Goal: Task Accomplishment & Management: Complete application form

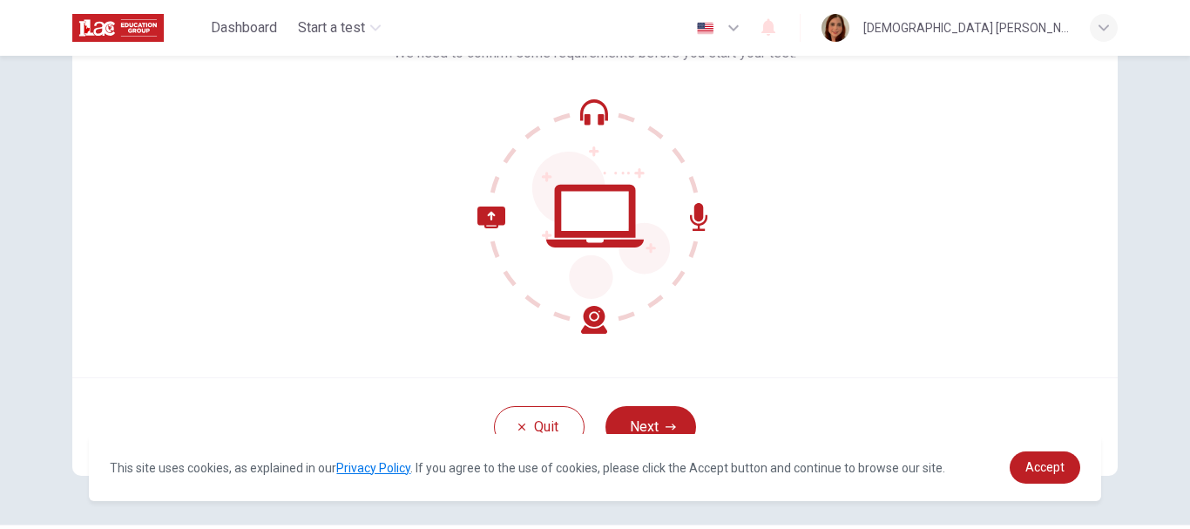
scroll to position [174, 0]
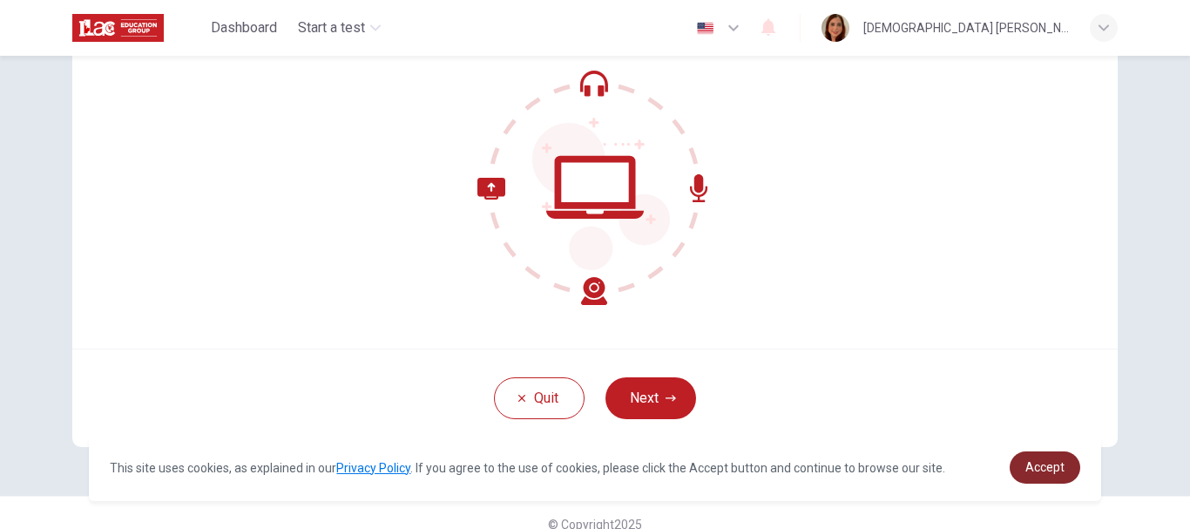
click at [1062, 473] on span "Accept" at bounding box center [1045, 467] width 39 height 14
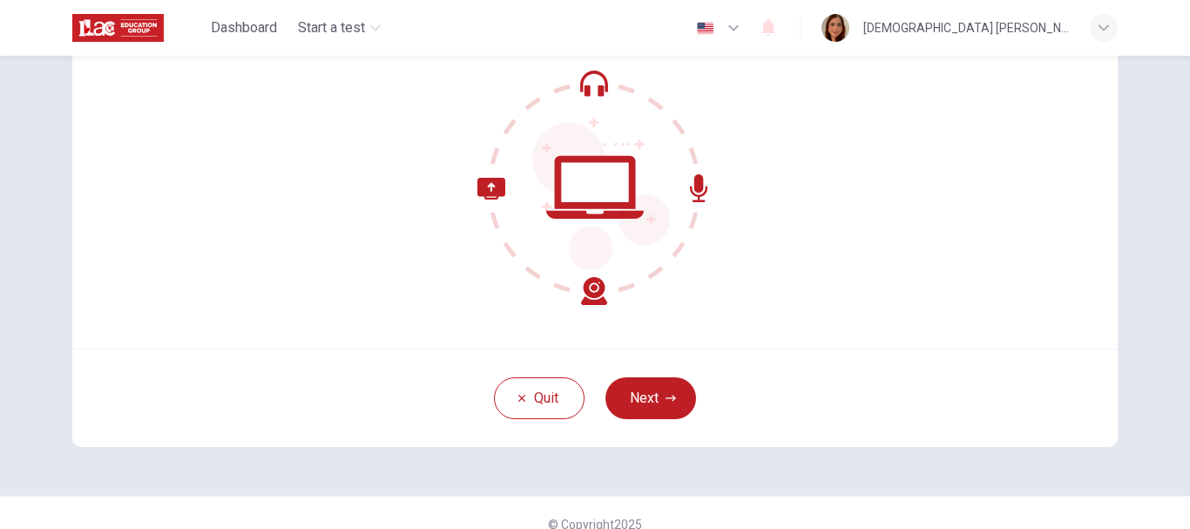
click at [605, 201] on icon at bounding box center [595, 187] width 235 height 235
click at [572, 52] on div "Dashboard Start a test English en ​ [DEMOGRAPHIC_DATA] [PERSON_NAME] [PERSON_NA…" at bounding box center [595, 28] width 1046 height 56
click at [671, 406] on button "Next" at bounding box center [651, 398] width 91 height 42
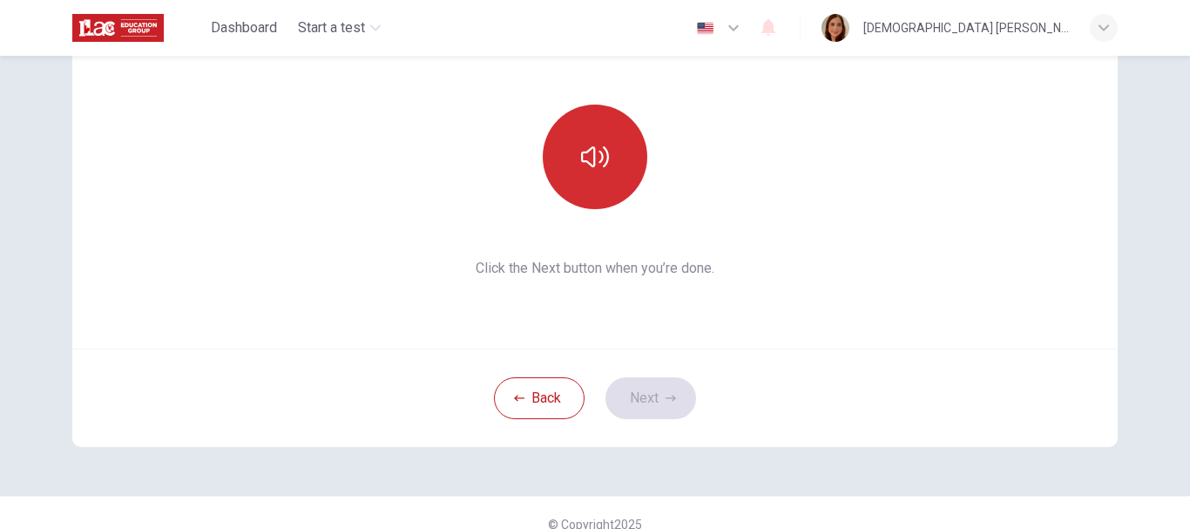
click at [615, 134] on button "button" at bounding box center [595, 157] width 105 height 105
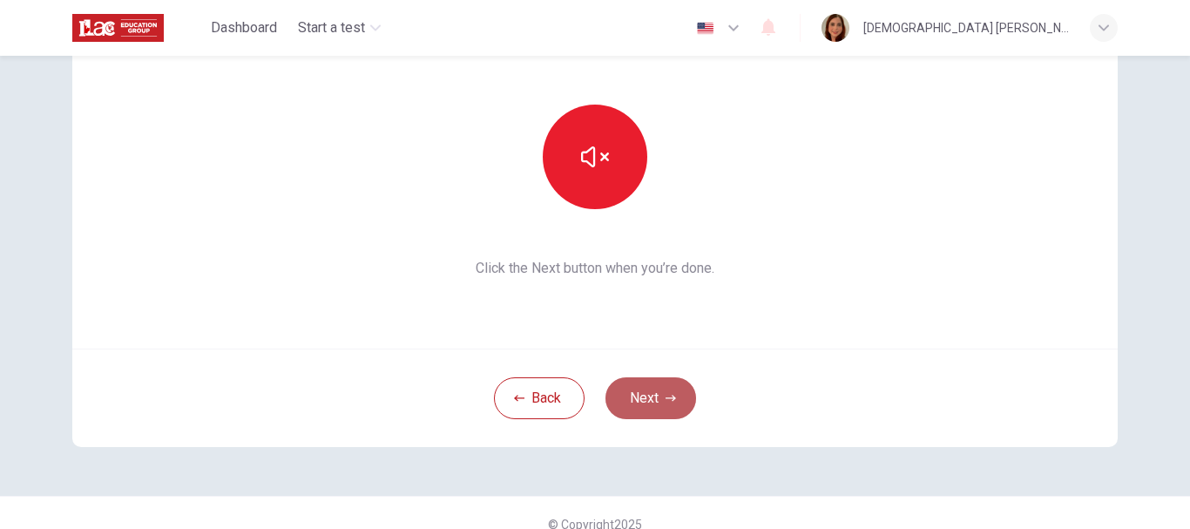
click at [636, 402] on button "Next" at bounding box center [651, 398] width 91 height 42
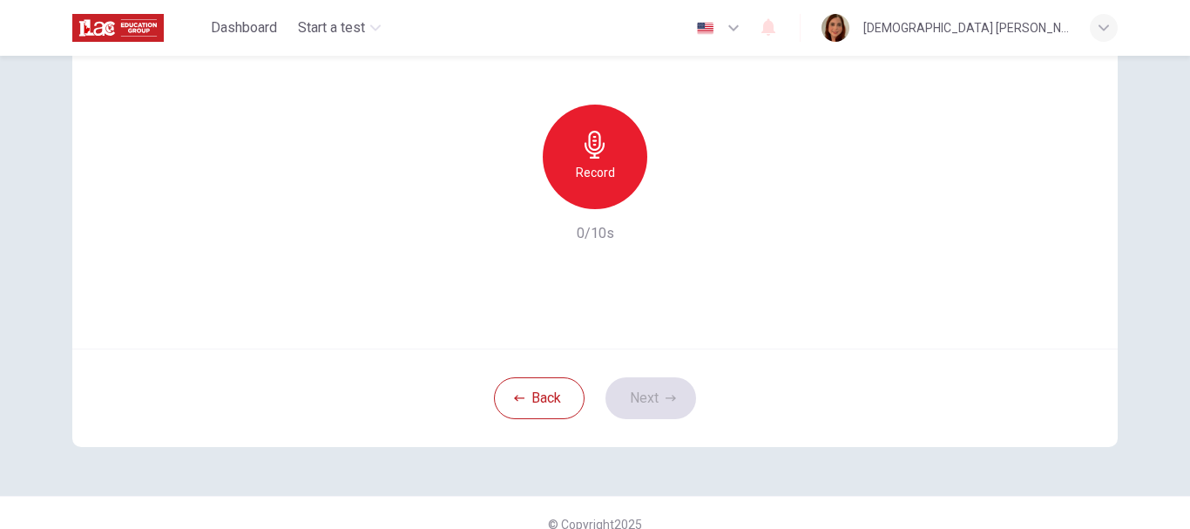
click at [600, 170] on h6 "Record" at bounding box center [595, 172] width 39 height 21
click at [629, 393] on button "Next" at bounding box center [651, 398] width 91 height 42
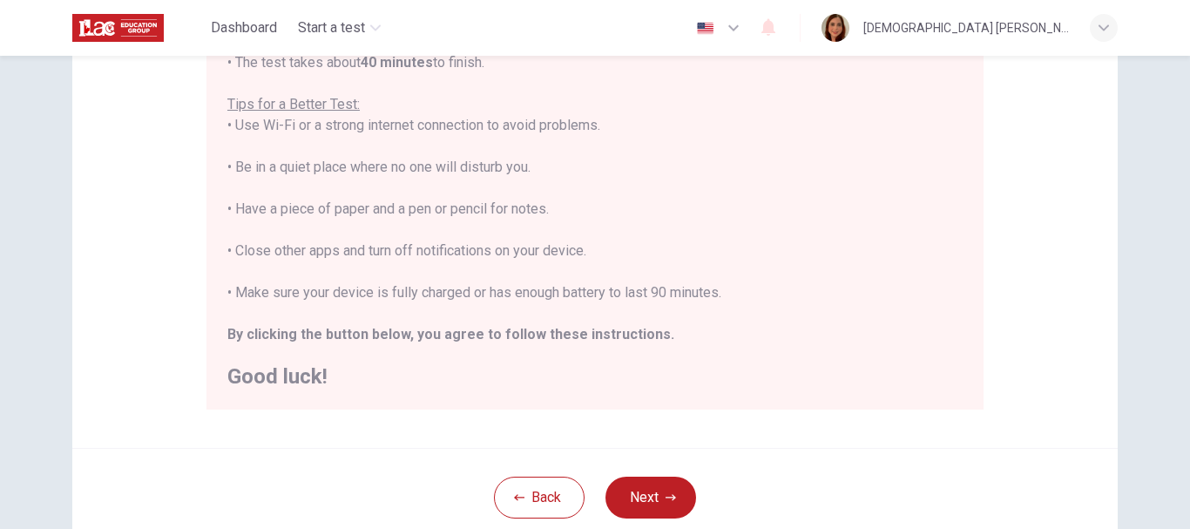
scroll to position [349, 0]
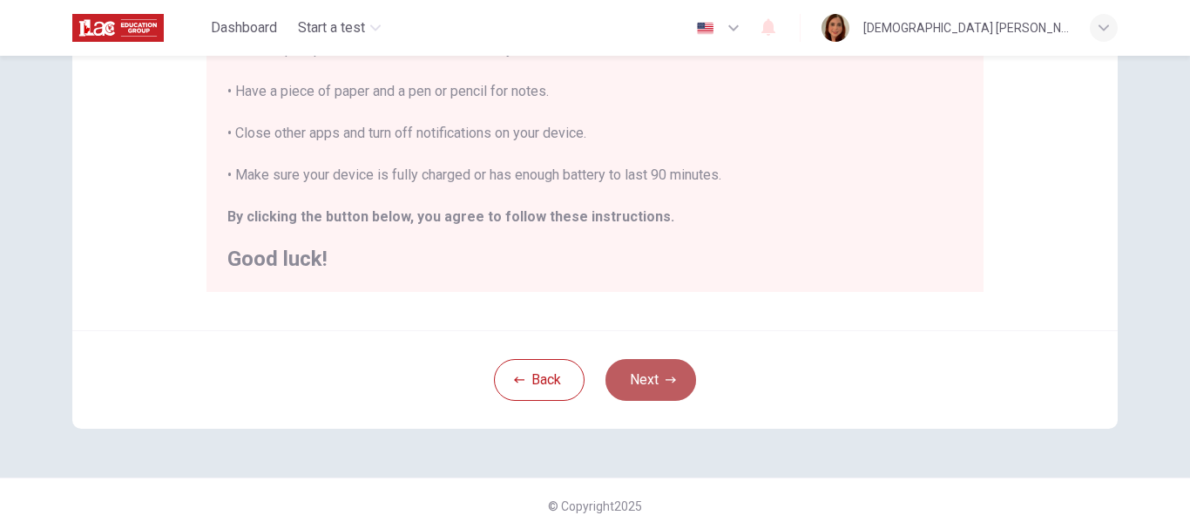
click at [647, 378] on button "Next" at bounding box center [651, 380] width 91 height 42
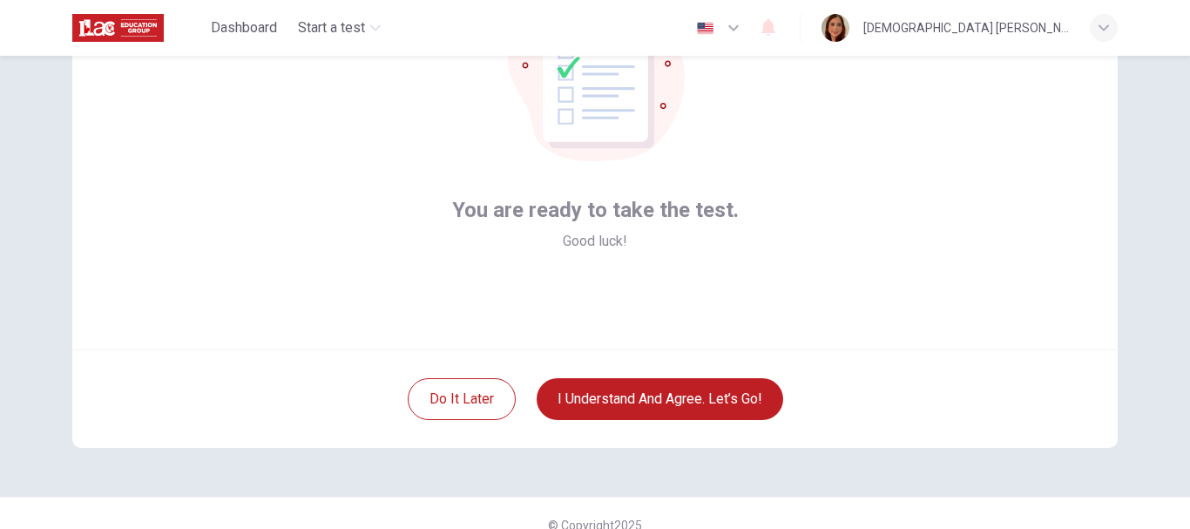
scroll to position [197, 0]
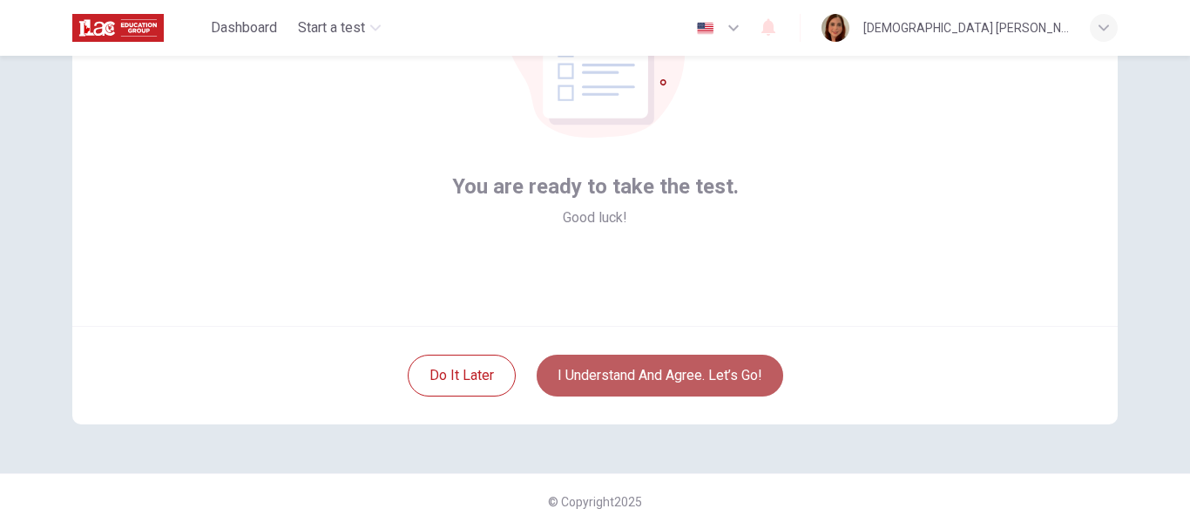
click at [657, 374] on button "I understand and agree. Let’s go!" at bounding box center [660, 376] width 247 height 42
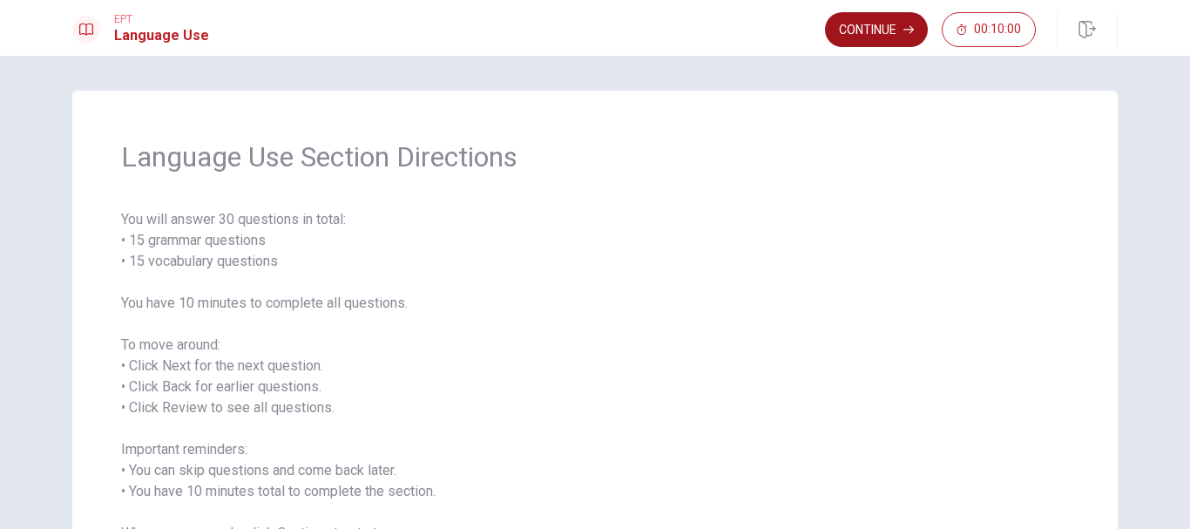
click at [906, 40] on button "Continue" at bounding box center [876, 29] width 103 height 35
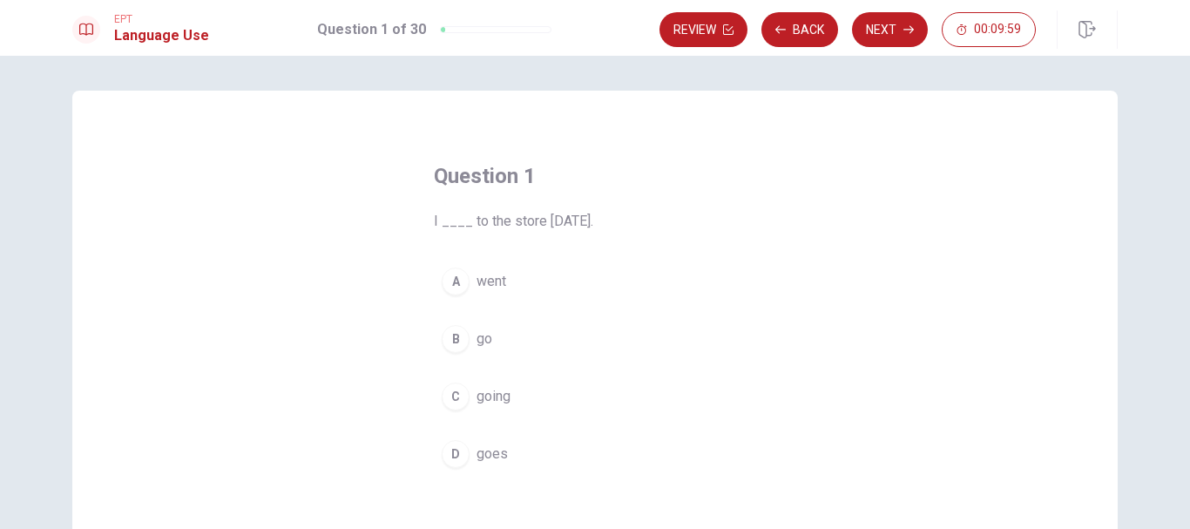
scroll to position [87, 0]
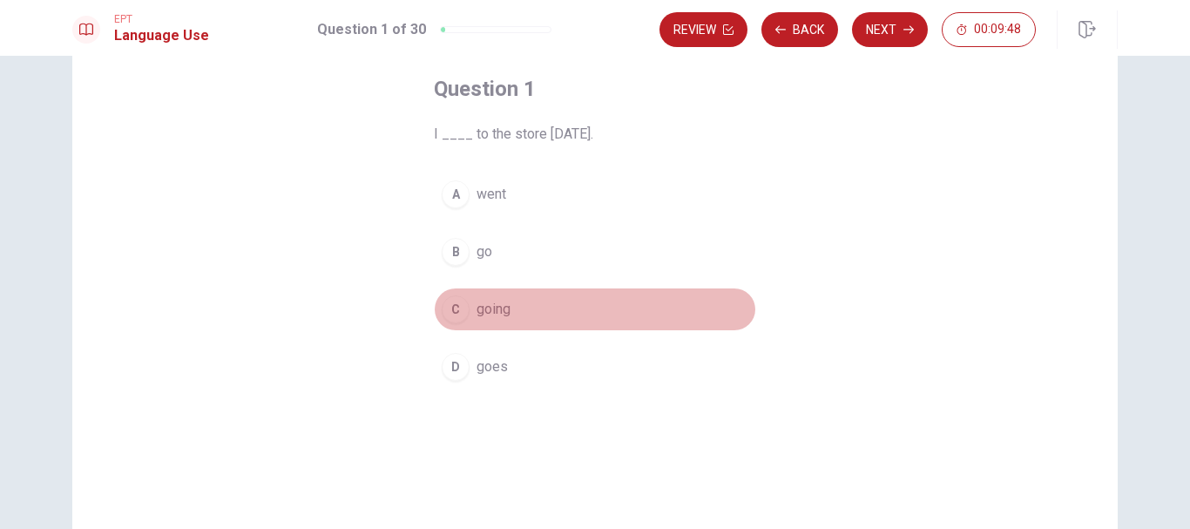
click at [455, 309] on div "C" at bounding box center [456, 309] width 28 height 28
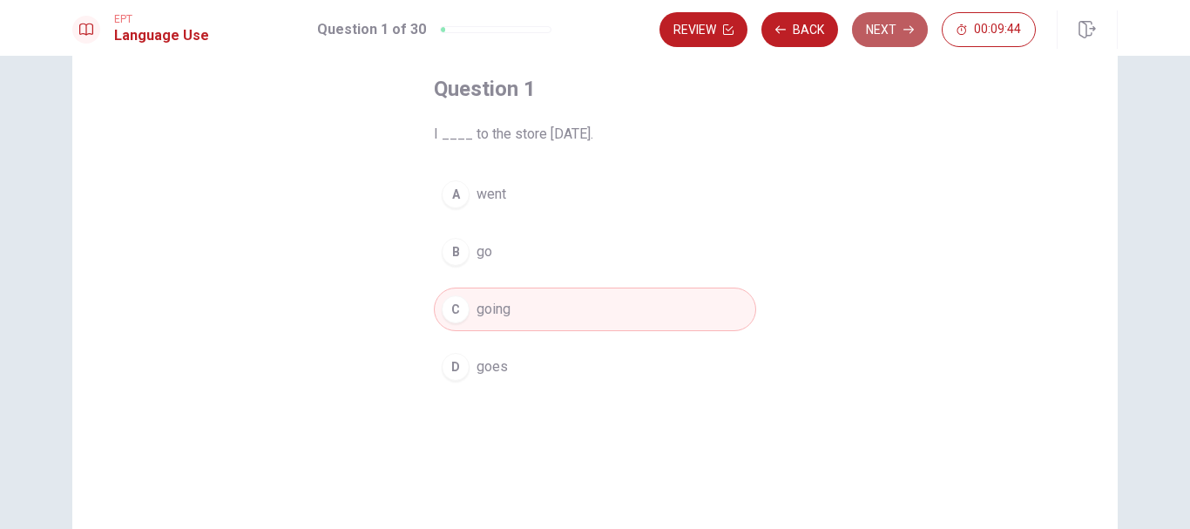
click at [897, 20] on button "Next" at bounding box center [890, 29] width 76 height 35
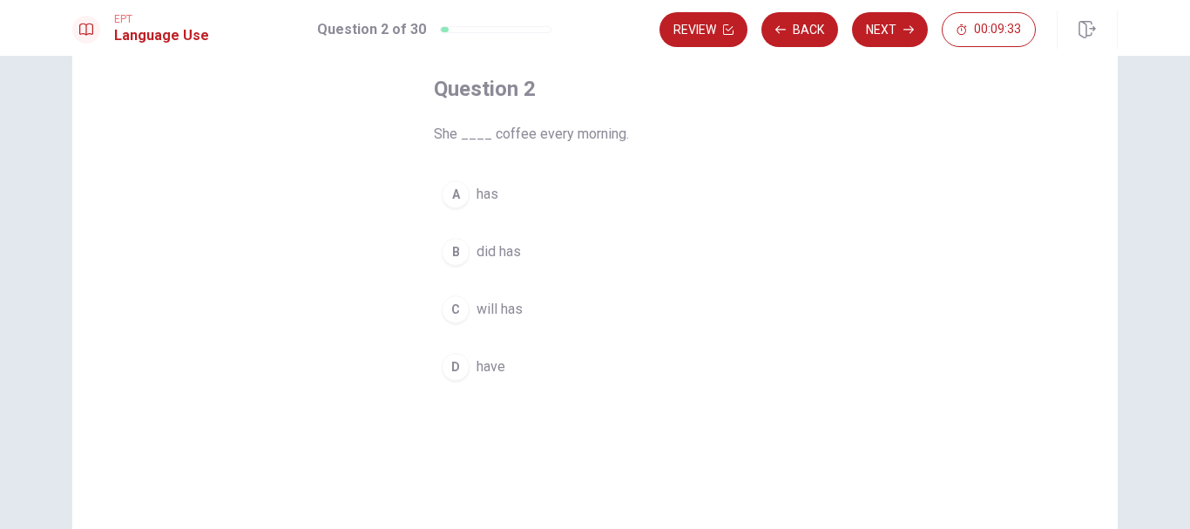
click at [447, 311] on div "C" at bounding box center [456, 309] width 28 height 28
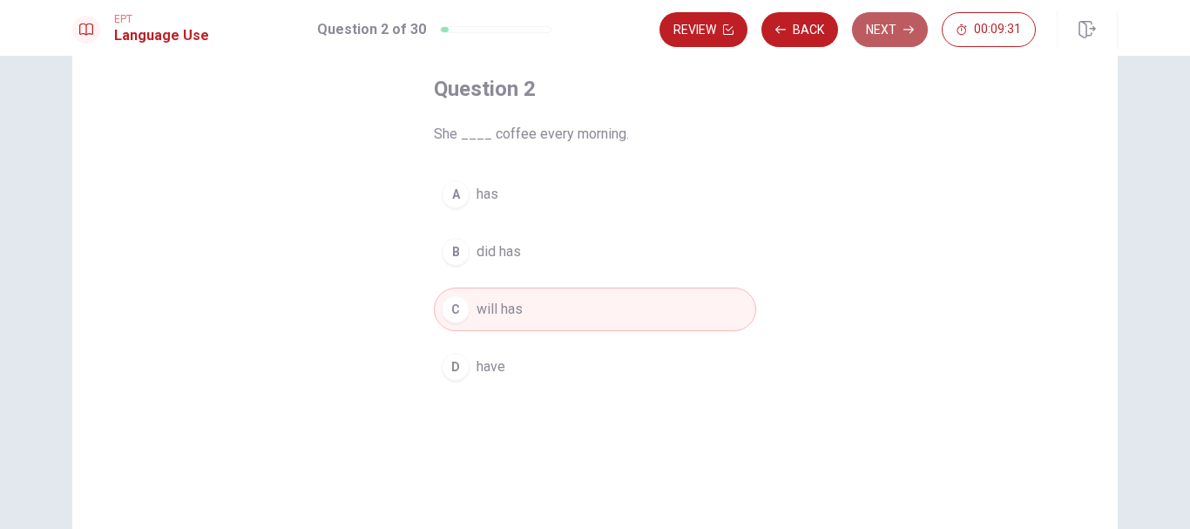
click at [891, 30] on button "Next" at bounding box center [890, 29] width 76 height 35
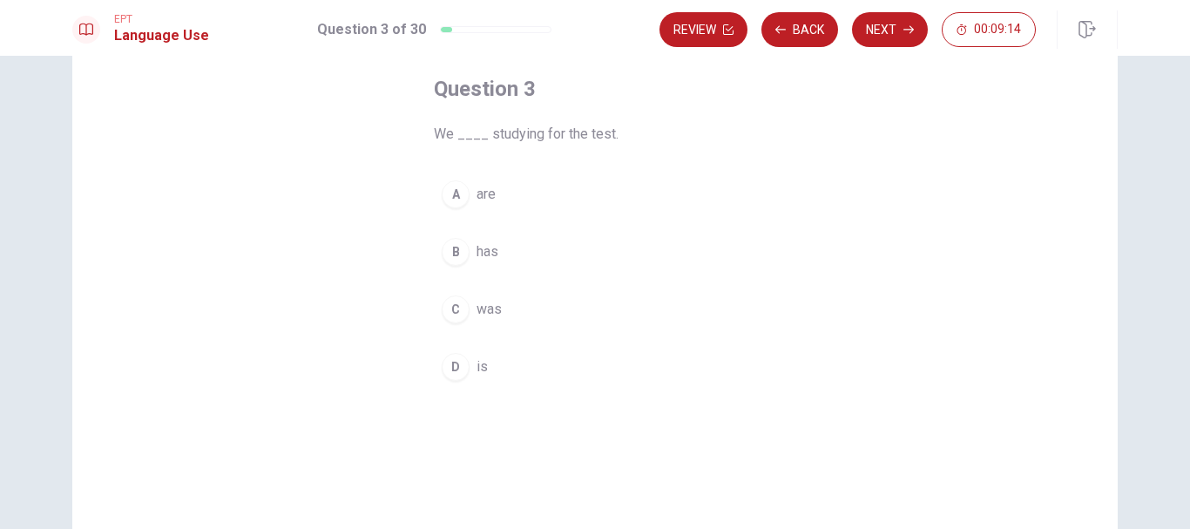
click at [456, 303] on div "C" at bounding box center [456, 309] width 28 height 28
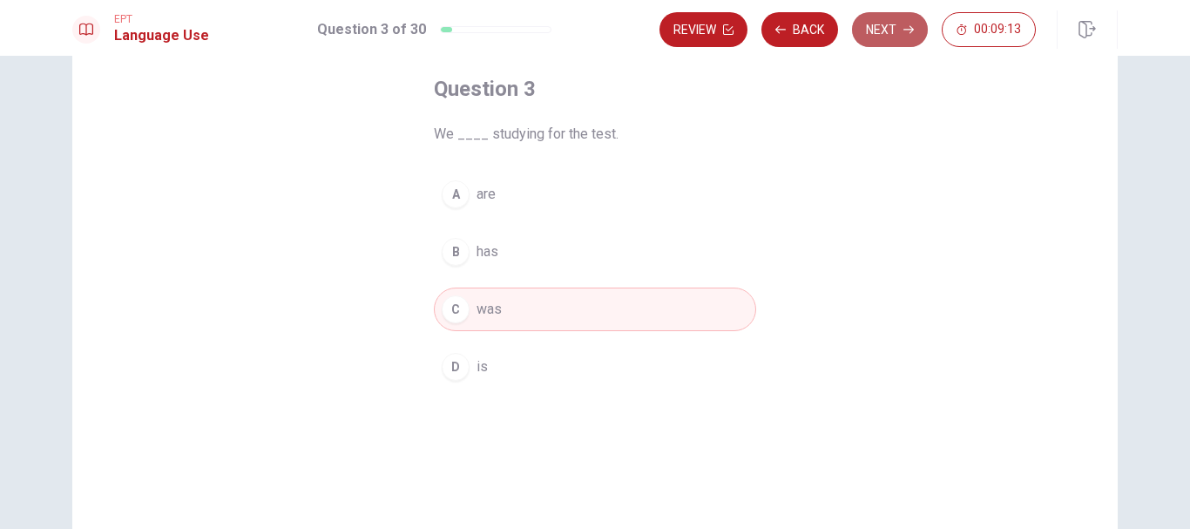
click at [905, 24] on button "Next" at bounding box center [890, 29] width 76 height 35
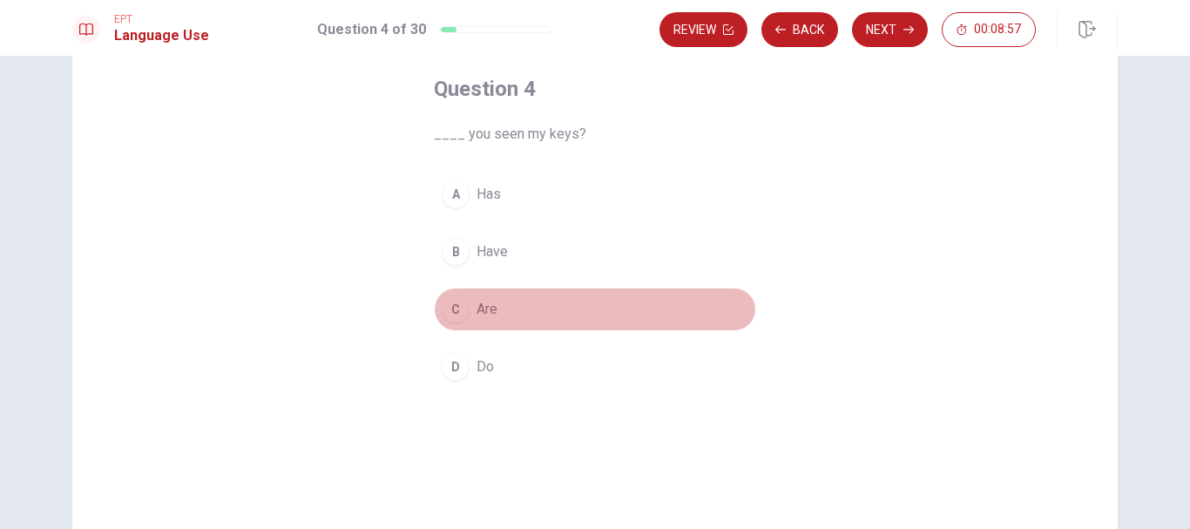
click at [454, 312] on div "C" at bounding box center [456, 309] width 28 height 28
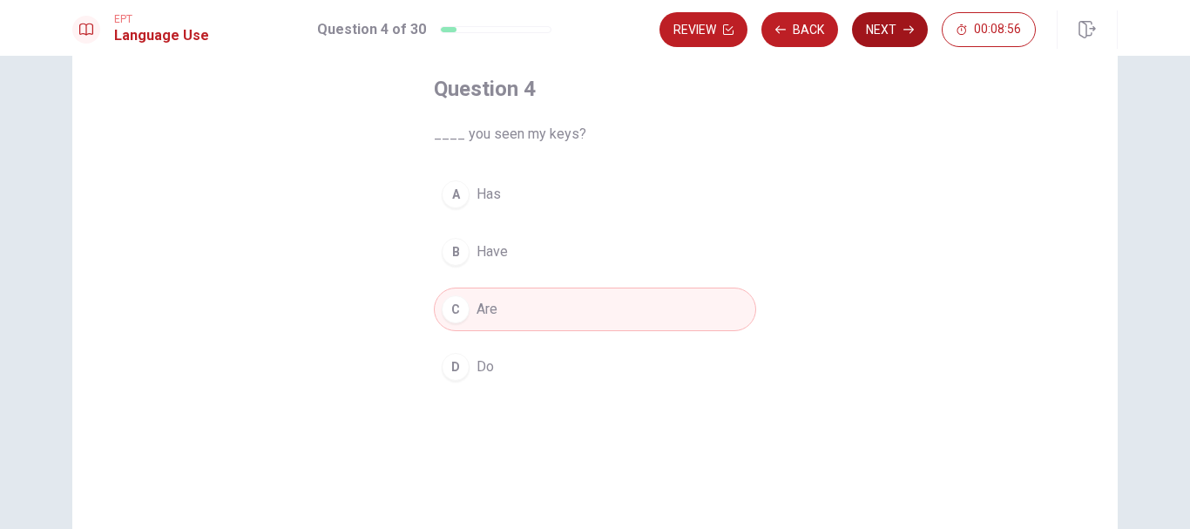
click at [902, 29] on button "Next" at bounding box center [890, 29] width 76 height 35
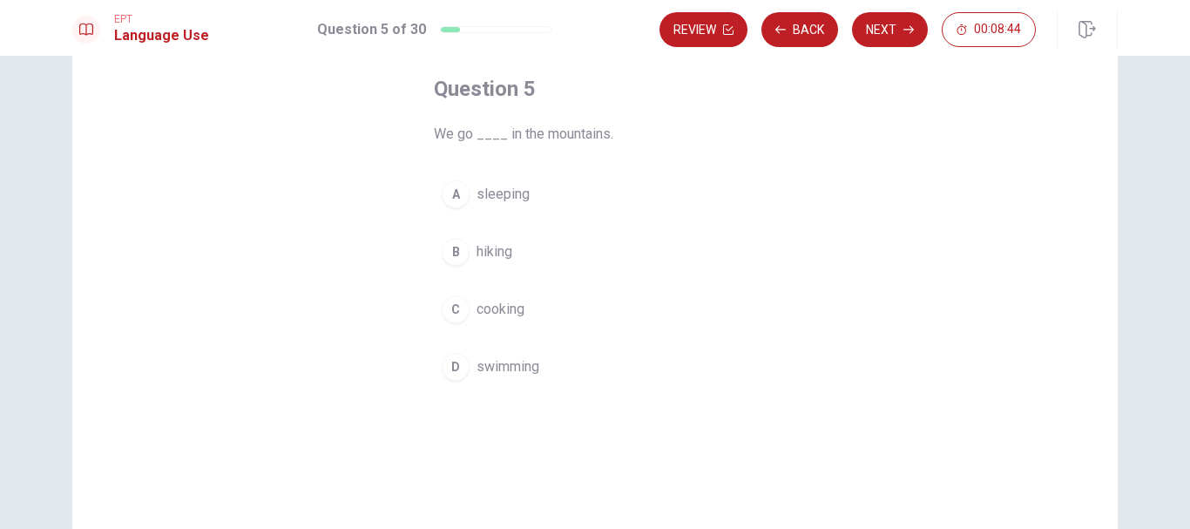
click at [452, 261] on div "B" at bounding box center [456, 252] width 28 height 28
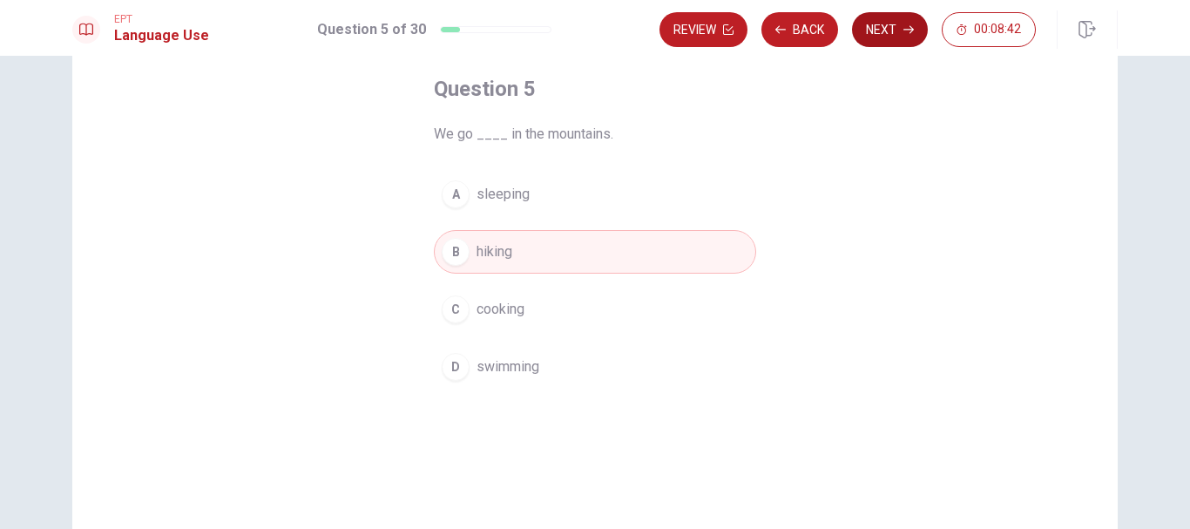
click at [901, 20] on button "Next" at bounding box center [890, 29] width 76 height 35
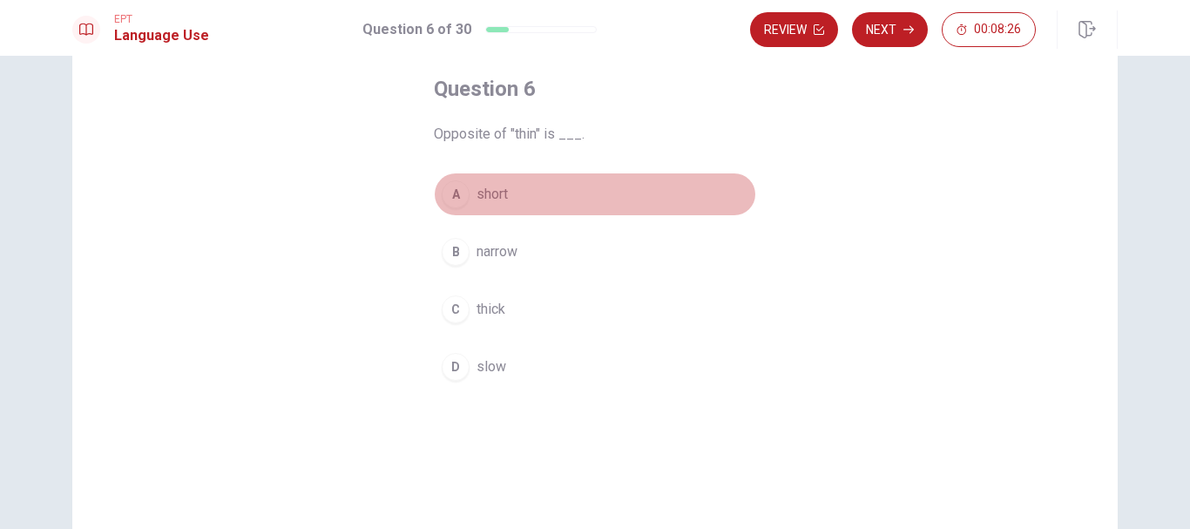
click at [460, 200] on div "A" at bounding box center [456, 194] width 28 height 28
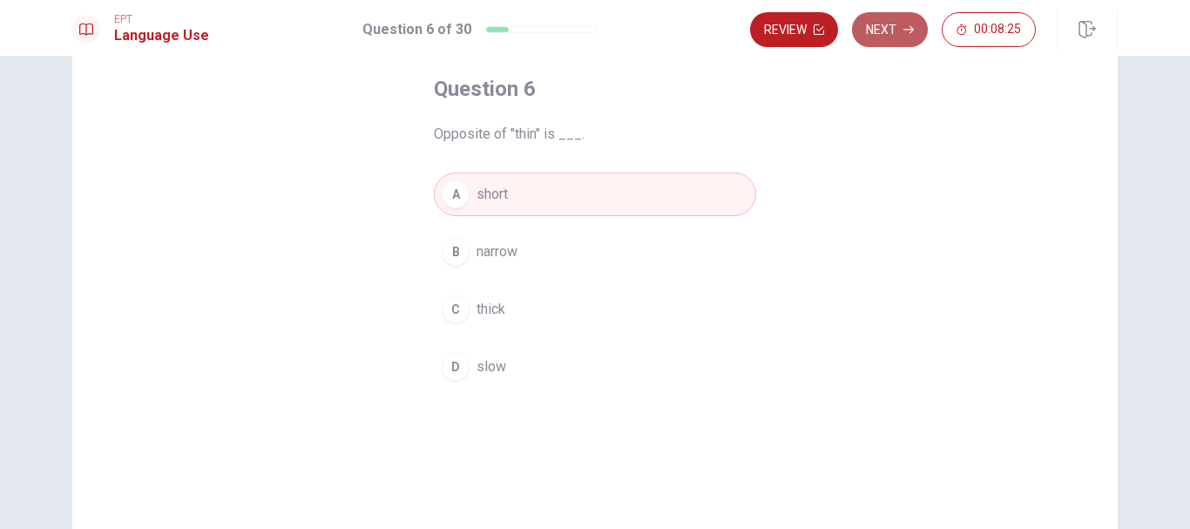
click at [909, 39] on button "Next" at bounding box center [890, 29] width 76 height 35
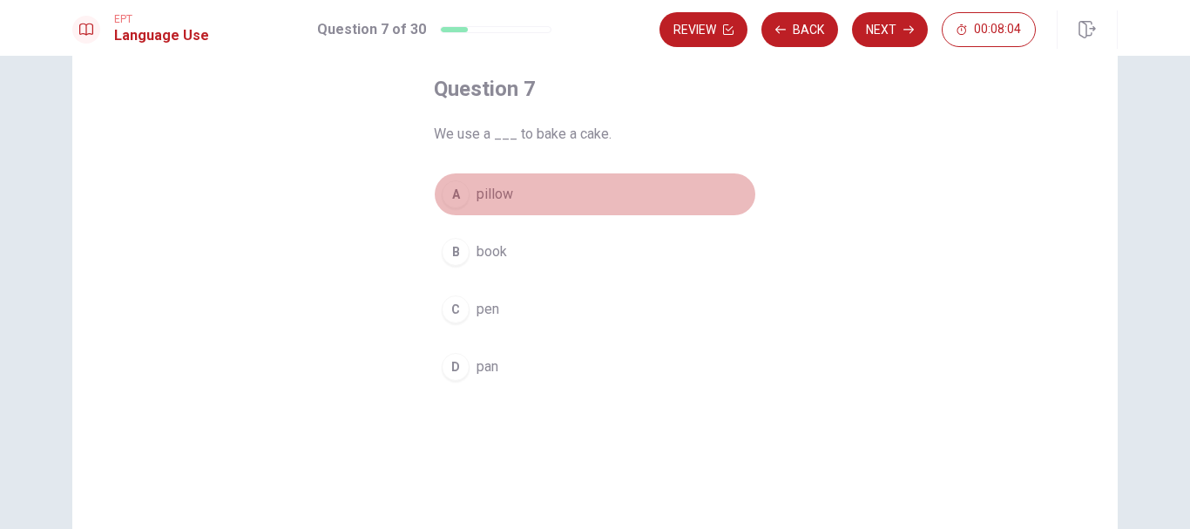
click at [456, 192] on div "A" at bounding box center [456, 194] width 28 height 28
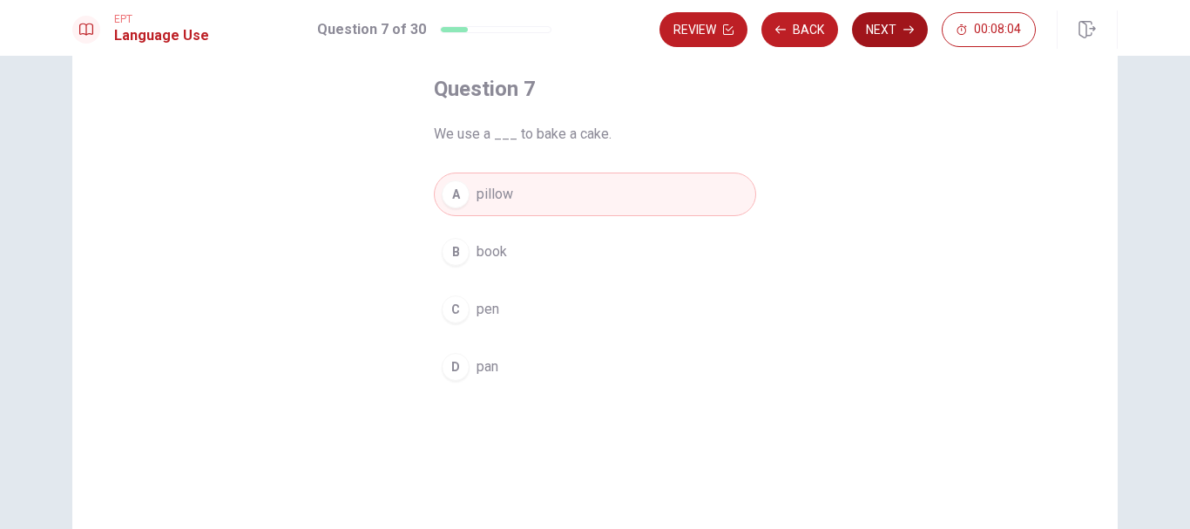
click at [884, 40] on button "Next" at bounding box center [890, 29] width 76 height 35
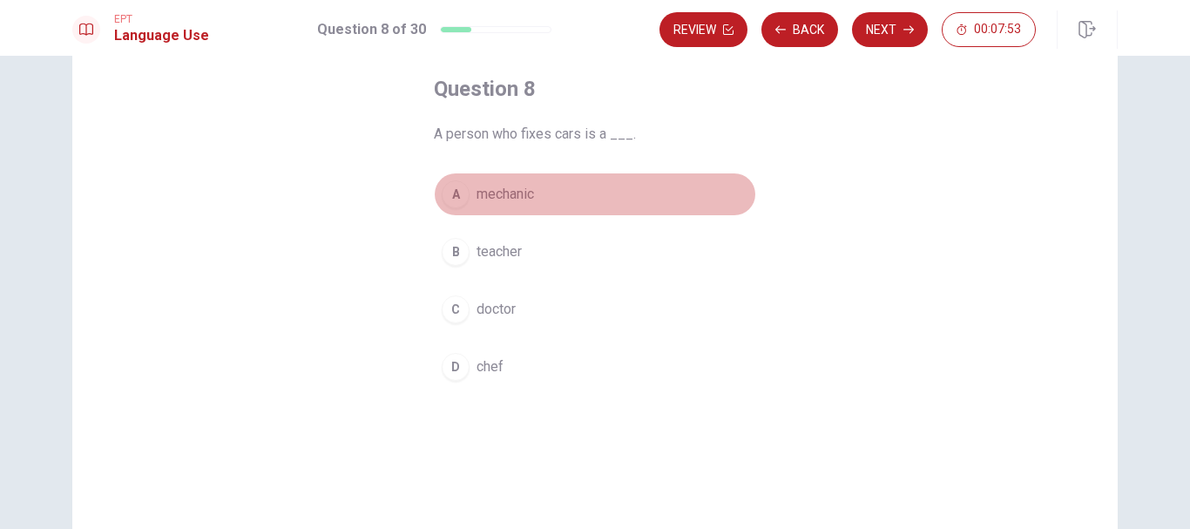
click at [459, 186] on div "A" at bounding box center [456, 194] width 28 height 28
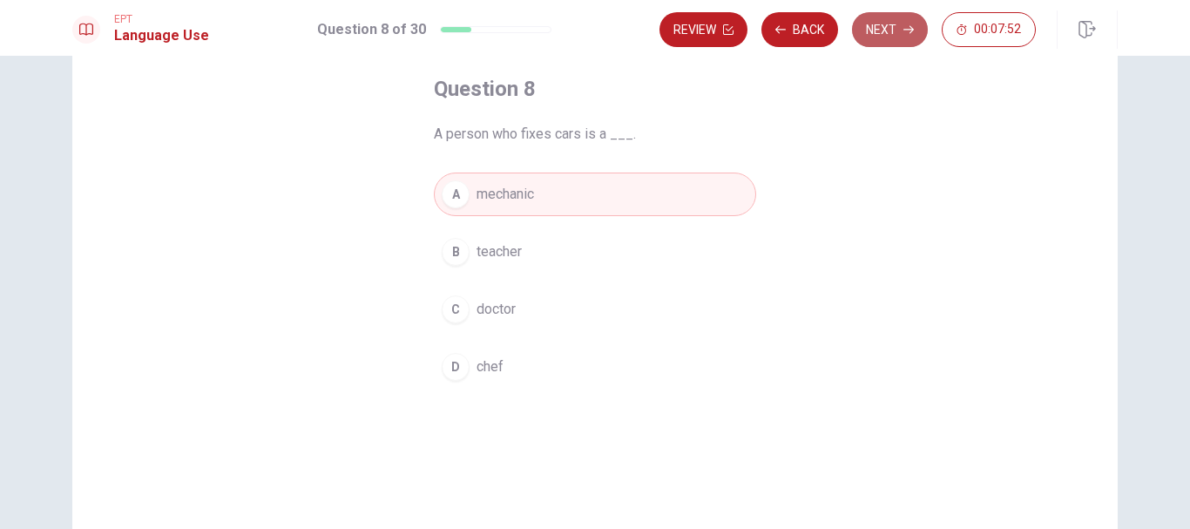
click at [883, 22] on button "Next" at bounding box center [890, 29] width 76 height 35
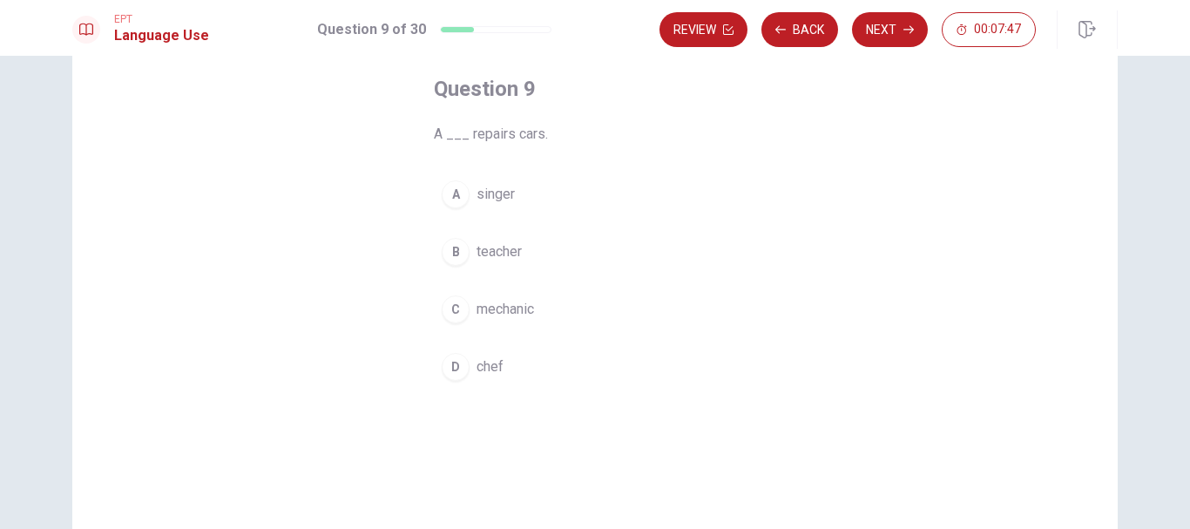
click at [460, 307] on div "C" at bounding box center [456, 309] width 28 height 28
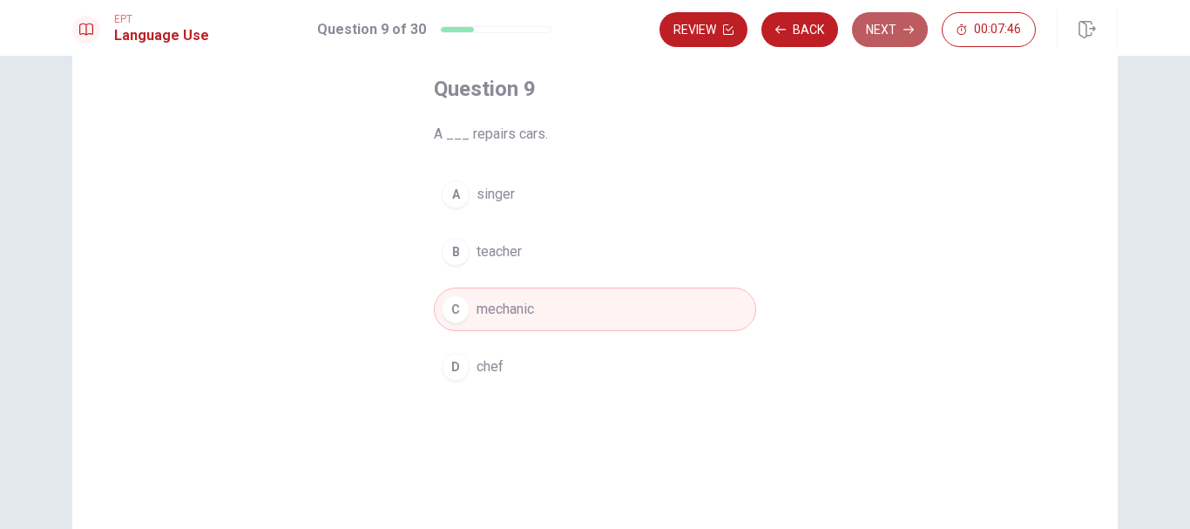
click at [871, 17] on button "Next" at bounding box center [890, 29] width 76 height 35
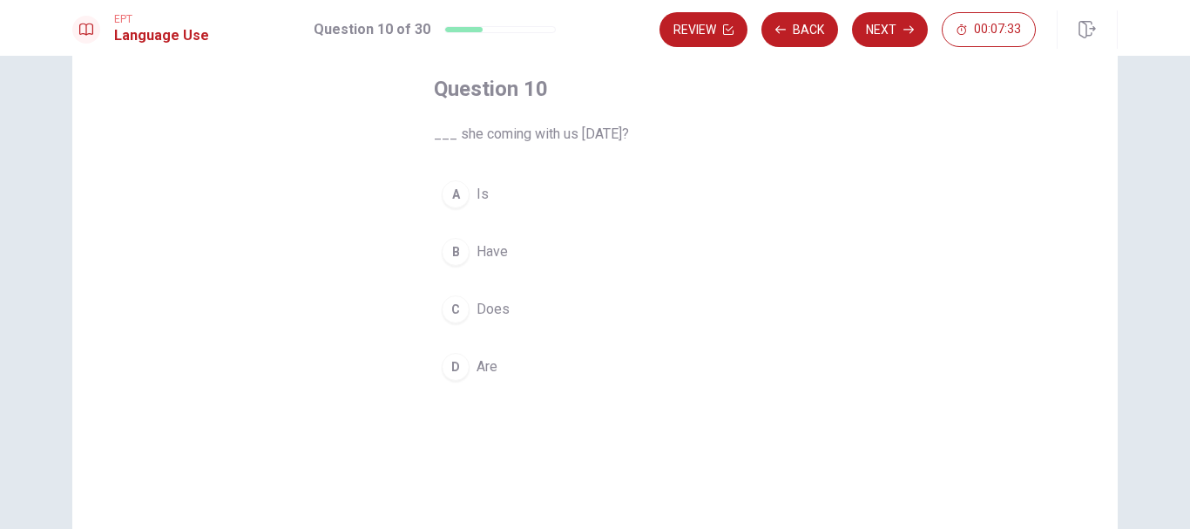
click at [455, 317] on div "C" at bounding box center [456, 309] width 28 height 28
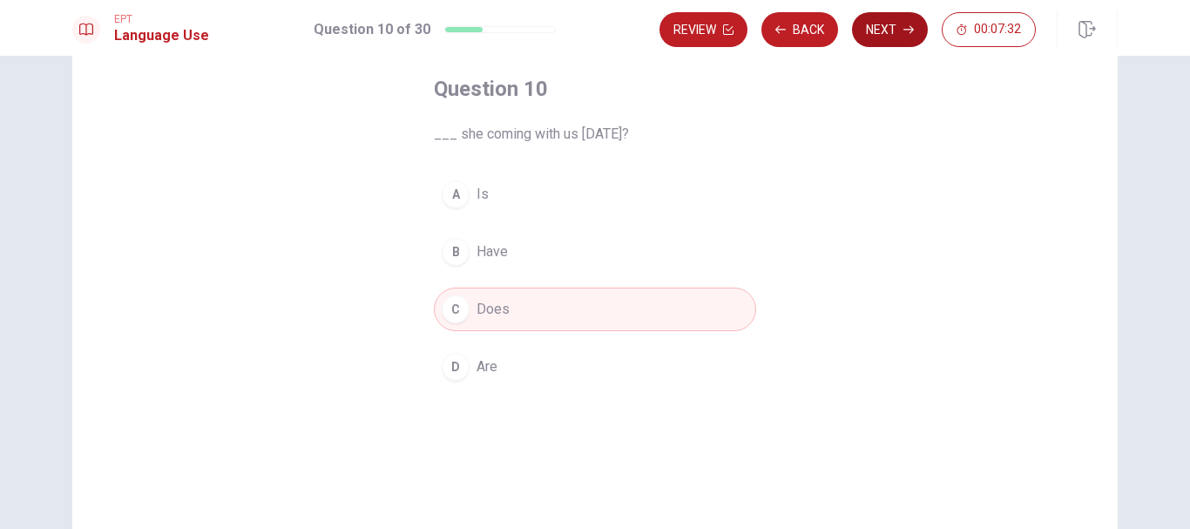
click at [887, 33] on button "Next" at bounding box center [890, 29] width 76 height 35
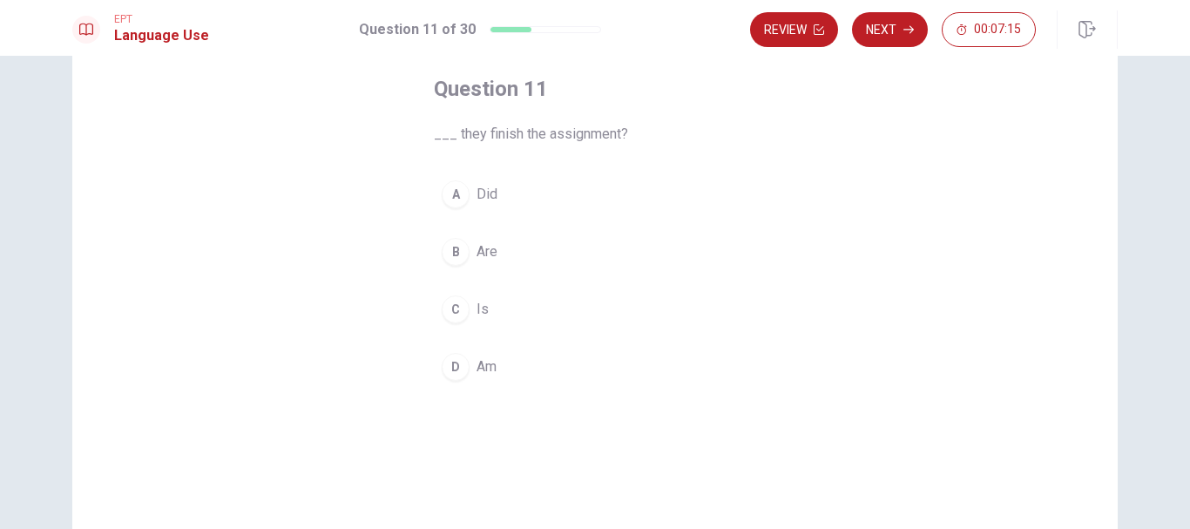
click at [454, 256] on div "B" at bounding box center [456, 252] width 28 height 28
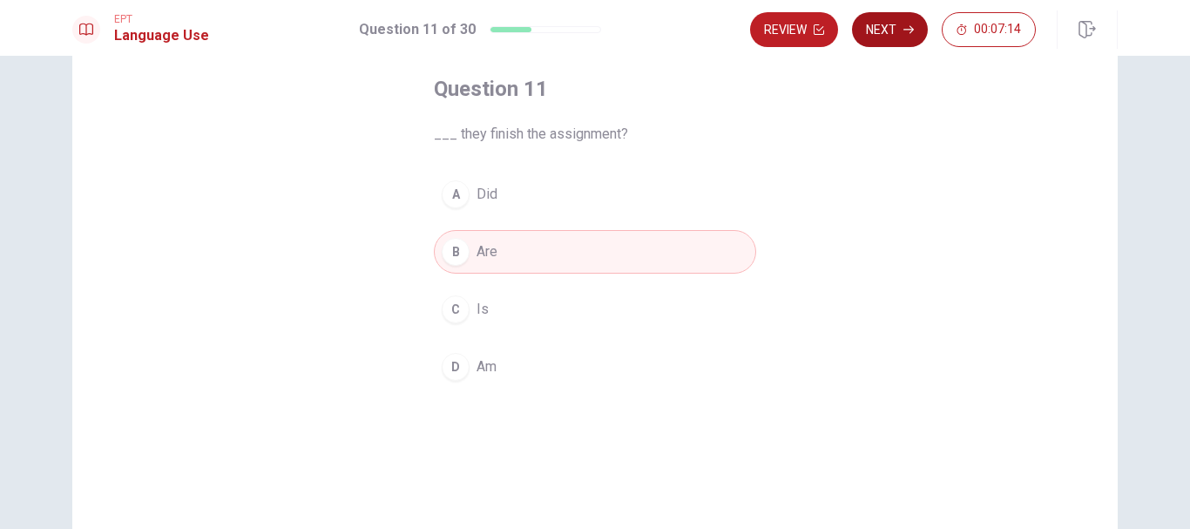
click at [890, 17] on button "Next" at bounding box center [890, 29] width 76 height 35
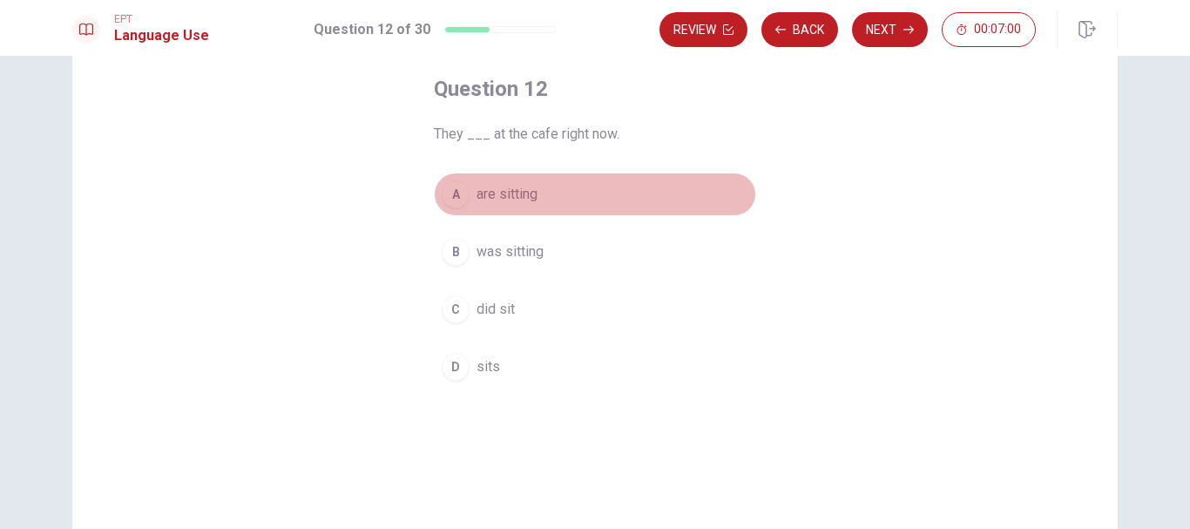
click at [452, 197] on div "A" at bounding box center [456, 194] width 28 height 28
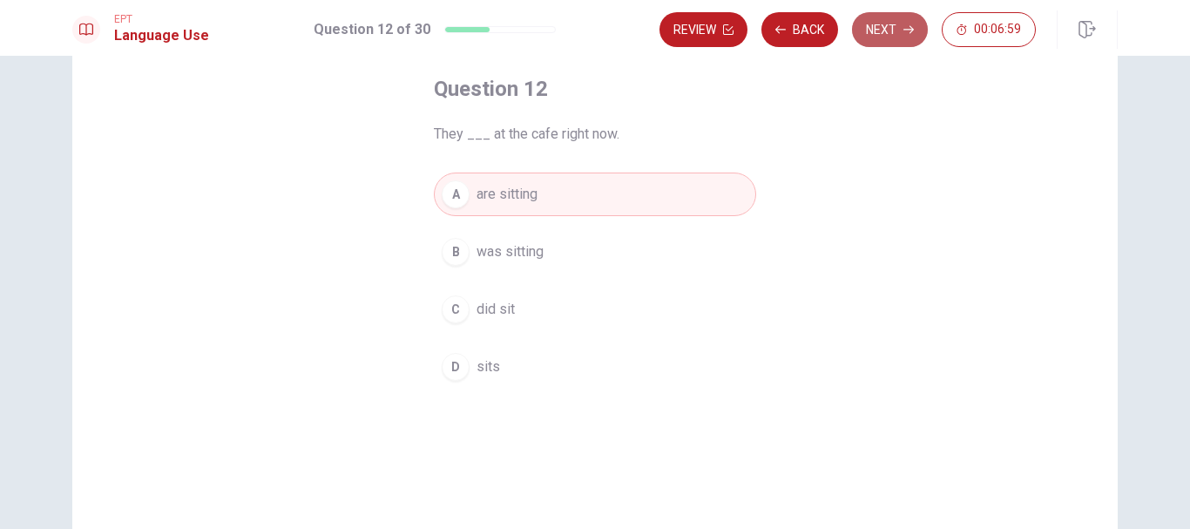
click at [889, 25] on button "Next" at bounding box center [890, 29] width 76 height 35
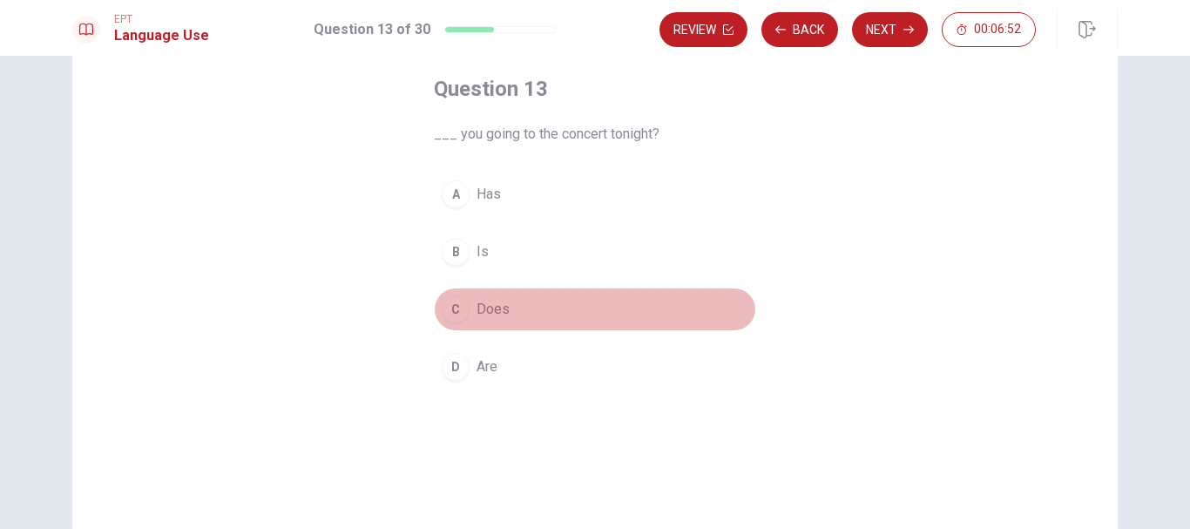
click at [447, 300] on div "C" at bounding box center [456, 309] width 28 height 28
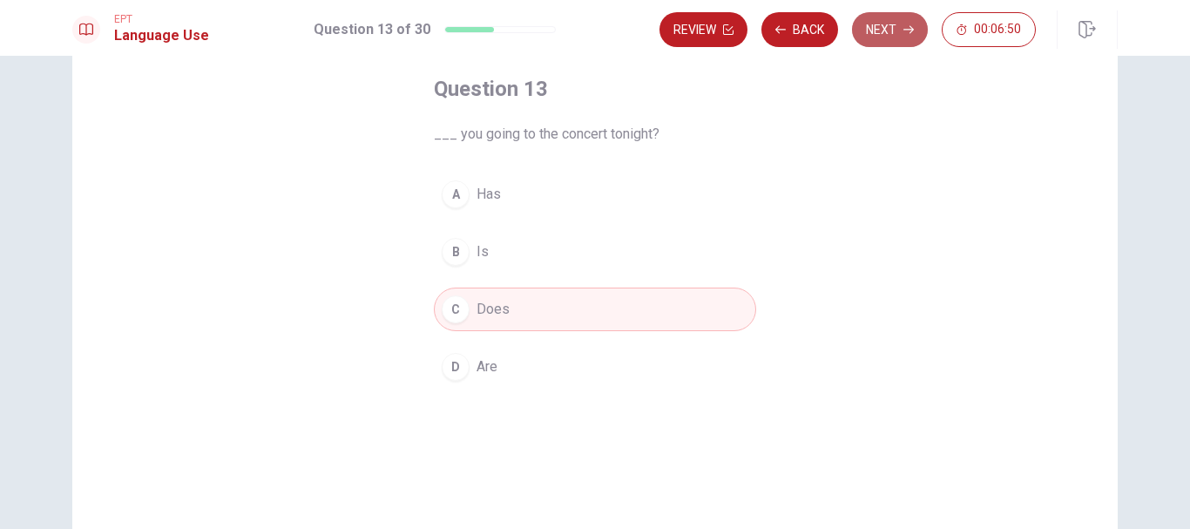
click at [881, 37] on button "Next" at bounding box center [890, 29] width 76 height 35
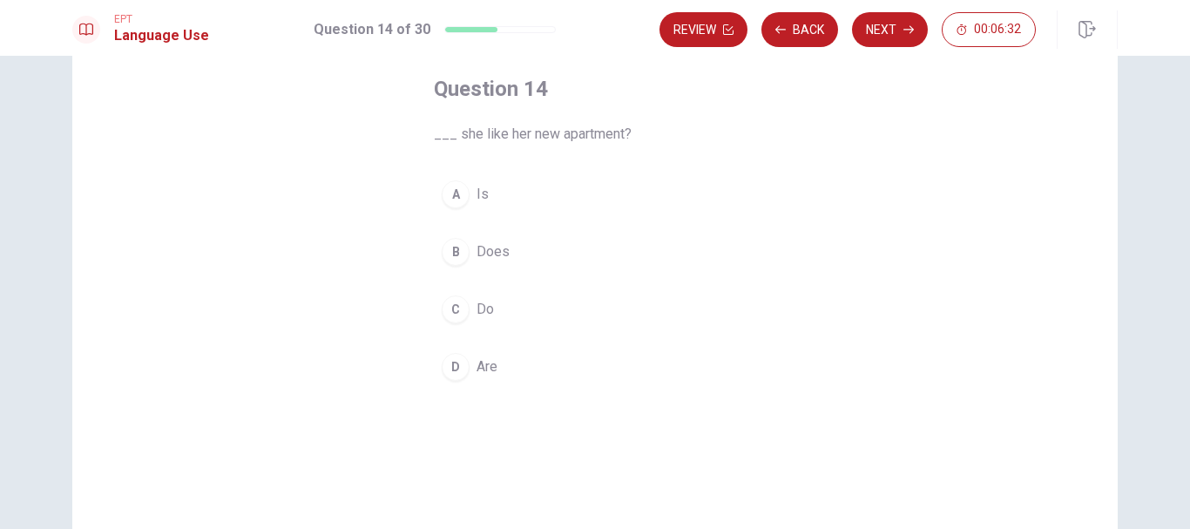
click at [458, 250] on div "B" at bounding box center [456, 252] width 28 height 28
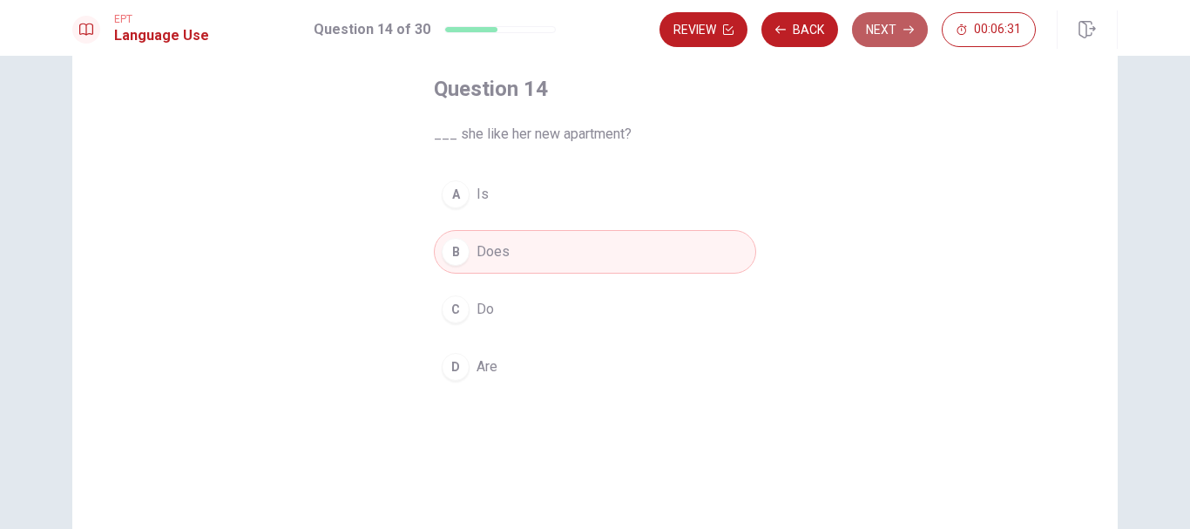
click at [880, 37] on button "Next" at bounding box center [890, 29] width 76 height 35
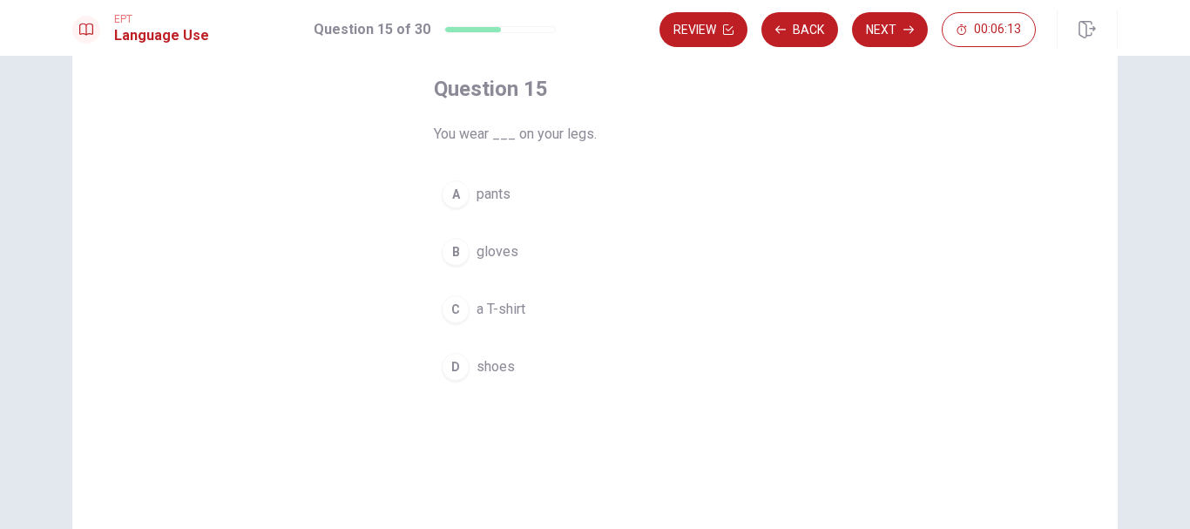
click at [449, 194] on div "A" at bounding box center [456, 194] width 28 height 28
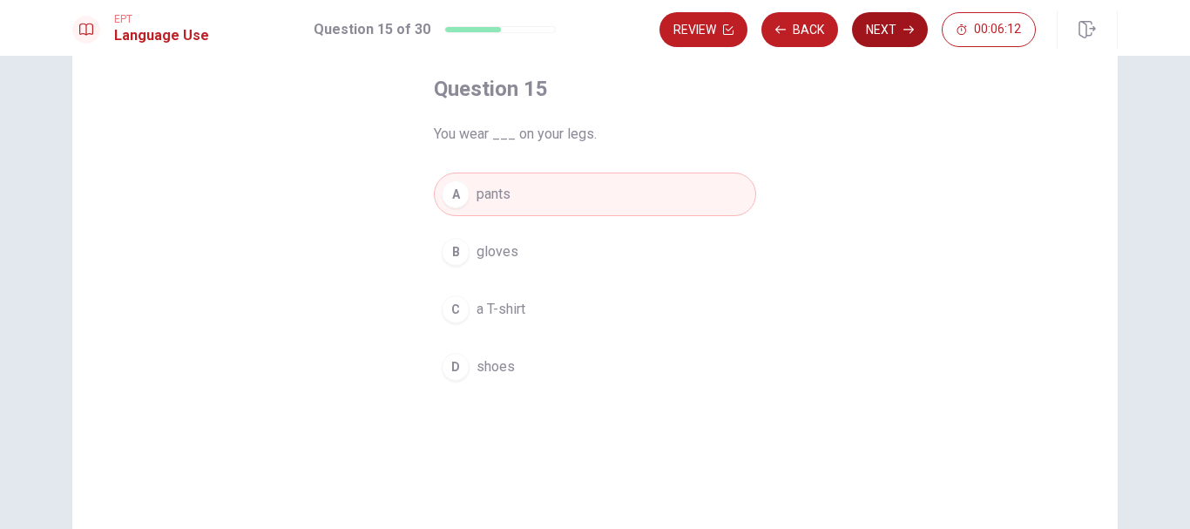
click at [874, 30] on button "Next" at bounding box center [890, 29] width 76 height 35
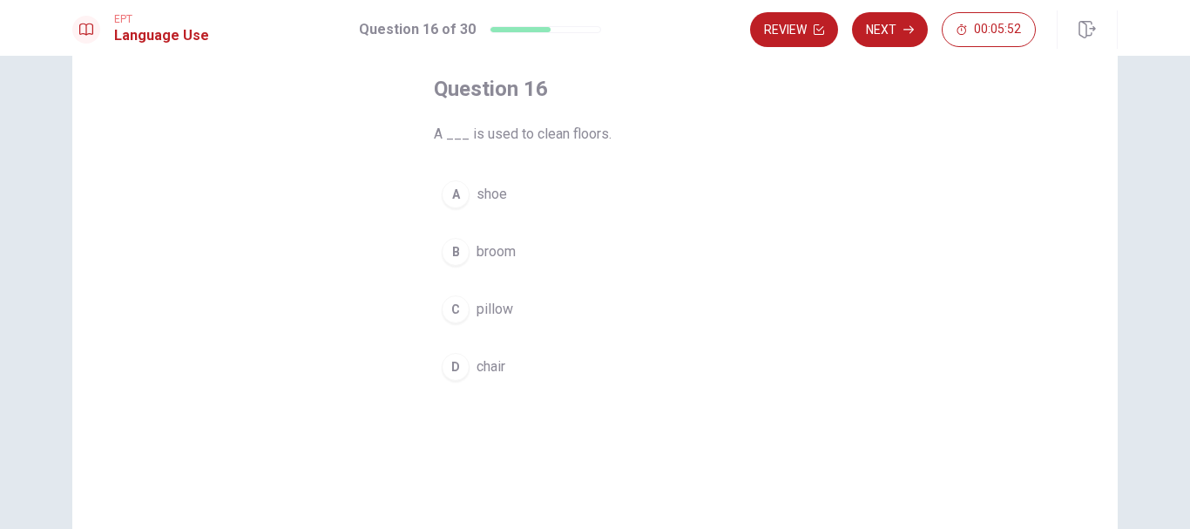
click at [455, 250] on div "B" at bounding box center [456, 252] width 28 height 28
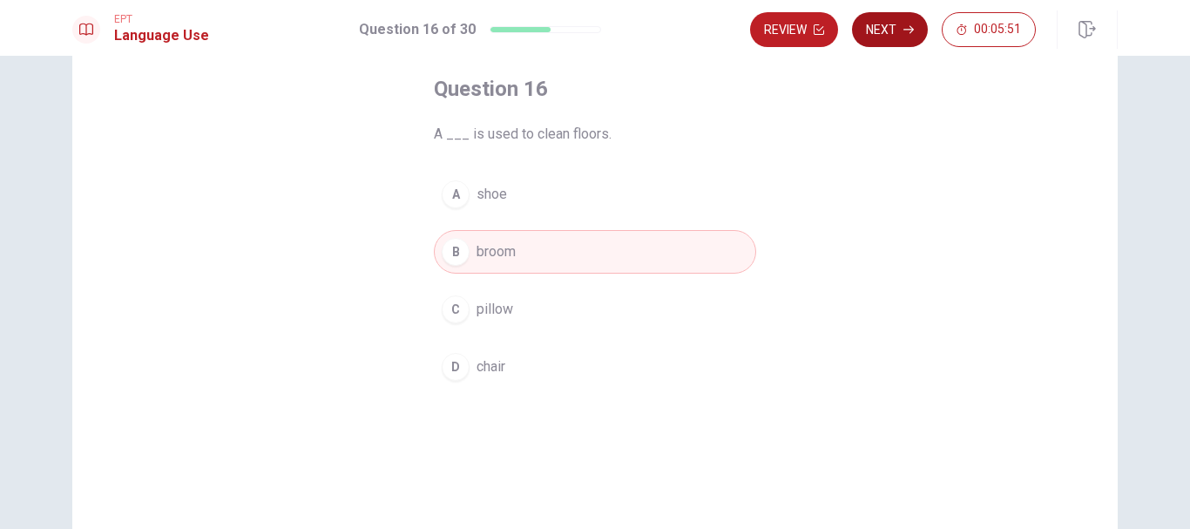
click at [871, 31] on button "Next" at bounding box center [890, 29] width 76 height 35
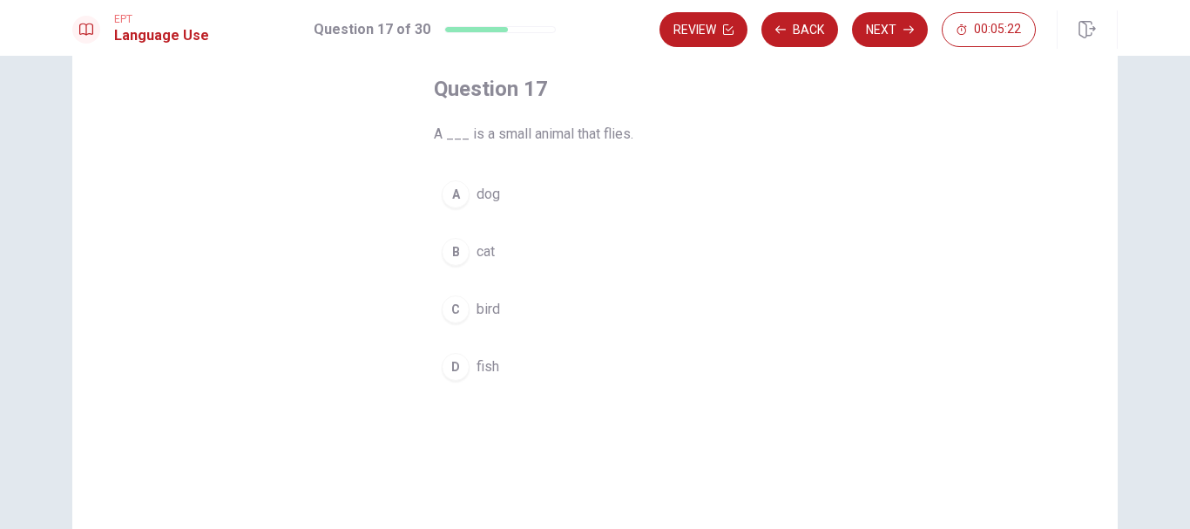
click at [451, 302] on div "C" at bounding box center [456, 309] width 28 height 28
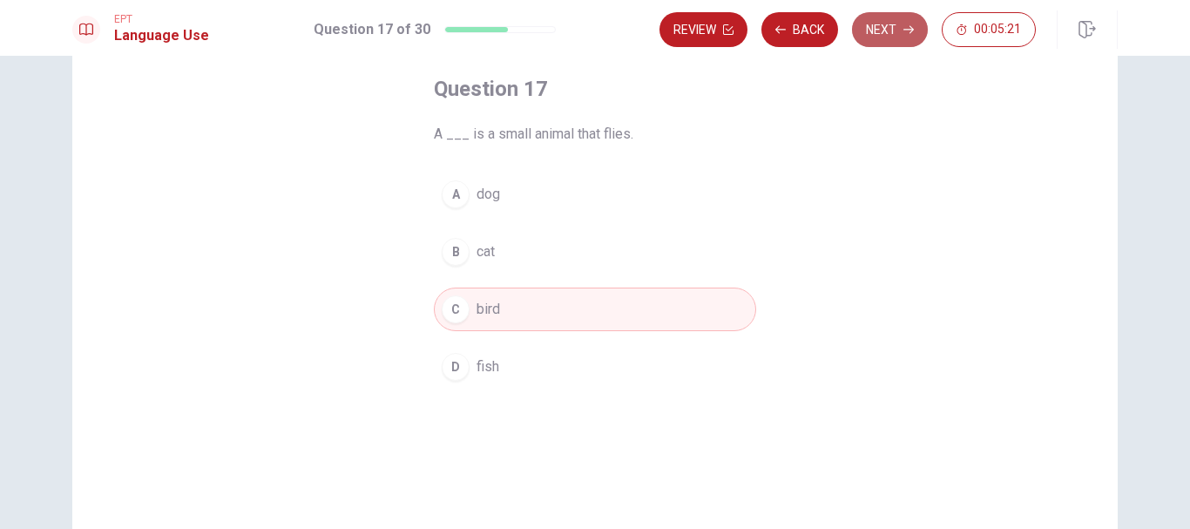
click at [901, 30] on button "Next" at bounding box center [890, 29] width 76 height 35
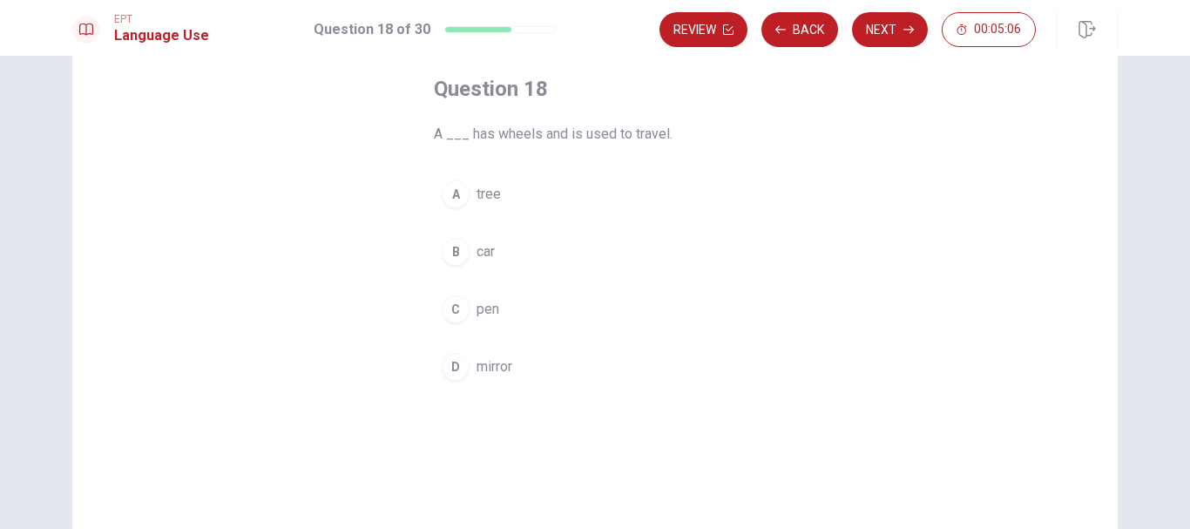
click at [442, 258] on div "B" at bounding box center [456, 252] width 28 height 28
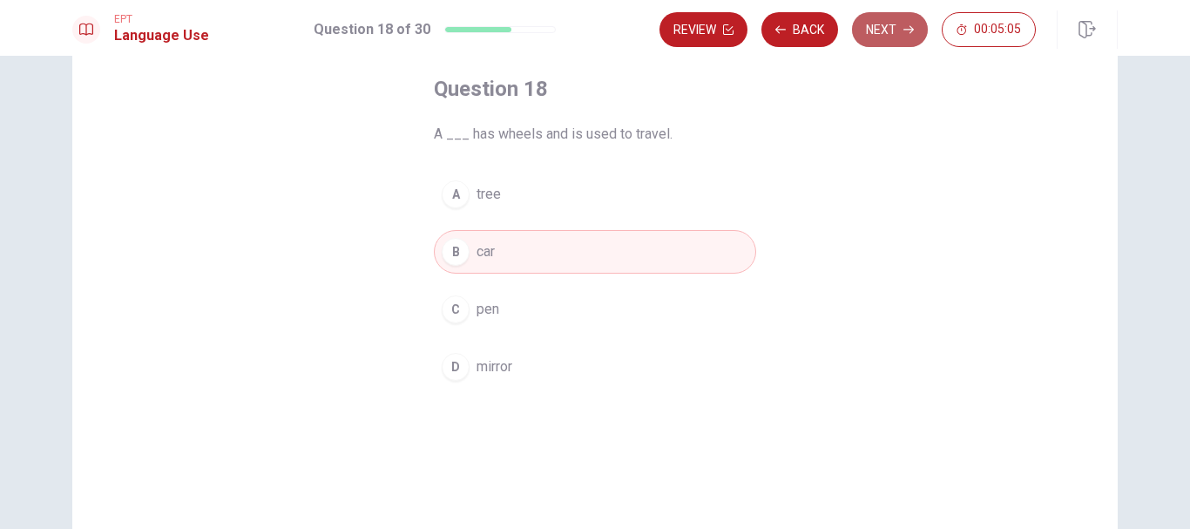
click at [912, 18] on button "Next" at bounding box center [890, 29] width 76 height 35
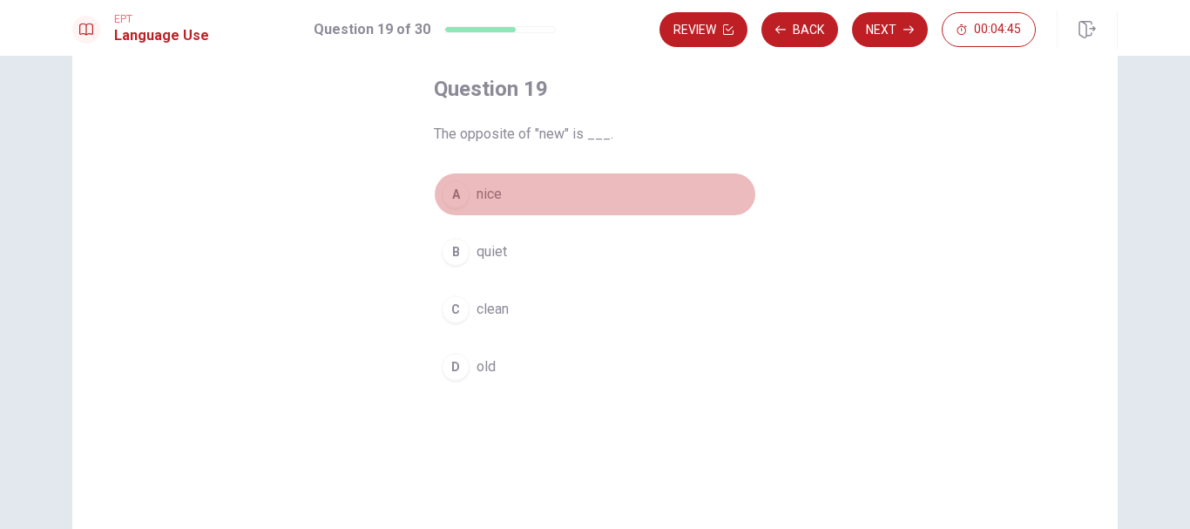
click at [456, 203] on div "A" at bounding box center [456, 194] width 28 height 28
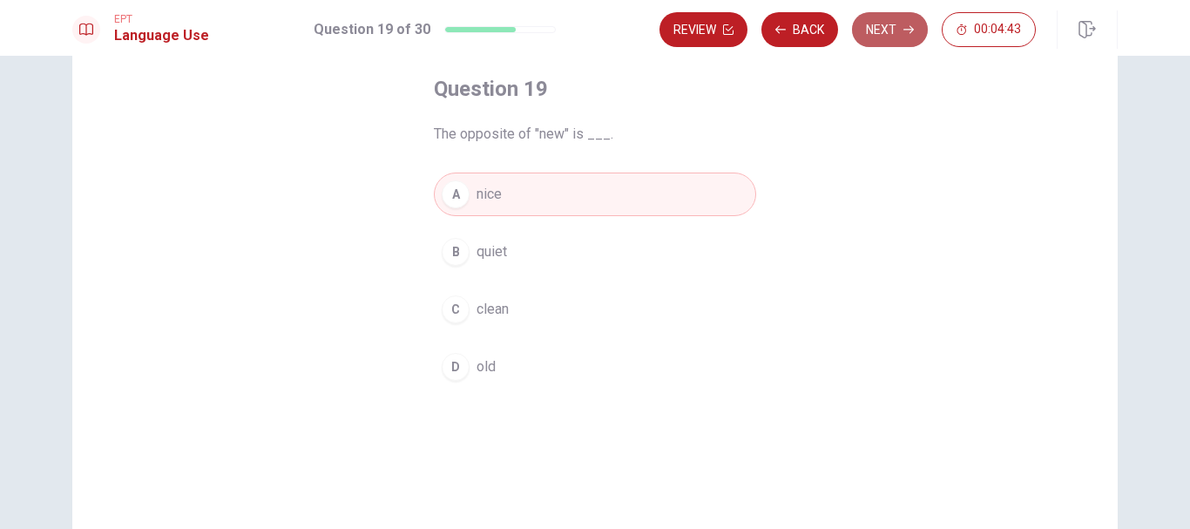
click at [898, 23] on button "Next" at bounding box center [890, 29] width 76 height 35
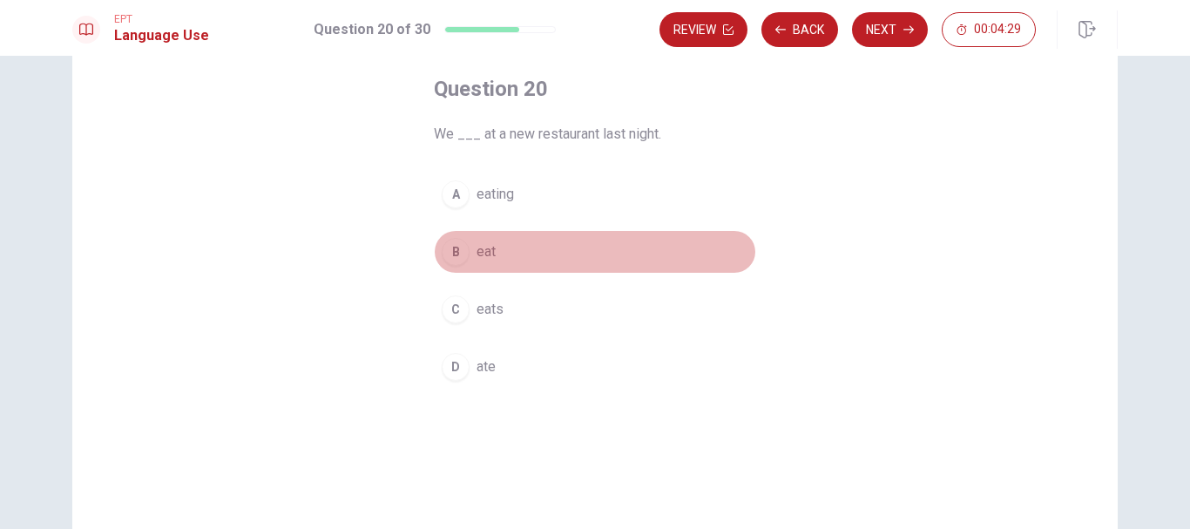
click at [455, 247] on div "B" at bounding box center [456, 252] width 28 height 28
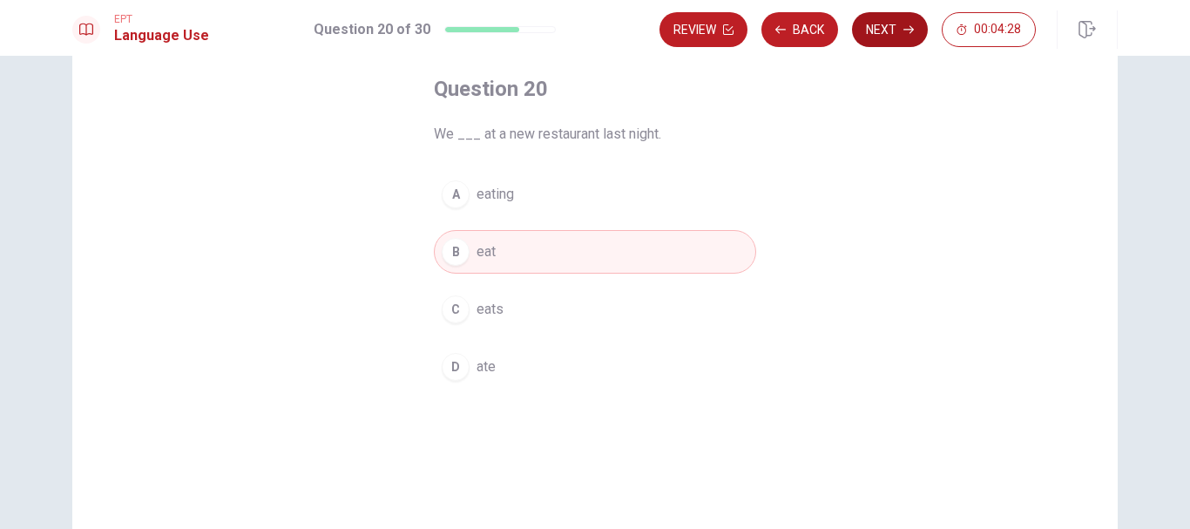
click at [885, 21] on button "Next" at bounding box center [890, 29] width 76 height 35
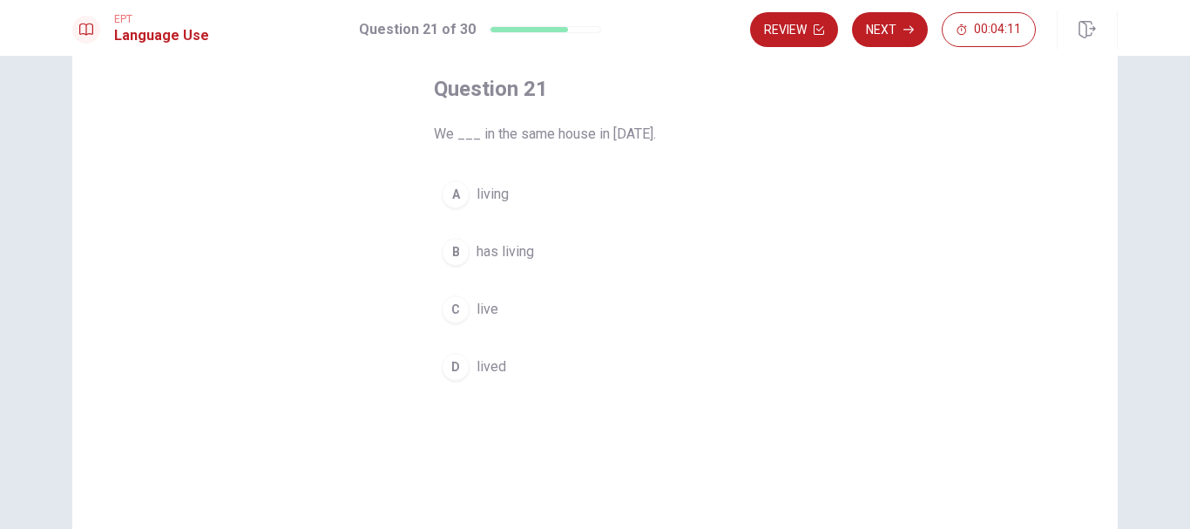
click at [458, 247] on div "B" at bounding box center [456, 252] width 28 height 28
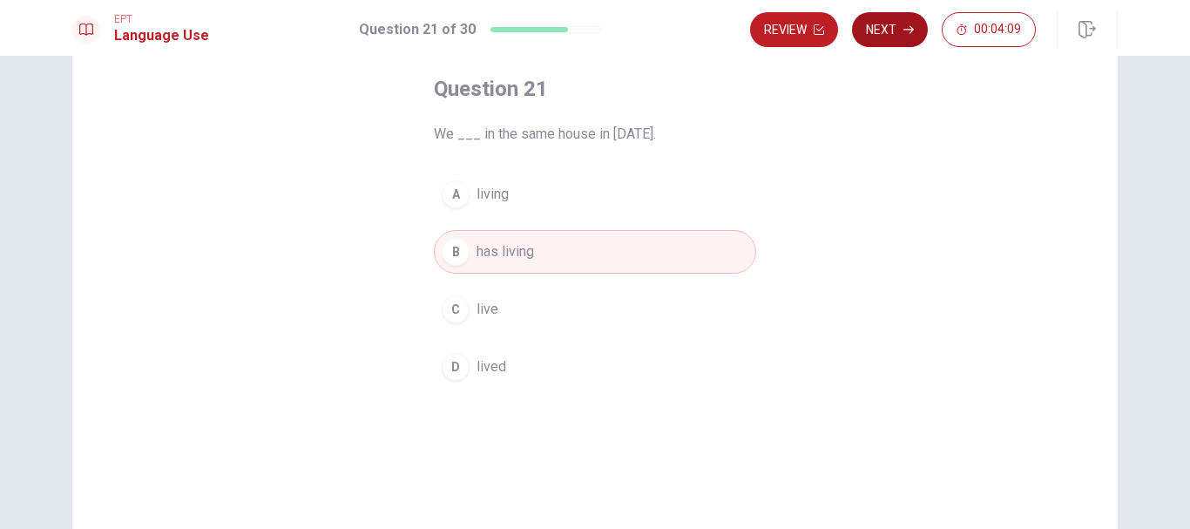
click at [893, 26] on button "Next" at bounding box center [890, 29] width 76 height 35
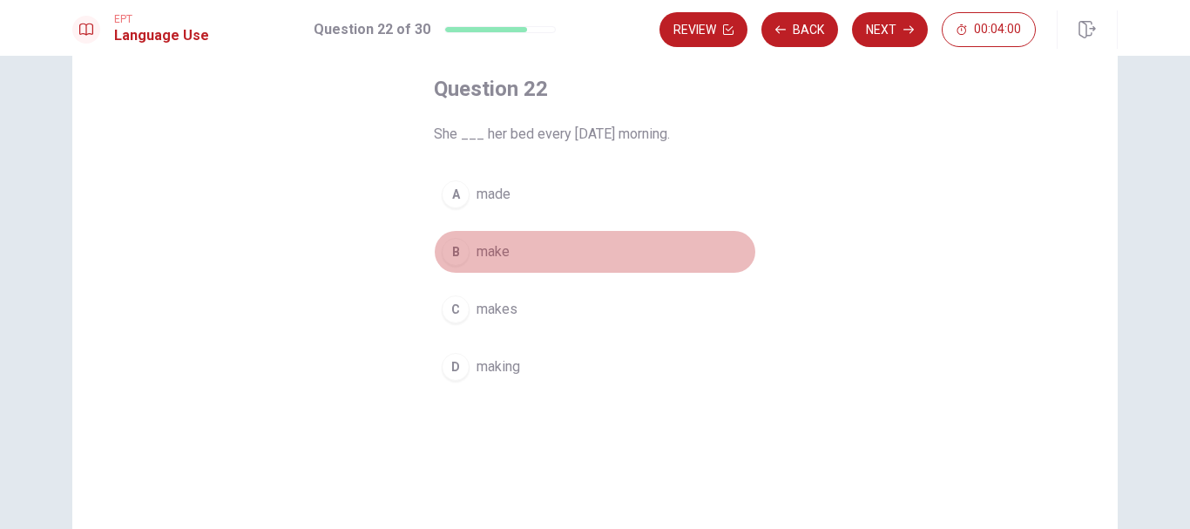
click at [458, 251] on div "B" at bounding box center [456, 252] width 28 height 28
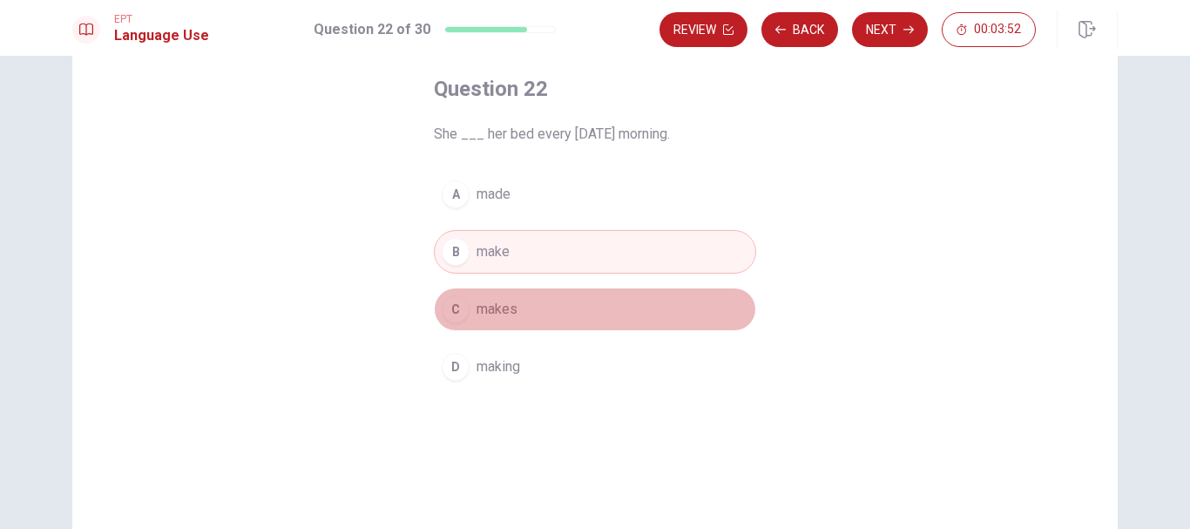
click at [485, 295] on button "C makes" at bounding box center [595, 310] width 322 height 44
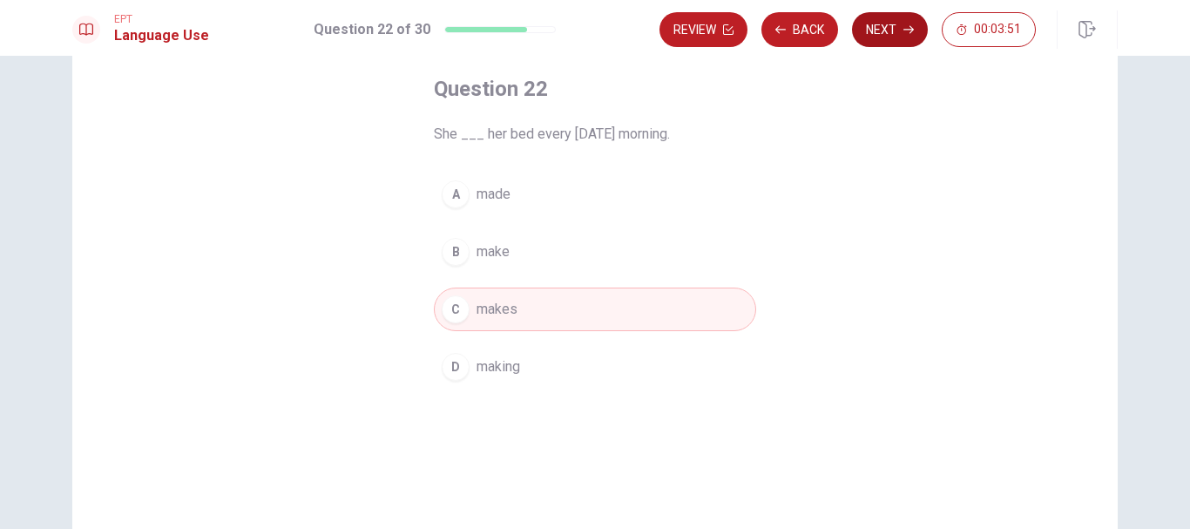
click at [889, 36] on button "Next" at bounding box center [890, 29] width 76 height 35
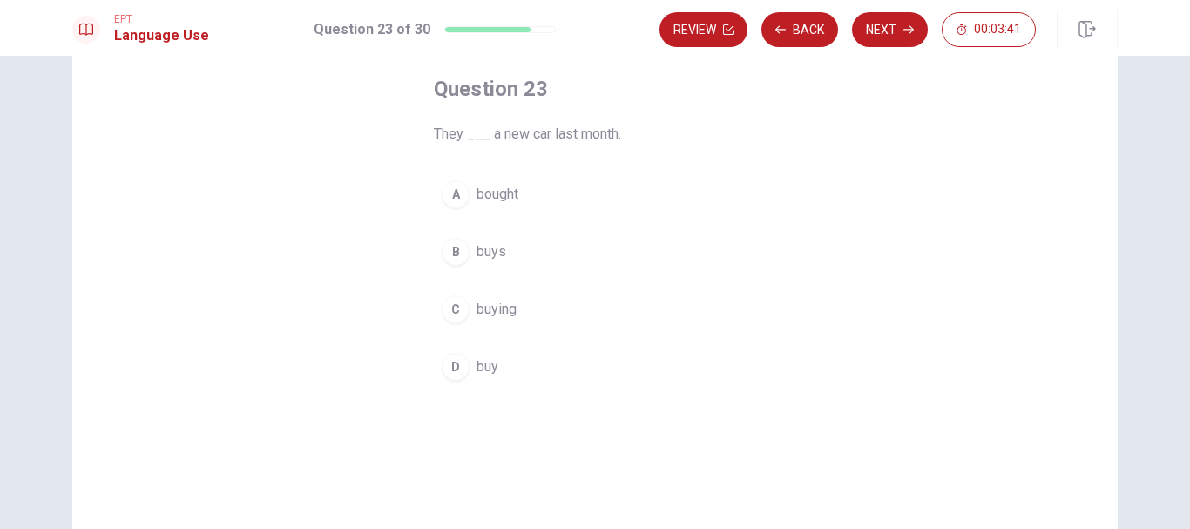
click at [446, 257] on div "B" at bounding box center [456, 252] width 28 height 28
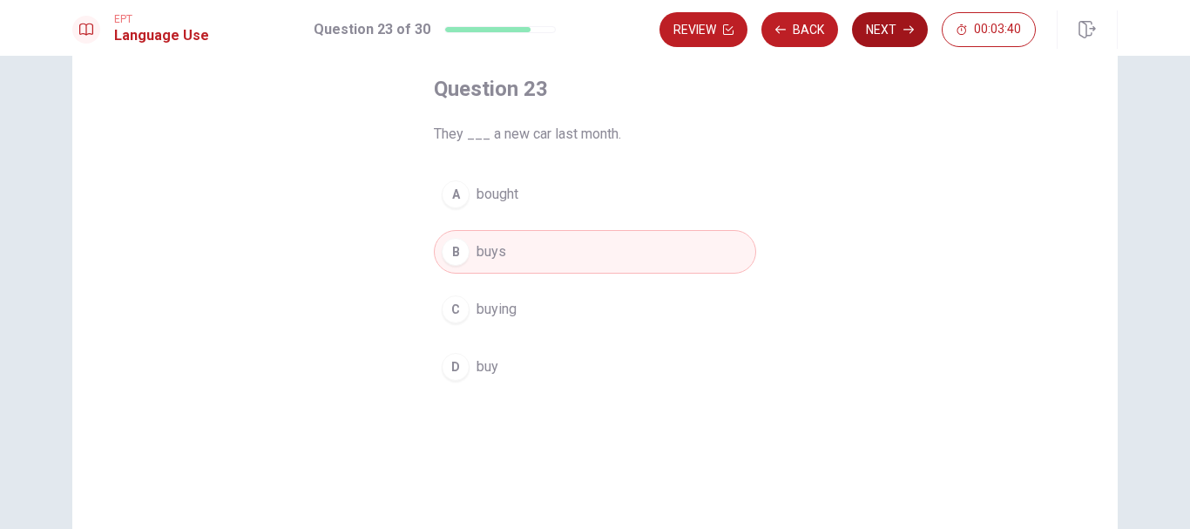
click at [870, 23] on button "Next" at bounding box center [890, 29] width 76 height 35
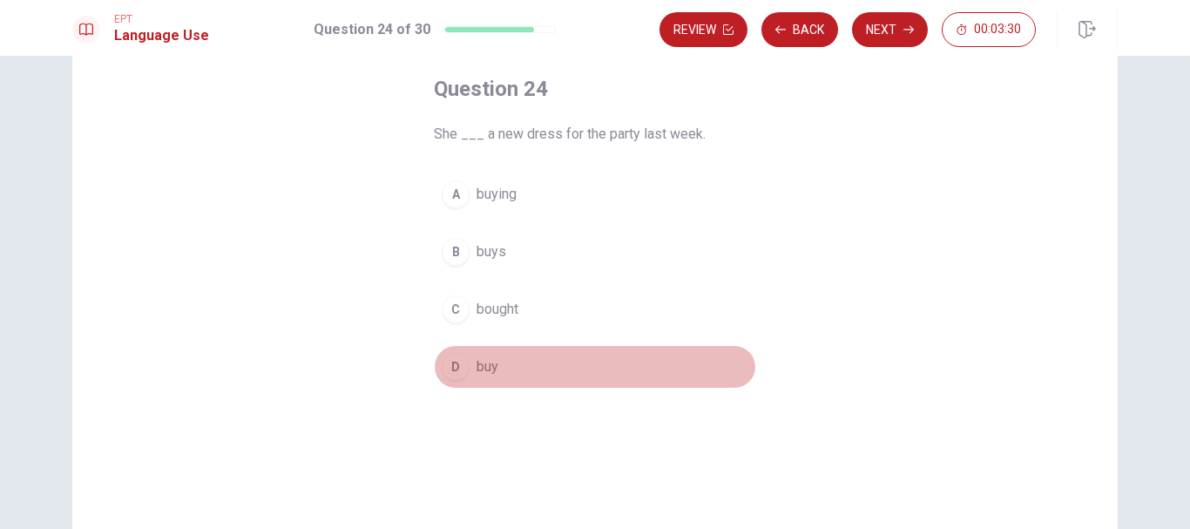
click at [457, 361] on div "D" at bounding box center [456, 367] width 28 height 28
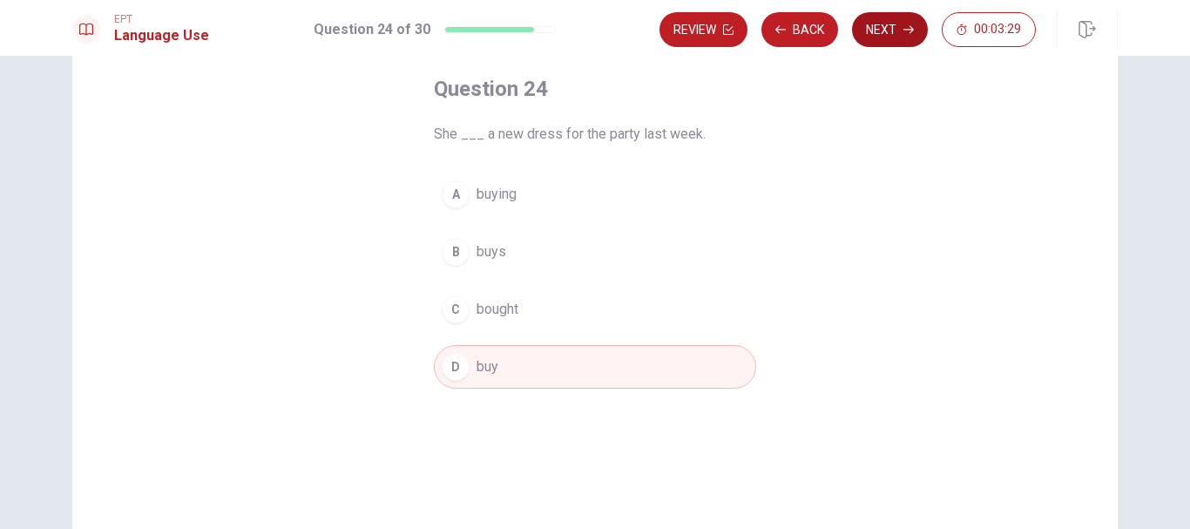
click at [897, 35] on button "Next" at bounding box center [890, 29] width 76 height 35
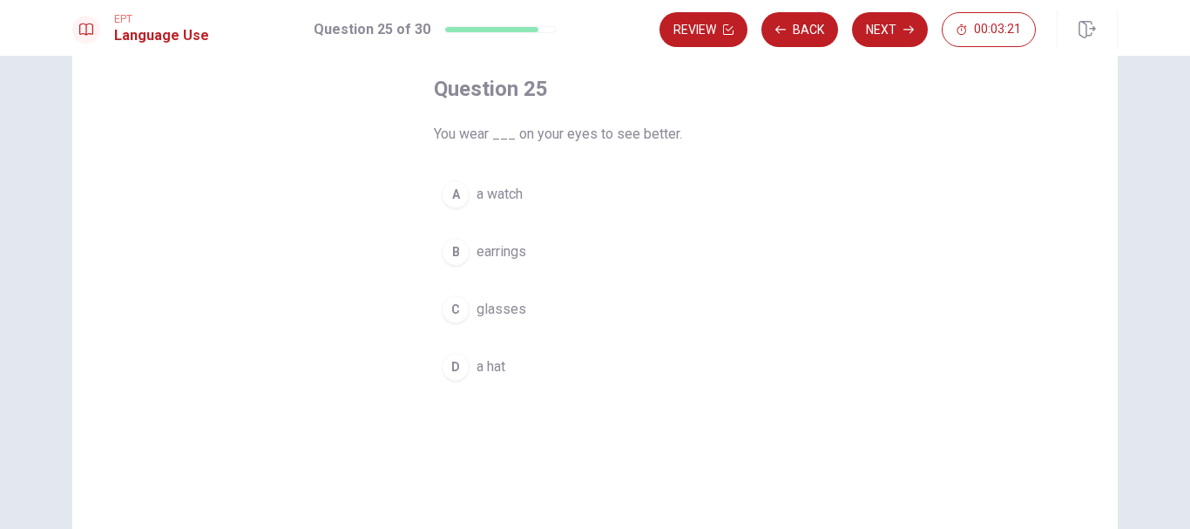
click at [454, 198] on div "A" at bounding box center [456, 194] width 28 height 28
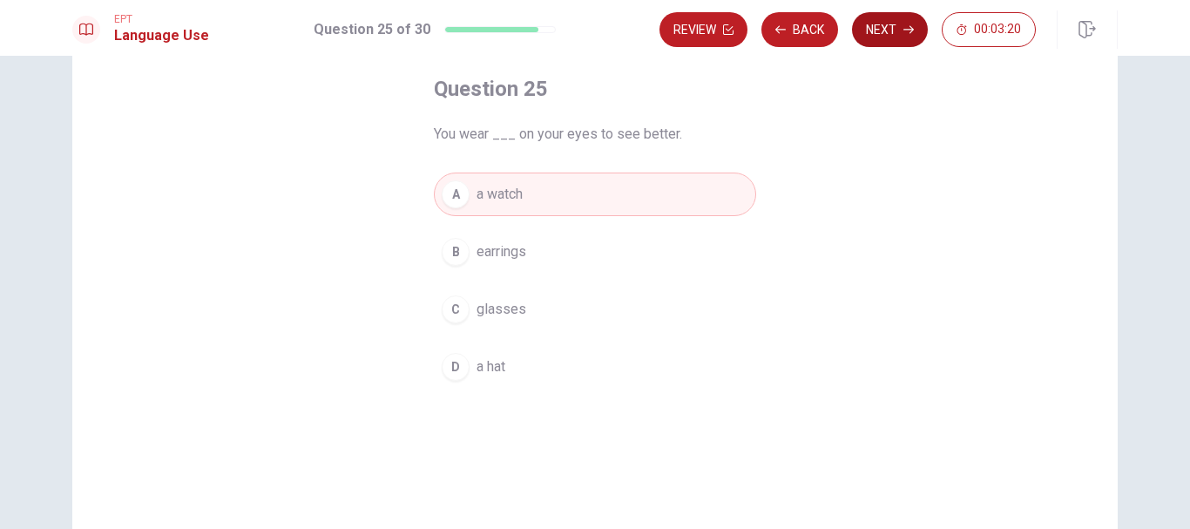
click at [901, 29] on button "Next" at bounding box center [890, 29] width 76 height 35
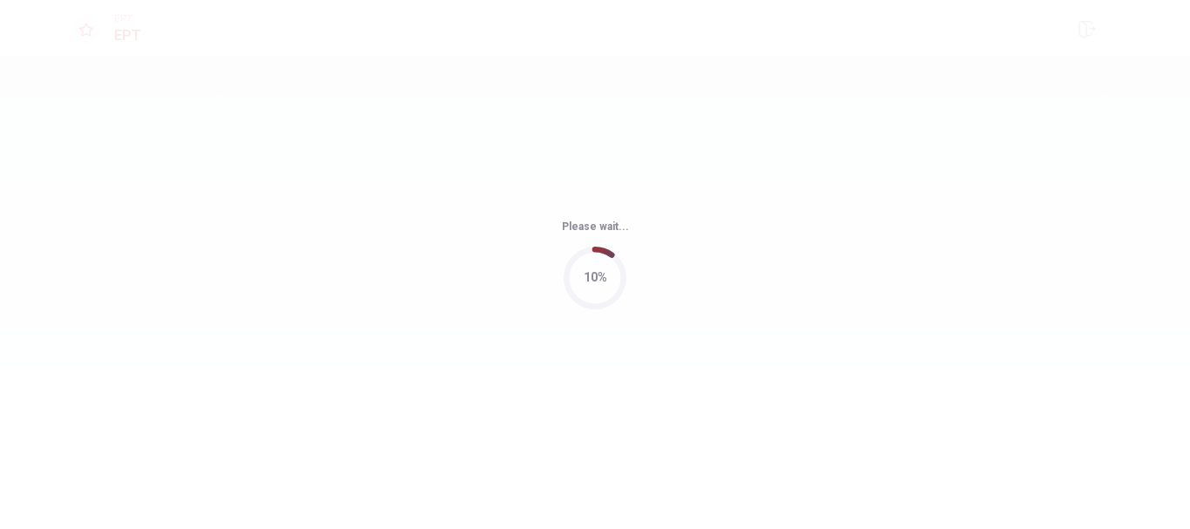
scroll to position [0, 0]
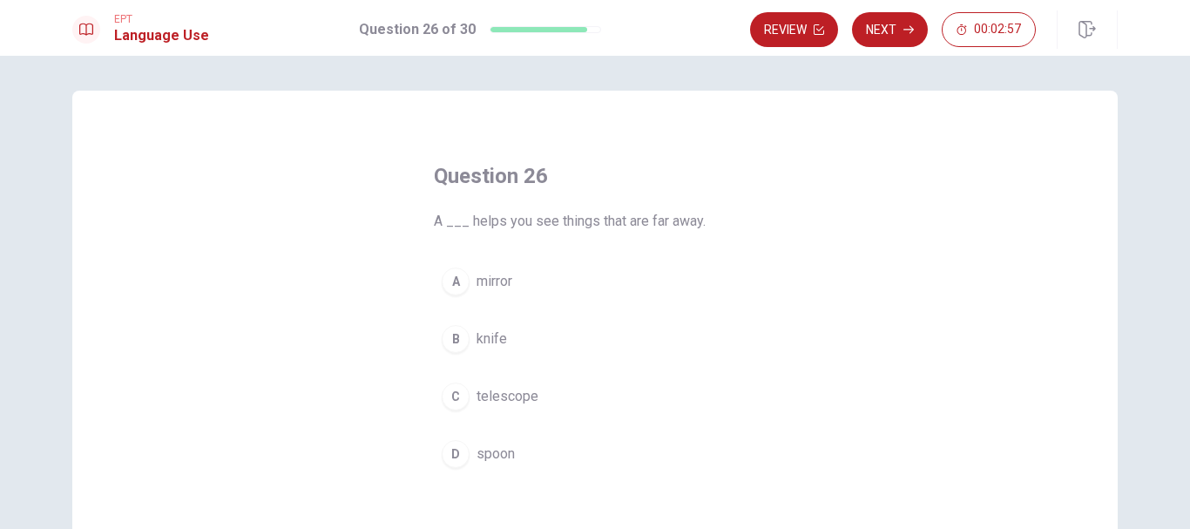
click at [442, 452] on div "D" at bounding box center [456, 454] width 28 height 28
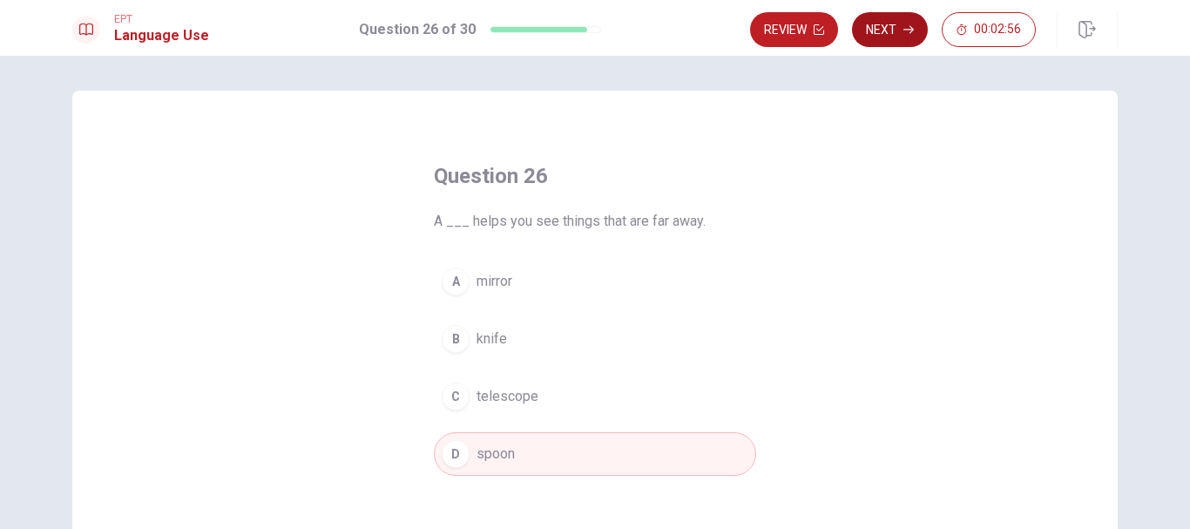
click at [876, 24] on button "Next" at bounding box center [890, 29] width 76 height 35
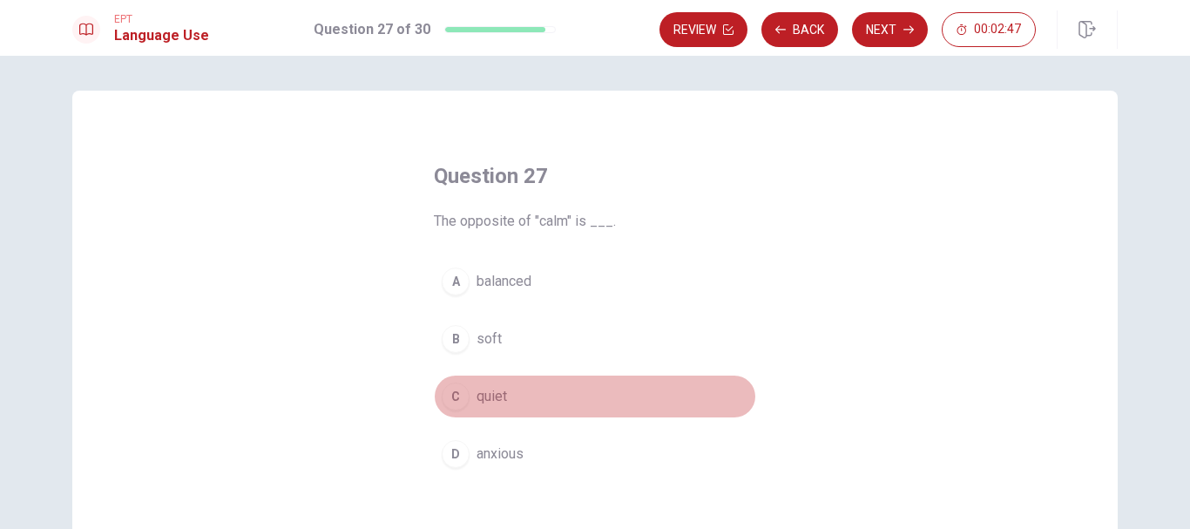
click at [438, 388] on button "C quiet" at bounding box center [595, 397] width 322 height 44
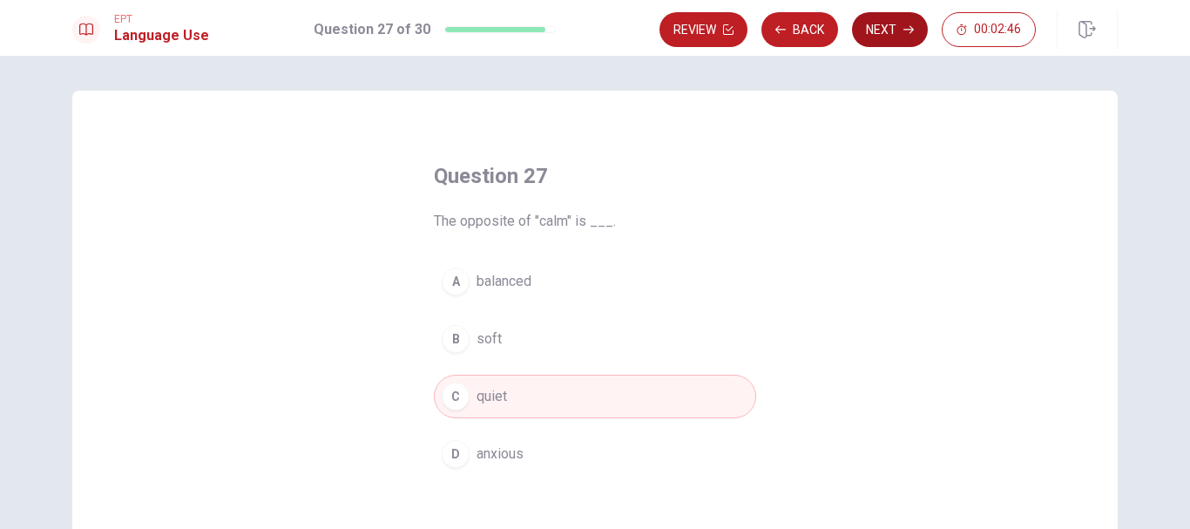
click at [912, 28] on icon "button" at bounding box center [909, 30] width 10 height 8
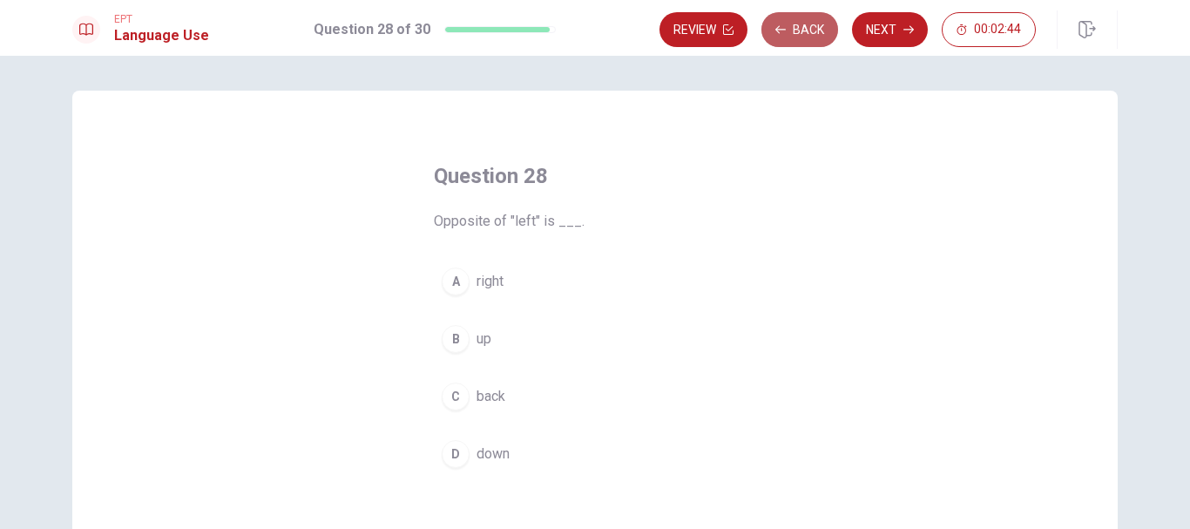
click at [793, 28] on button "Back" at bounding box center [800, 29] width 77 height 35
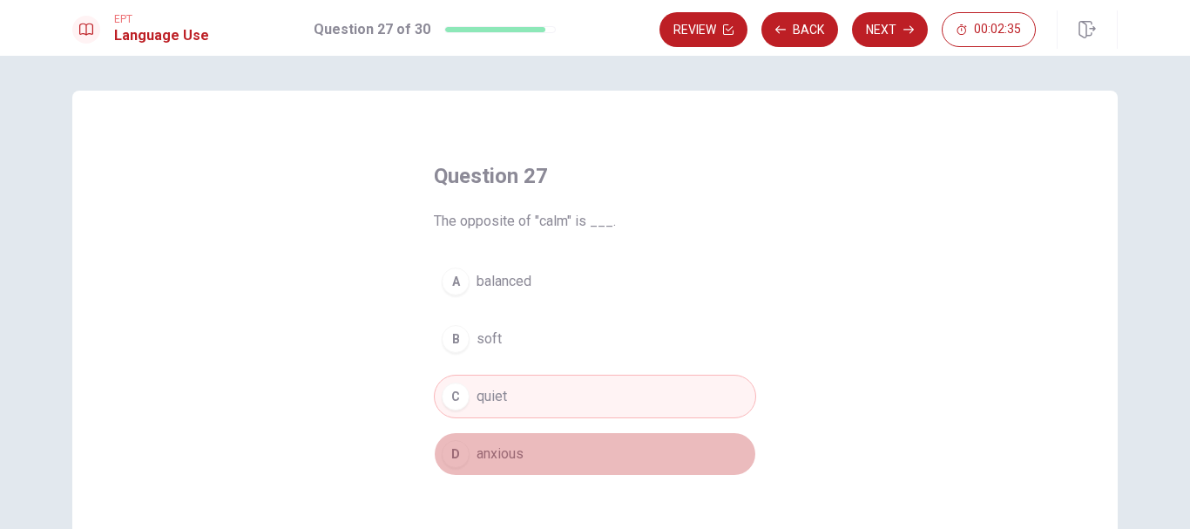
click at [559, 449] on button "D anxious" at bounding box center [595, 454] width 322 height 44
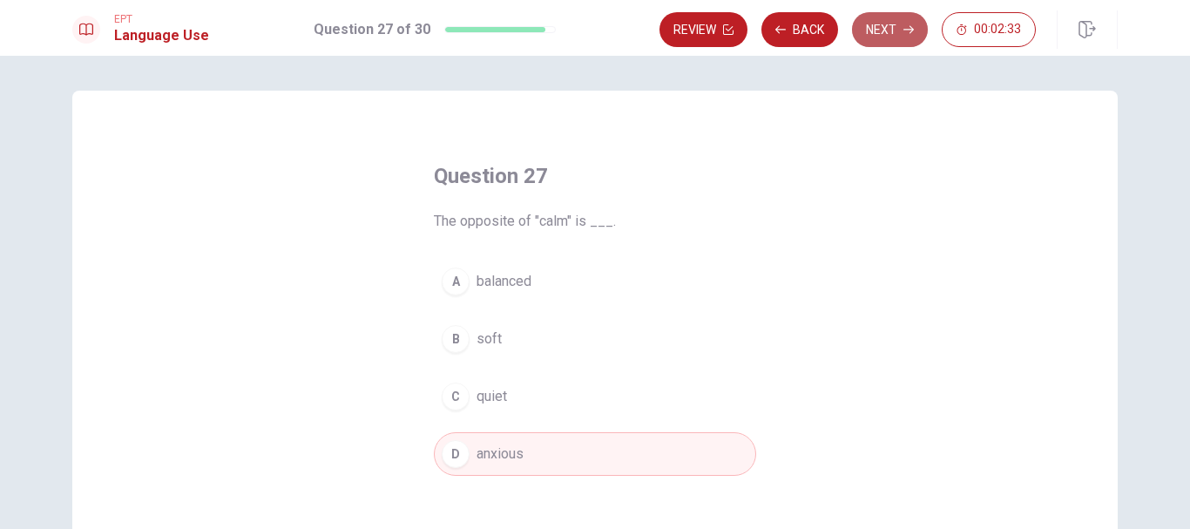
click at [905, 26] on icon "button" at bounding box center [909, 29] width 10 height 10
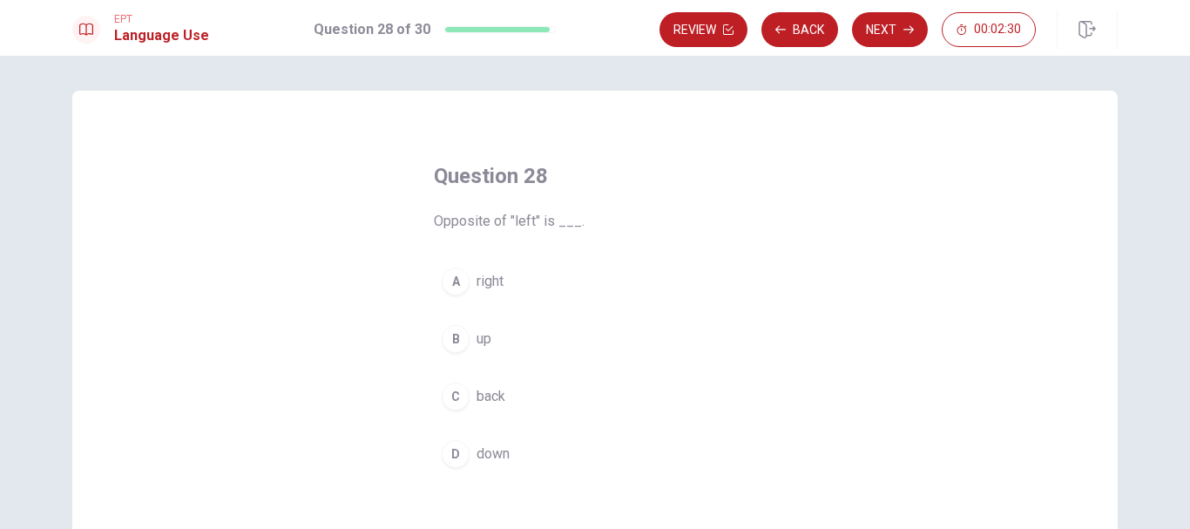
click at [504, 279] on button "A right" at bounding box center [595, 282] width 322 height 44
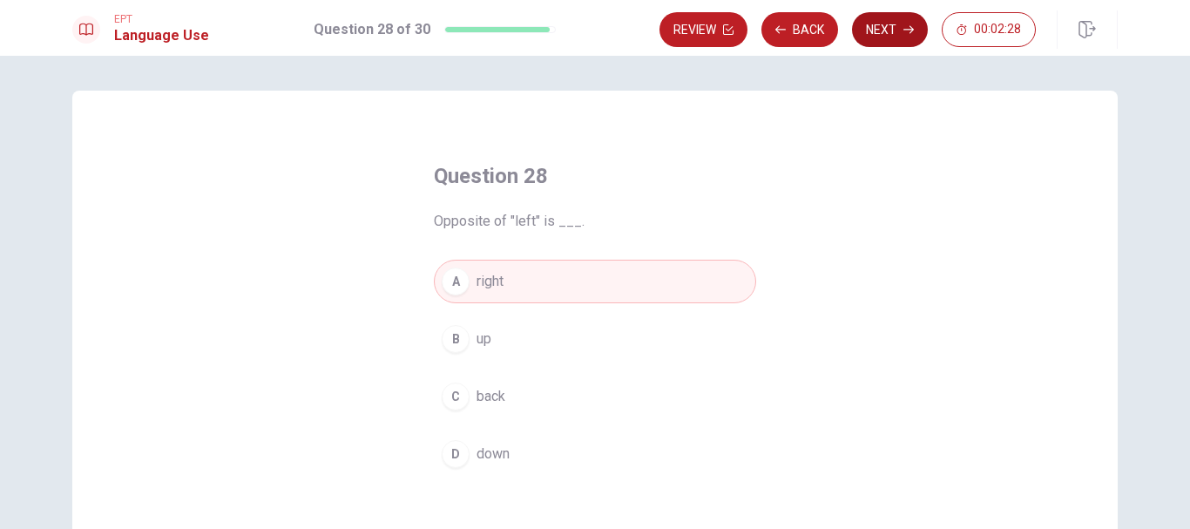
click at [874, 36] on button "Next" at bounding box center [890, 29] width 76 height 35
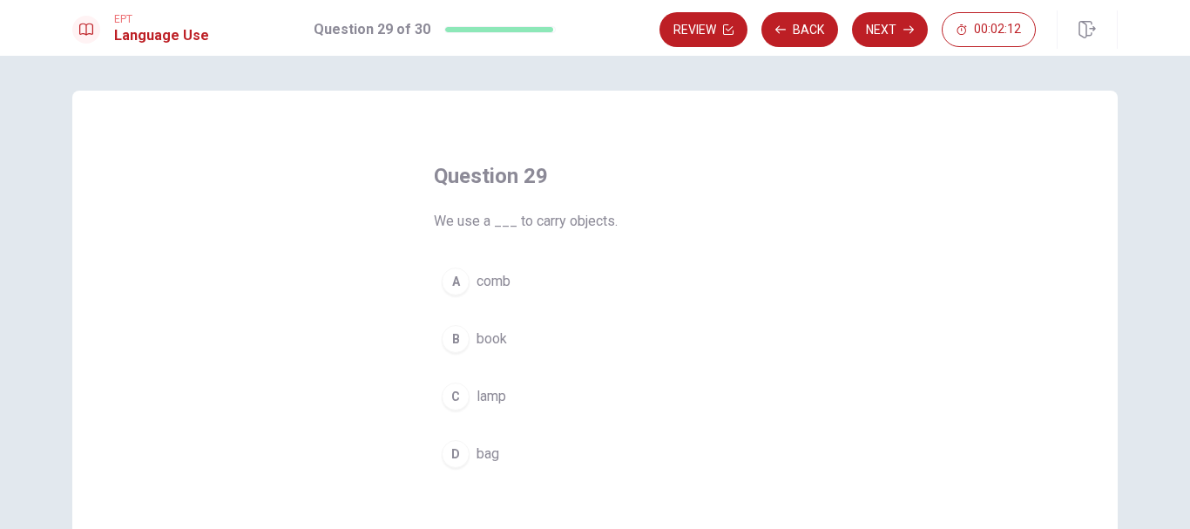
click at [480, 457] on span "bag" at bounding box center [488, 454] width 23 height 21
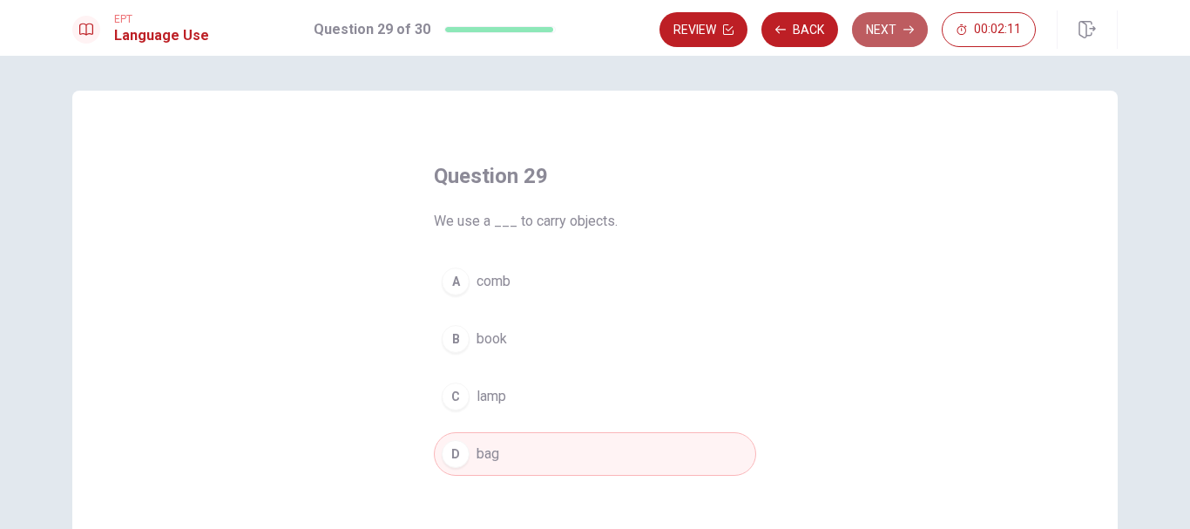
click at [893, 31] on button "Next" at bounding box center [890, 29] width 76 height 35
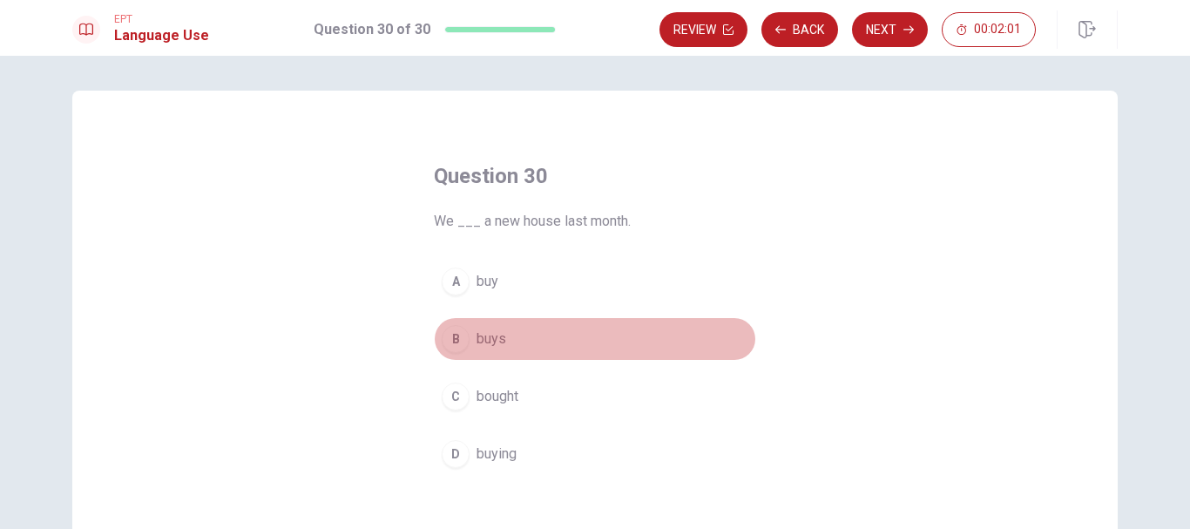
click at [451, 348] on div "B" at bounding box center [456, 339] width 28 height 28
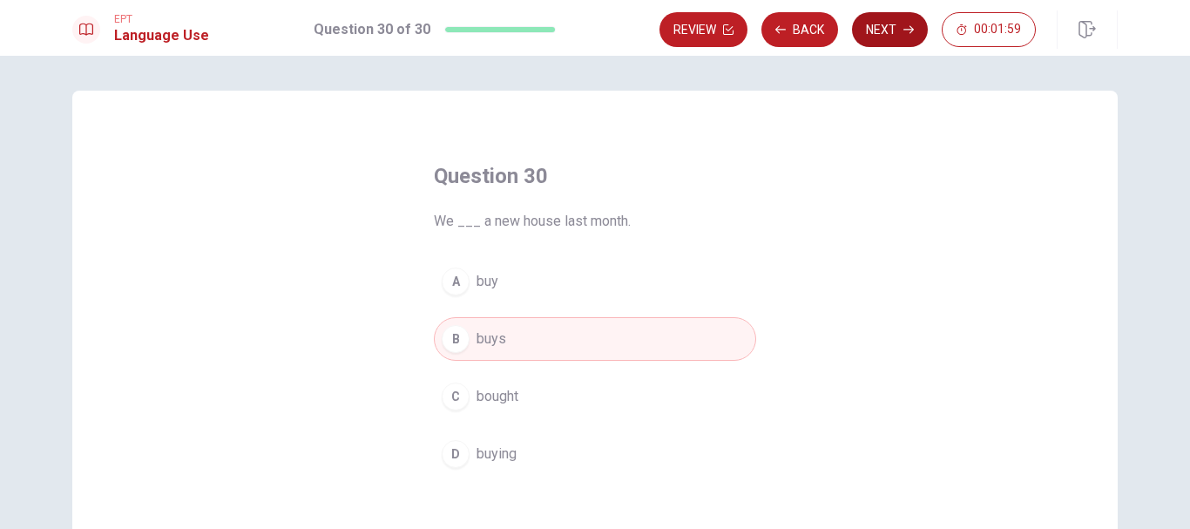
click at [915, 24] on button "Next" at bounding box center [890, 29] width 76 height 35
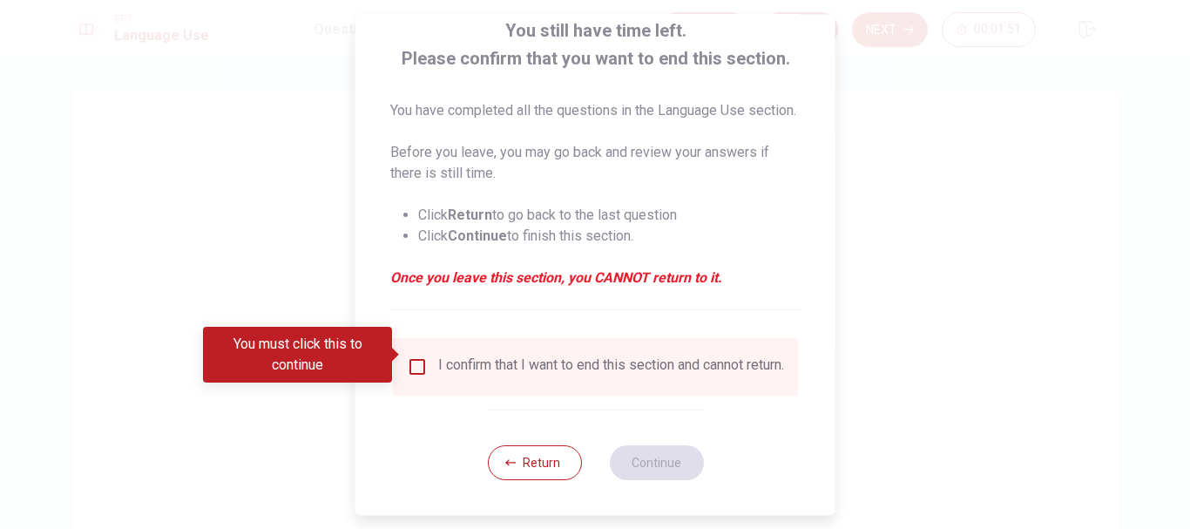
scroll to position [142, 0]
click at [411, 356] on input "You must click this to continue" at bounding box center [417, 366] width 21 height 21
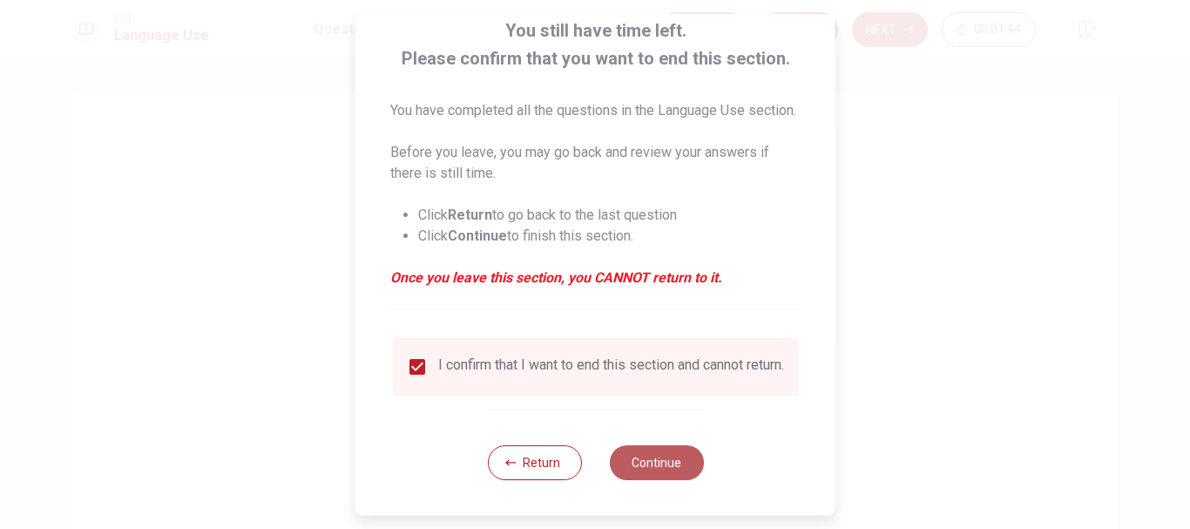
click at [652, 464] on button "Continue" at bounding box center [656, 462] width 94 height 35
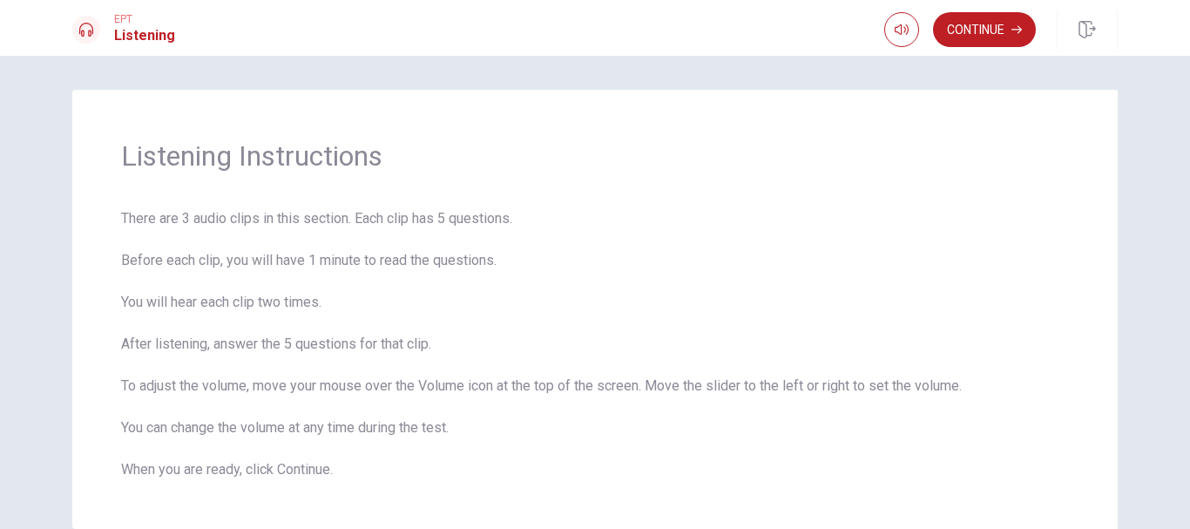
scroll to position [0, 0]
click at [902, 29] on icon "button" at bounding box center [902, 30] width 14 height 14
click at [961, 29] on button "Continue" at bounding box center [984, 29] width 103 height 35
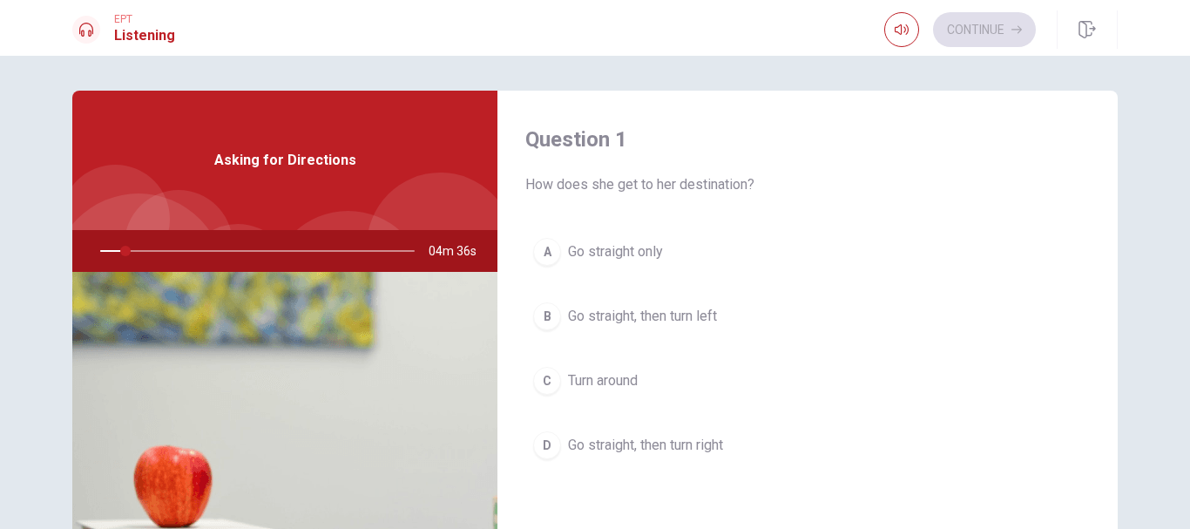
drag, startPoint x: 119, startPoint y: 248, endPoint x: 67, endPoint y: 249, distance: 52.3
click at [67, 249] on div "Question 1 How does she get to her destination? A Go straight only B Go straigh…" at bounding box center [594, 394] width 1101 height 606
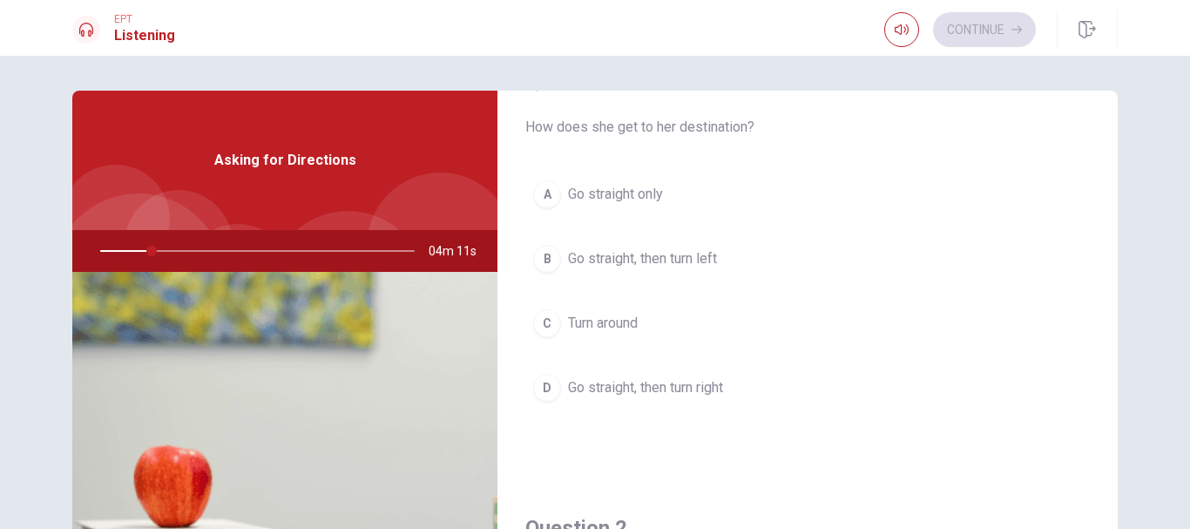
scroll to position [87, 0]
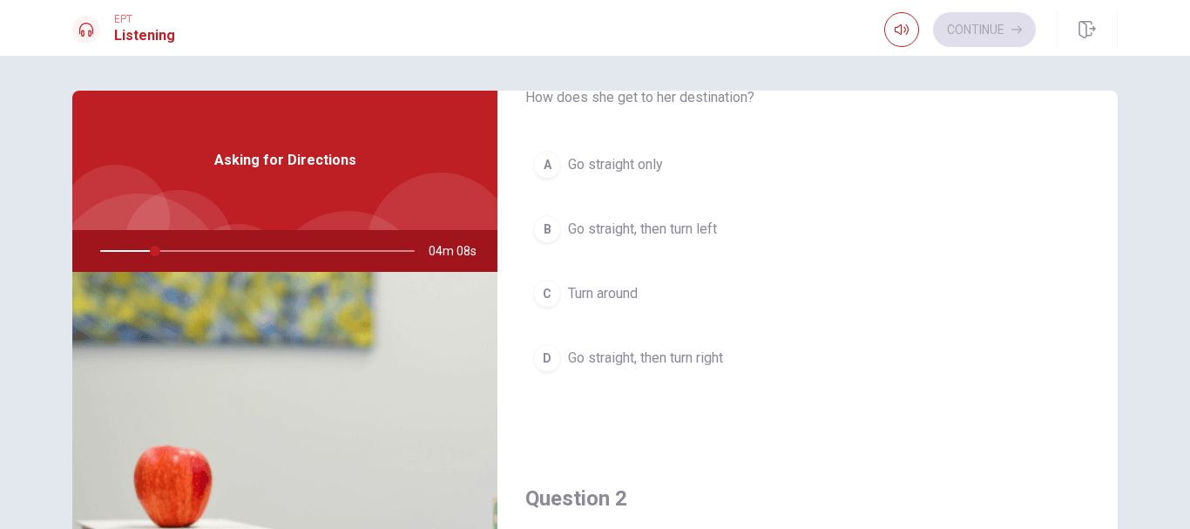
click at [548, 357] on div "D" at bounding box center [547, 358] width 28 height 28
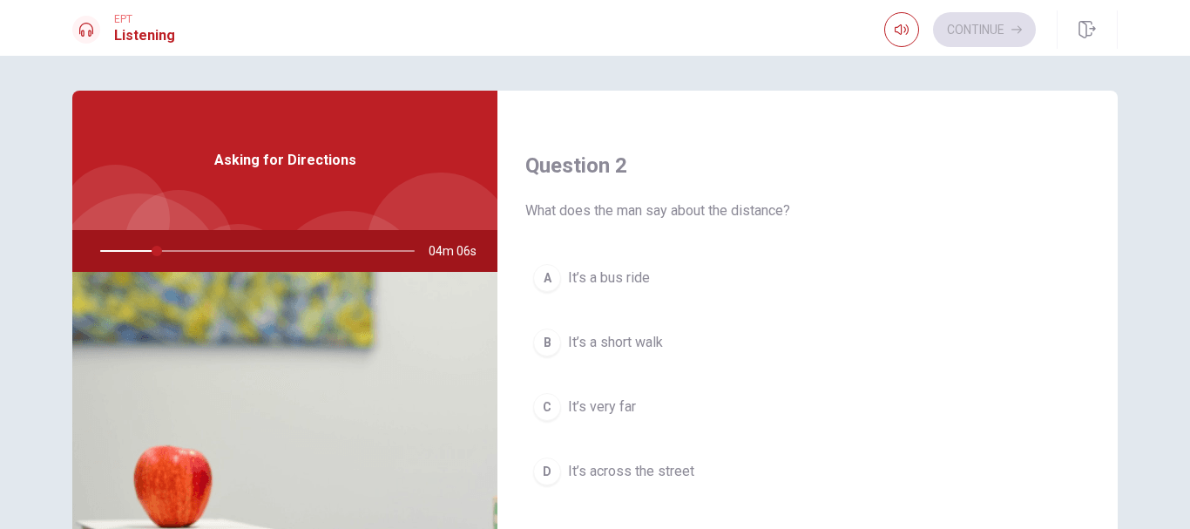
scroll to position [436, 0]
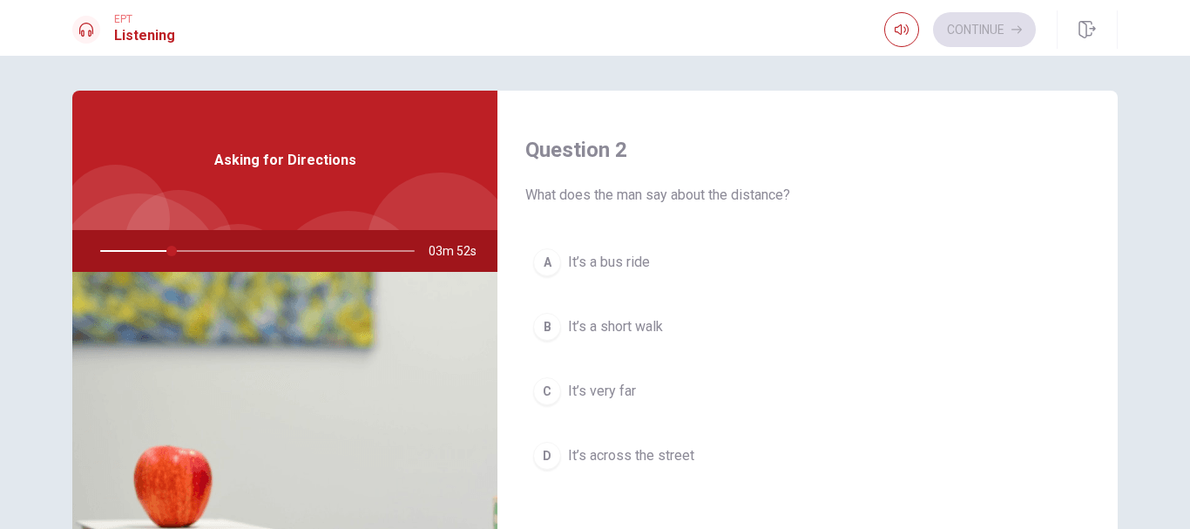
click at [549, 255] on div "A" at bounding box center [547, 262] width 28 height 28
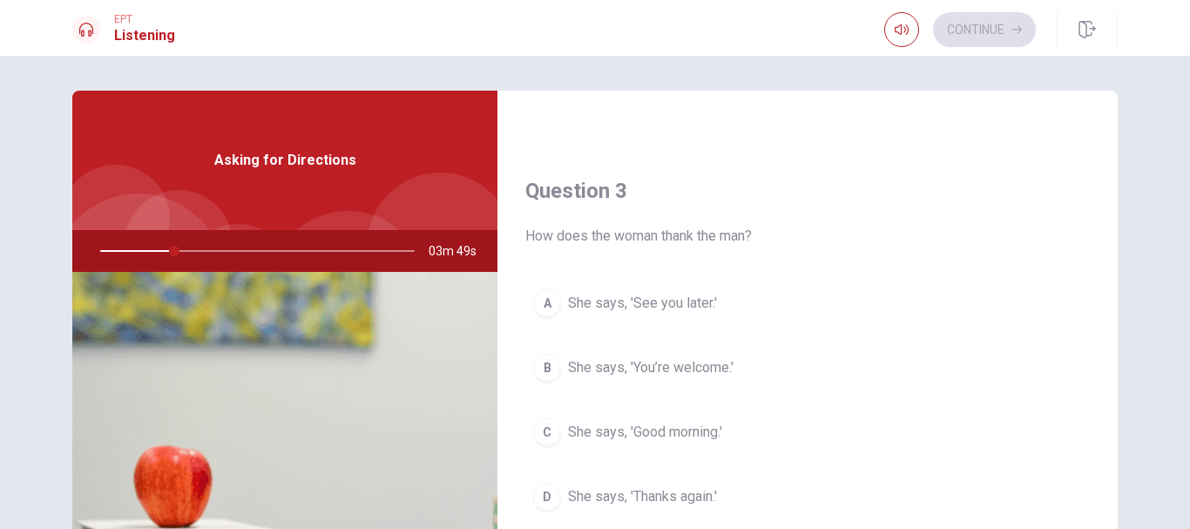
scroll to position [871, 0]
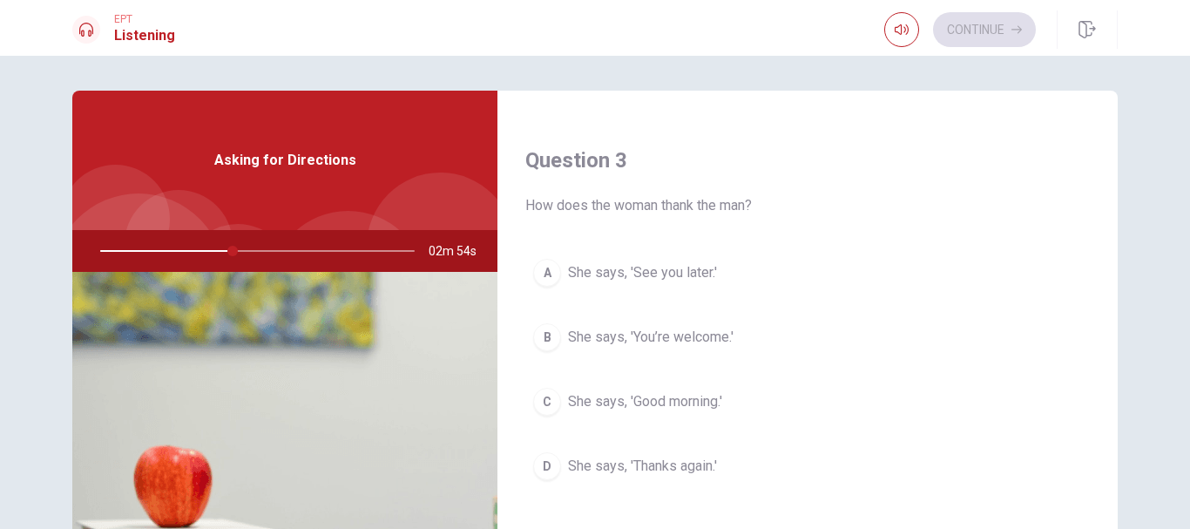
click at [542, 464] on div "D" at bounding box center [547, 466] width 28 height 28
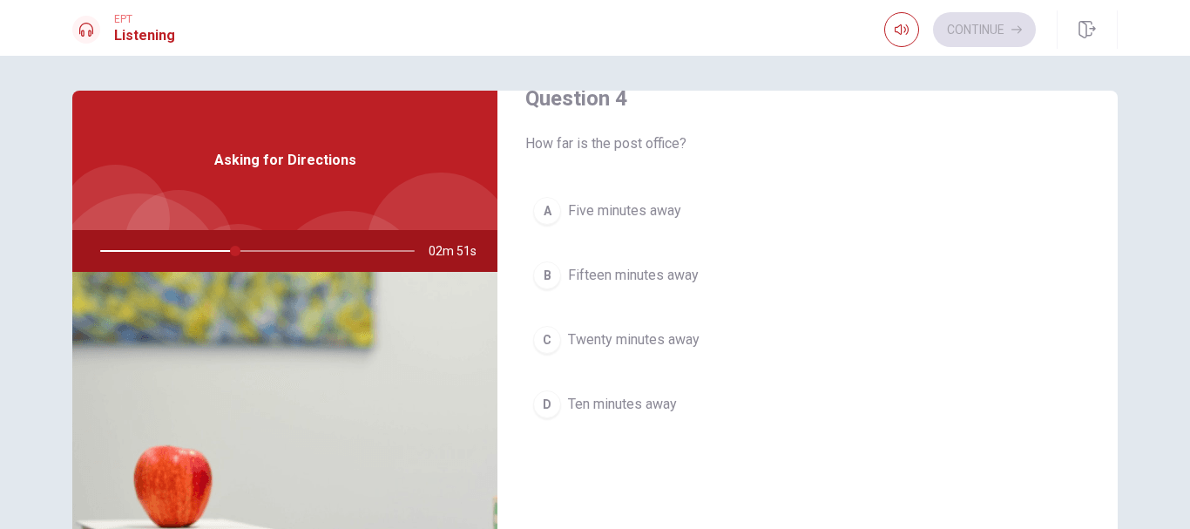
scroll to position [1394, 0]
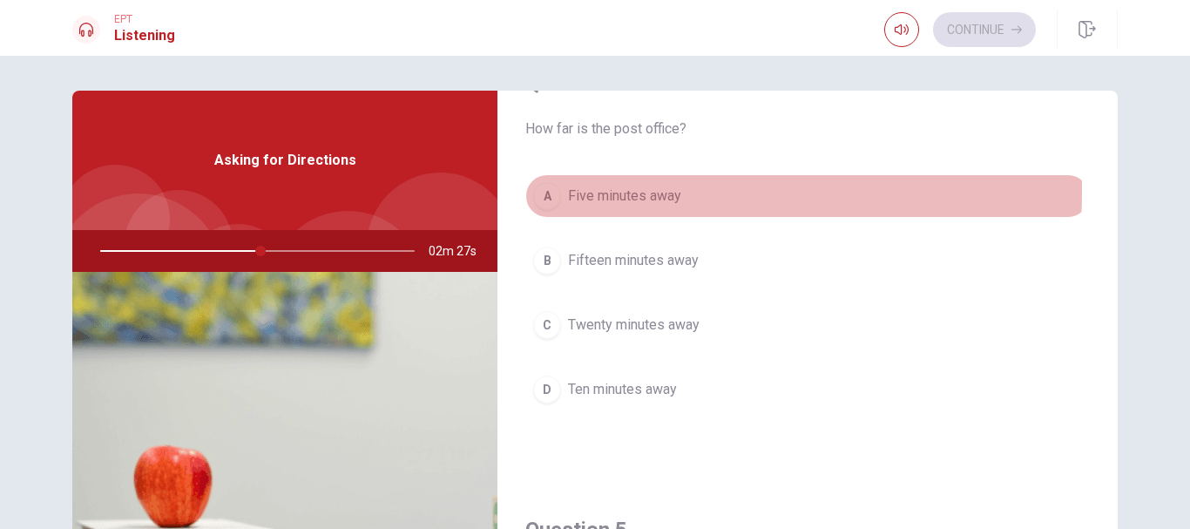
click at [550, 191] on div "A" at bounding box center [547, 196] width 28 height 28
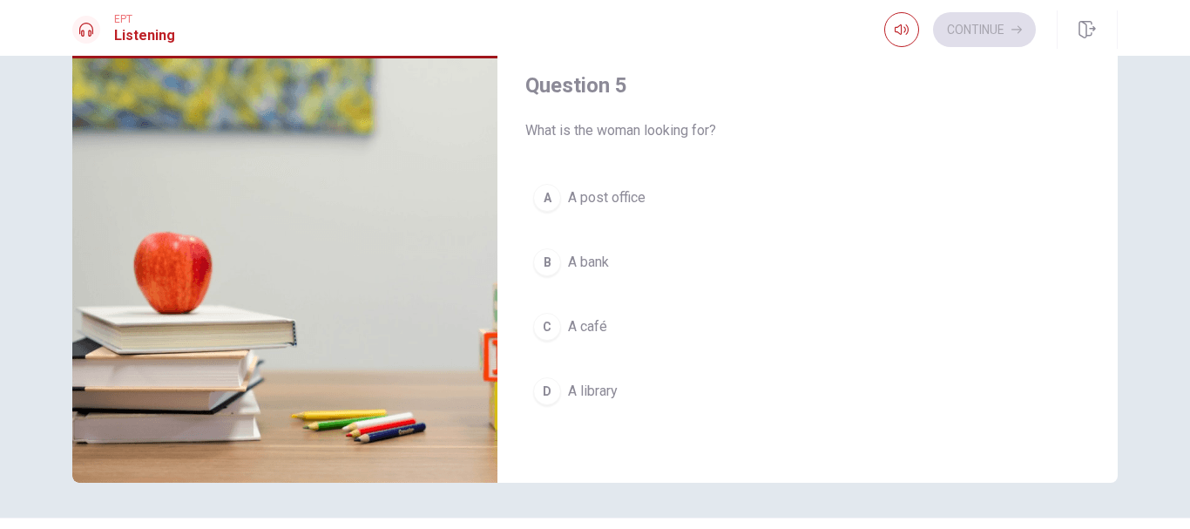
scroll to position [171, 0]
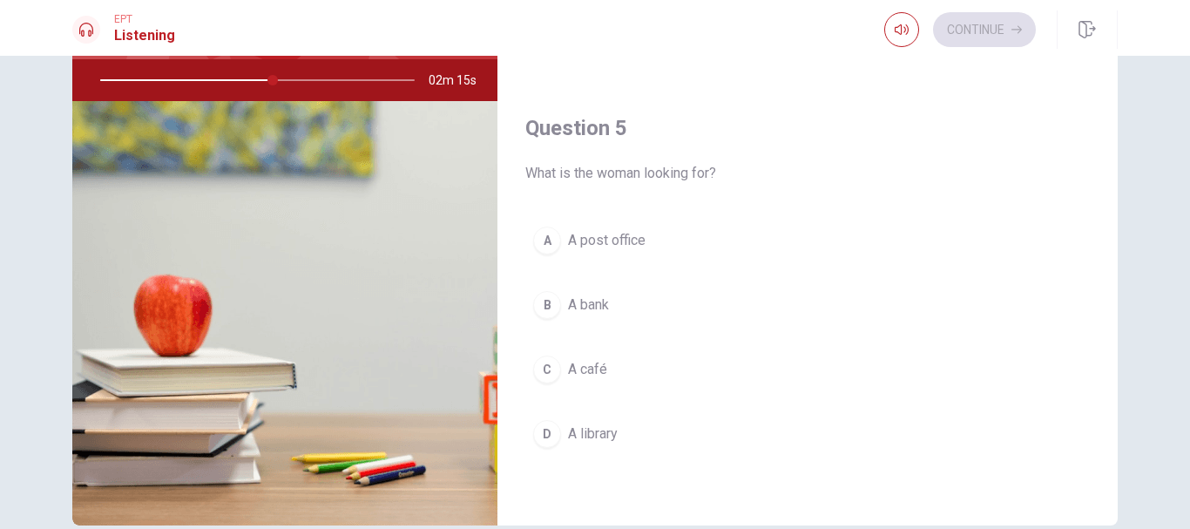
click at [552, 235] on div "A" at bounding box center [547, 241] width 28 height 28
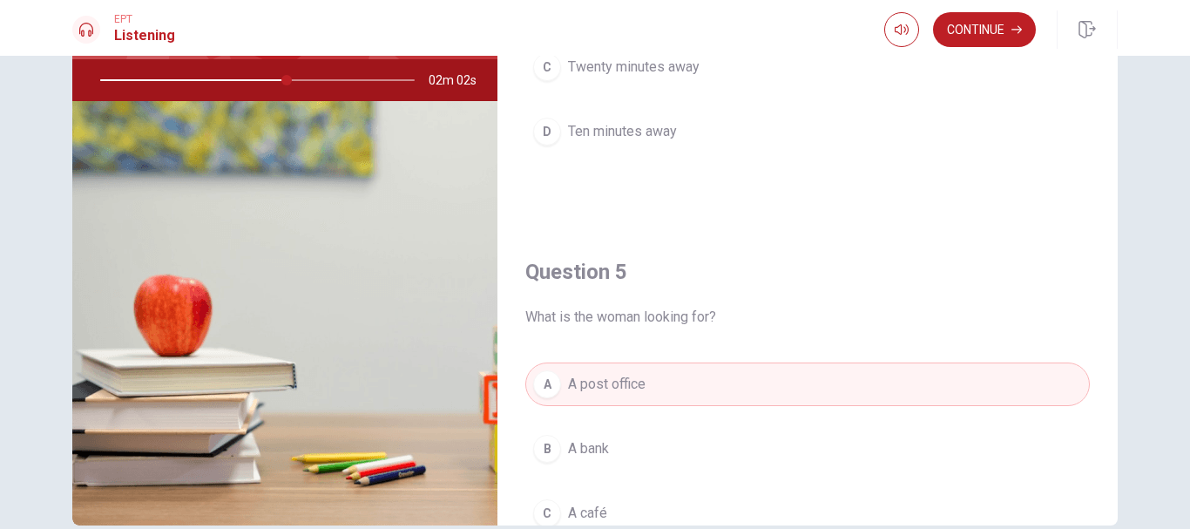
scroll to position [1625, 0]
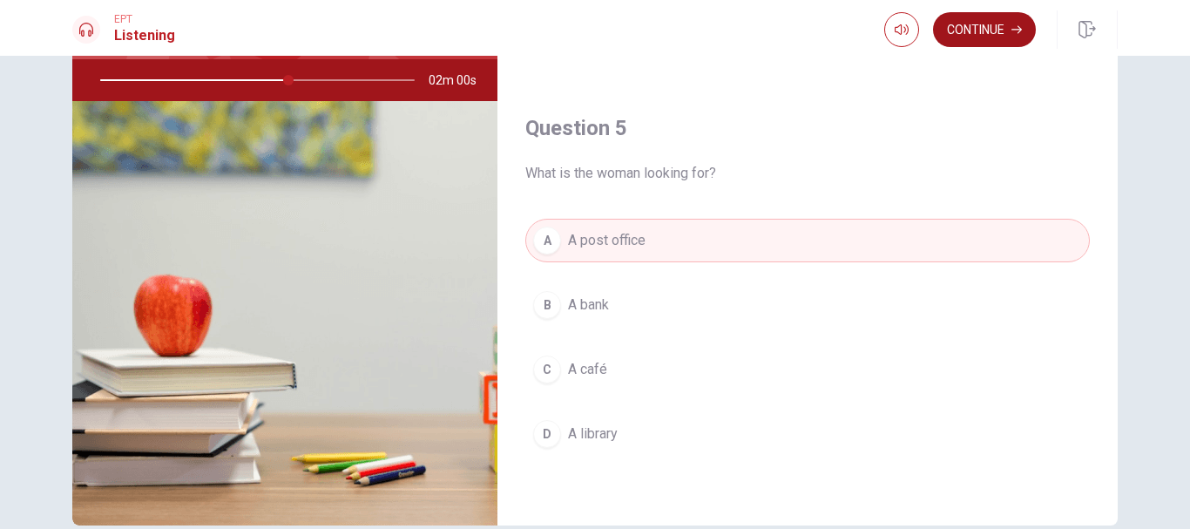
click at [957, 27] on button "Continue" at bounding box center [984, 29] width 103 height 35
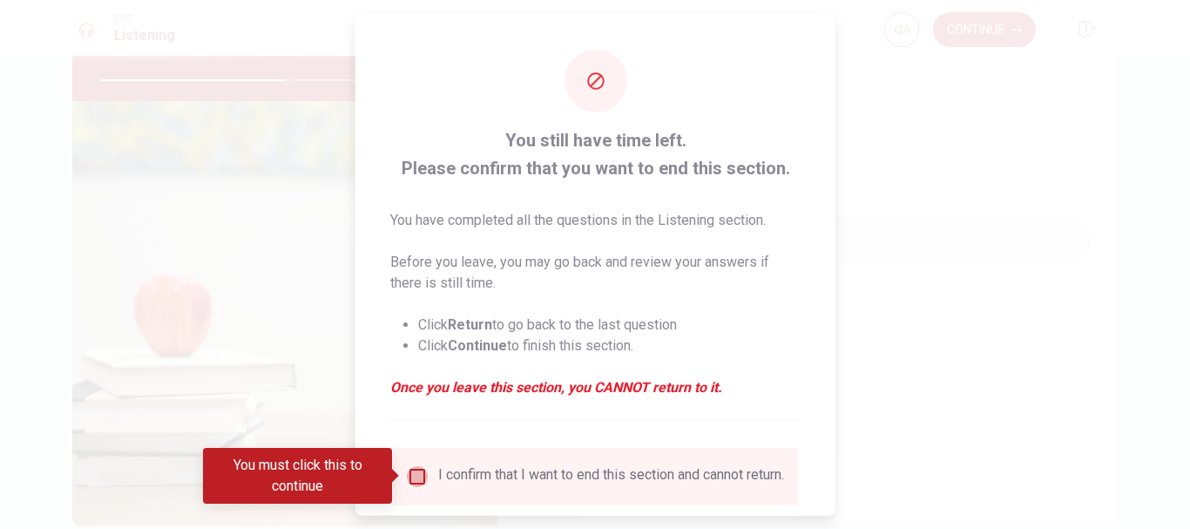
click at [411, 468] on input "You must click this to continue" at bounding box center [417, 475] width 21 height 21
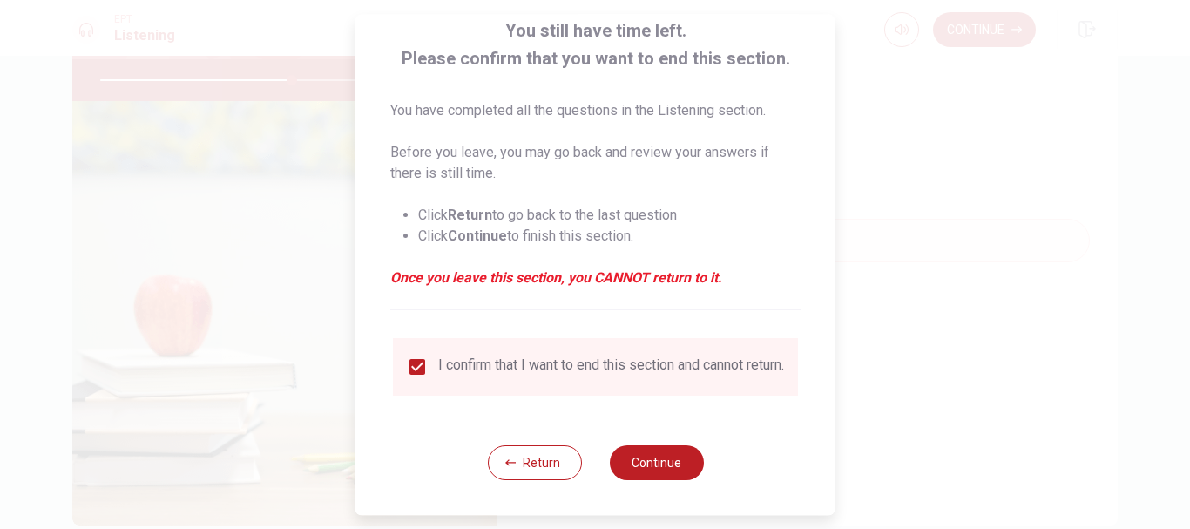
scroll to position [121, 0]
click at [651, 447] on button "Continue" at bounding box center [656, 462] width 94 height 35
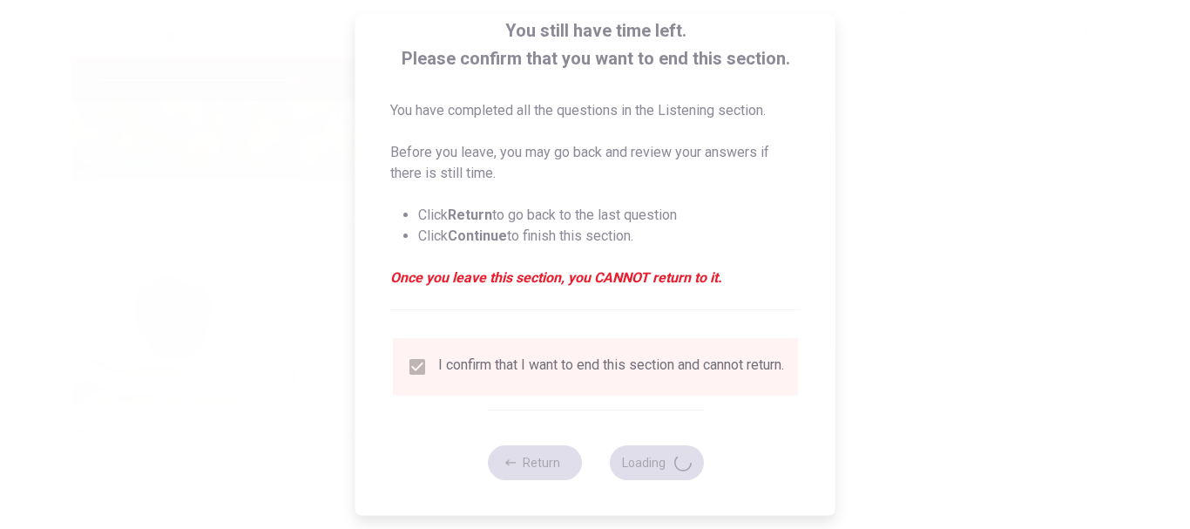
type input "62"
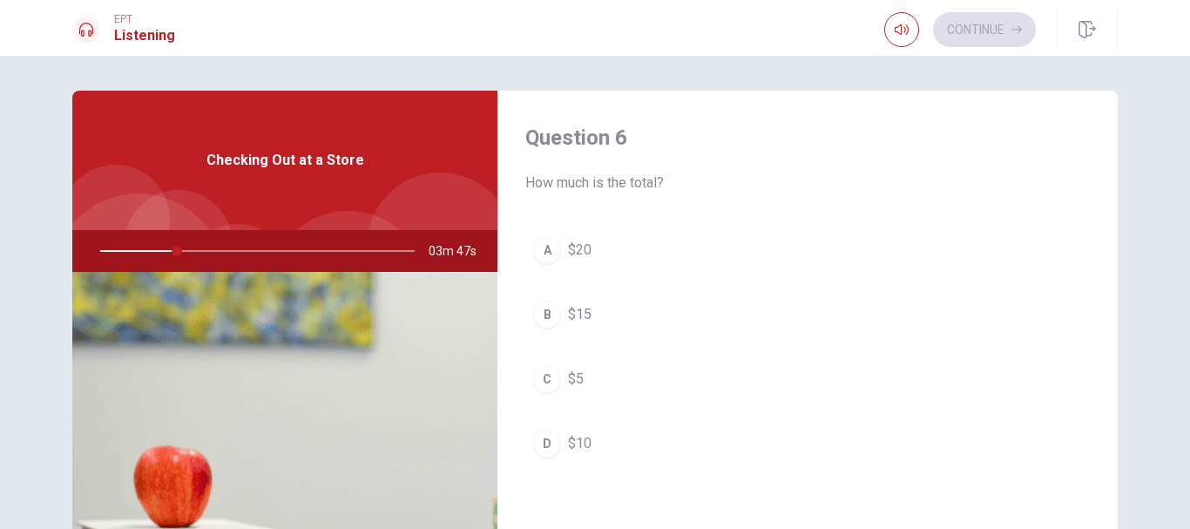
scroll to position [0, 0]
click at [541, 324] on div "B" at bounding box center [547, 316] width 28 height 28
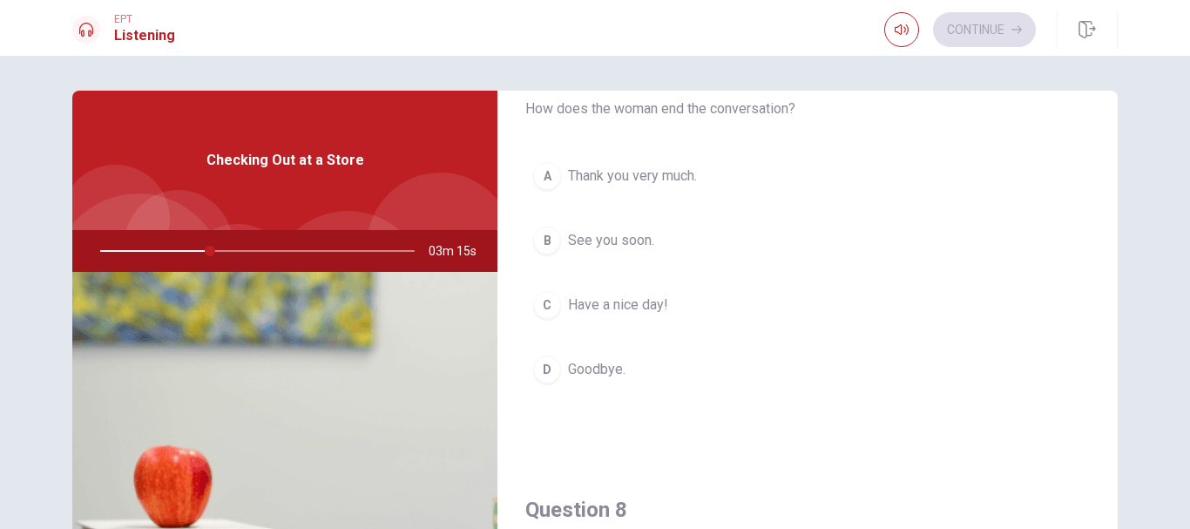
scroll to position [523, 0]
click at [548, 308] on div "C" at bounding box center [547, 304] width 28 height 28
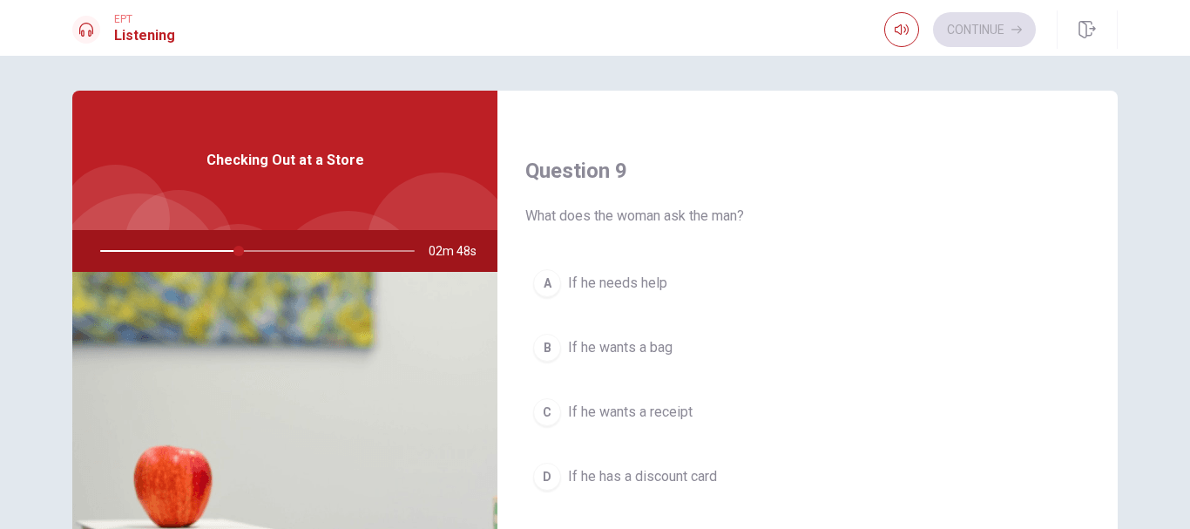
scroll to position [1394, 0]
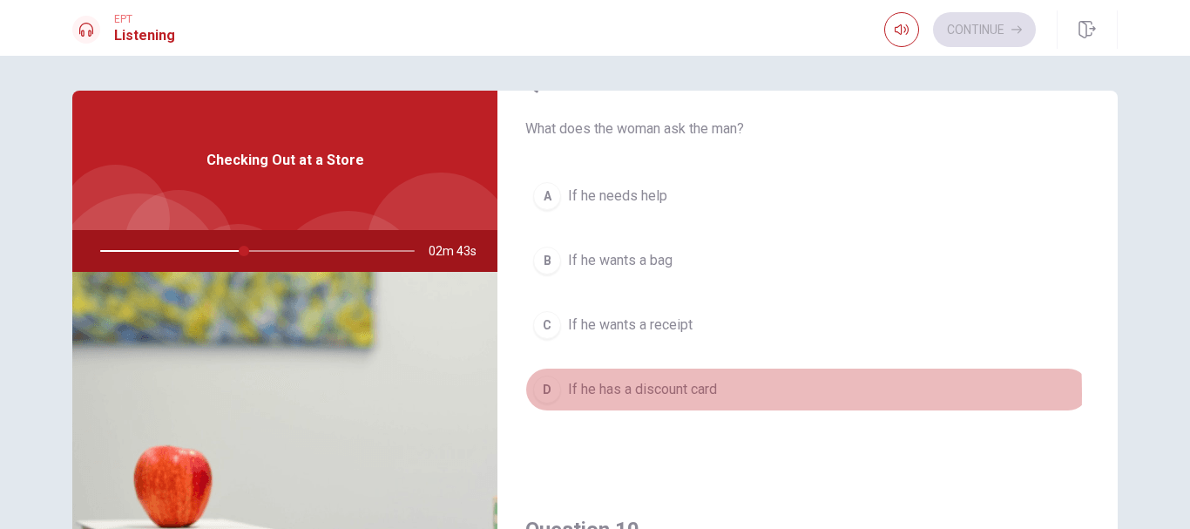
click at [549, 394] on div "D" at bounding box center [547, 390] width 28 height 28
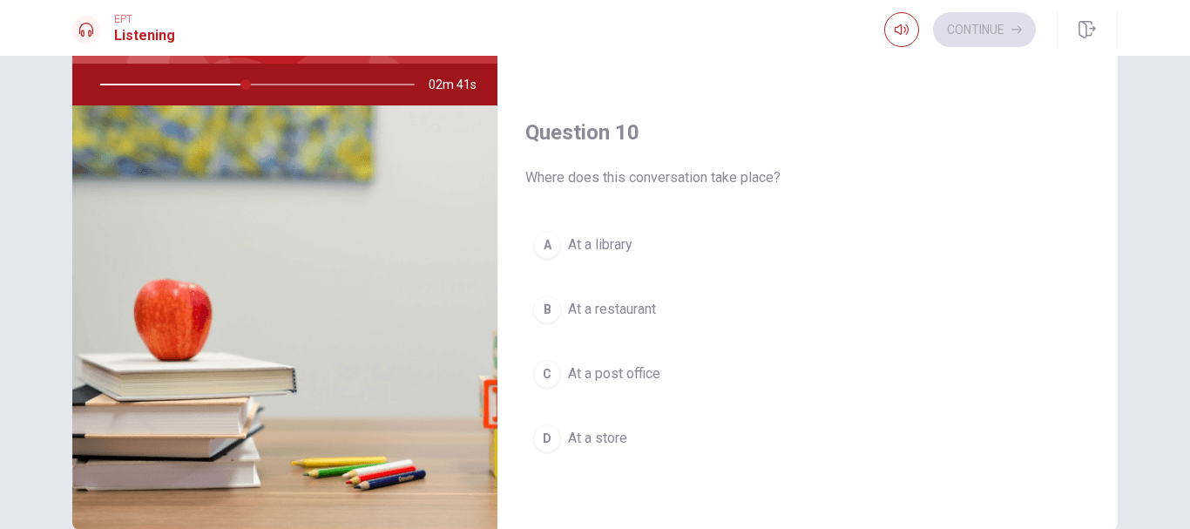
scroll to position [174, 0]
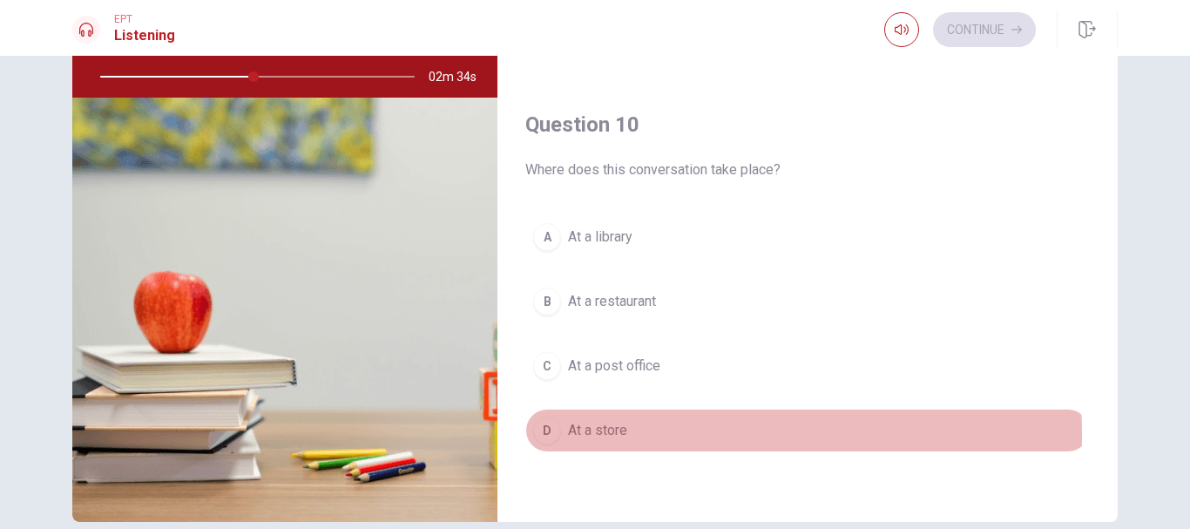
click at [546, 436] on div "D" at bounding box center [547, 431] width 28 height 28
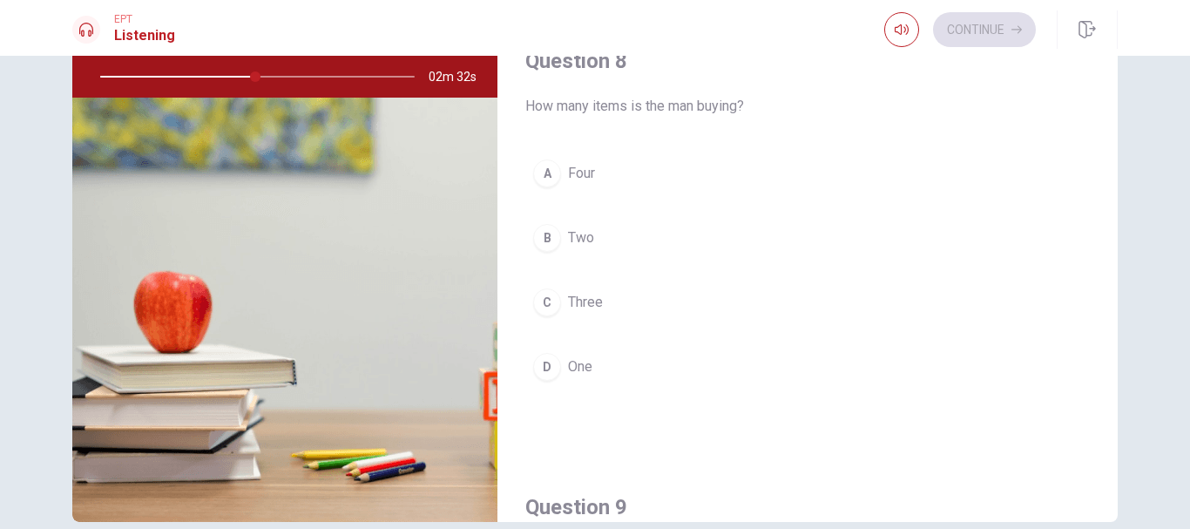
scroll to position [754, 0]
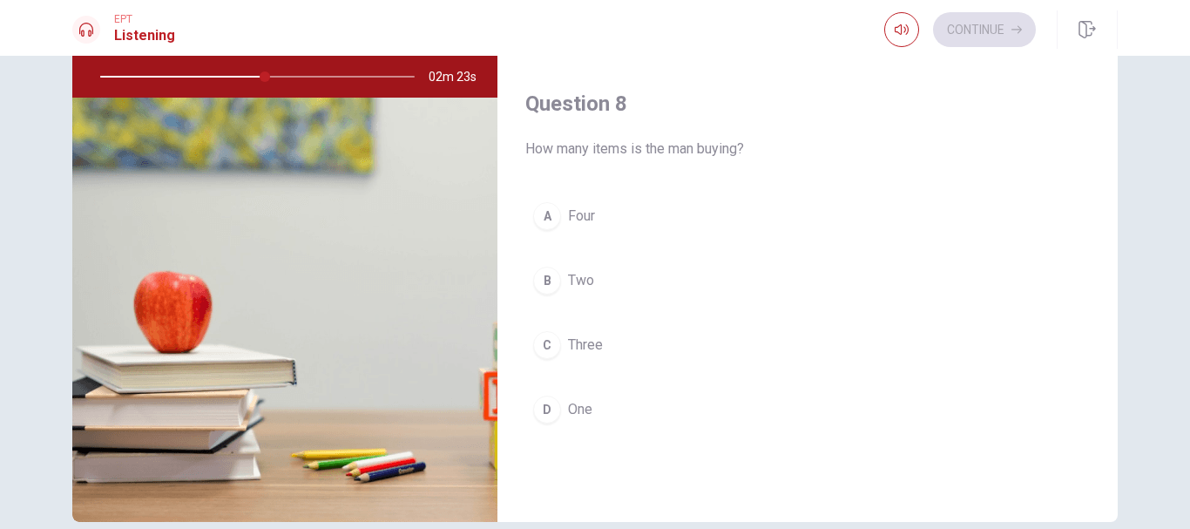
click at [549, 219] on div "A" at bounding box center [547, 216] width 28 height 28
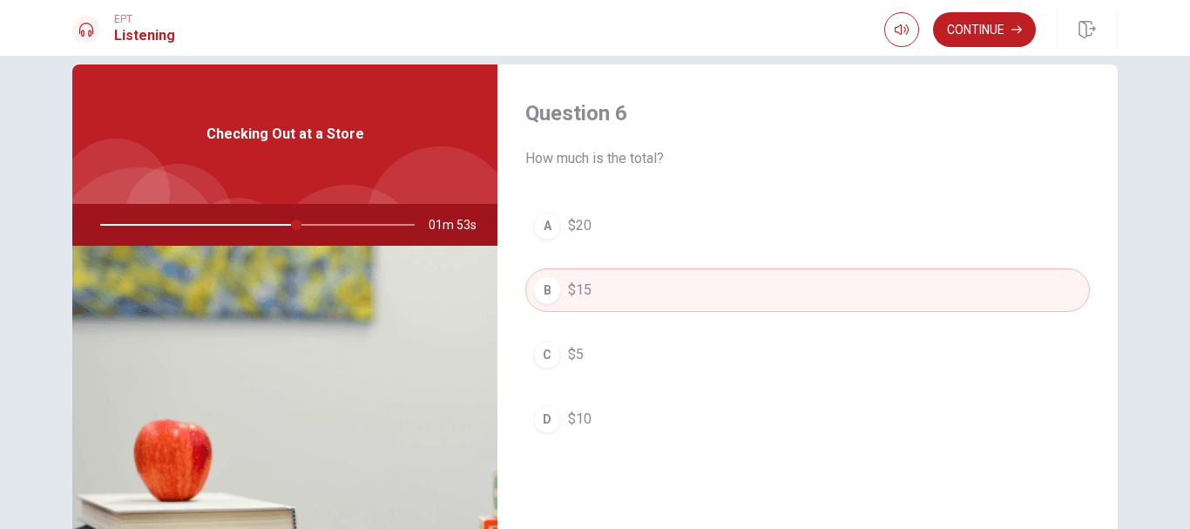
scroll to position [0, 0]
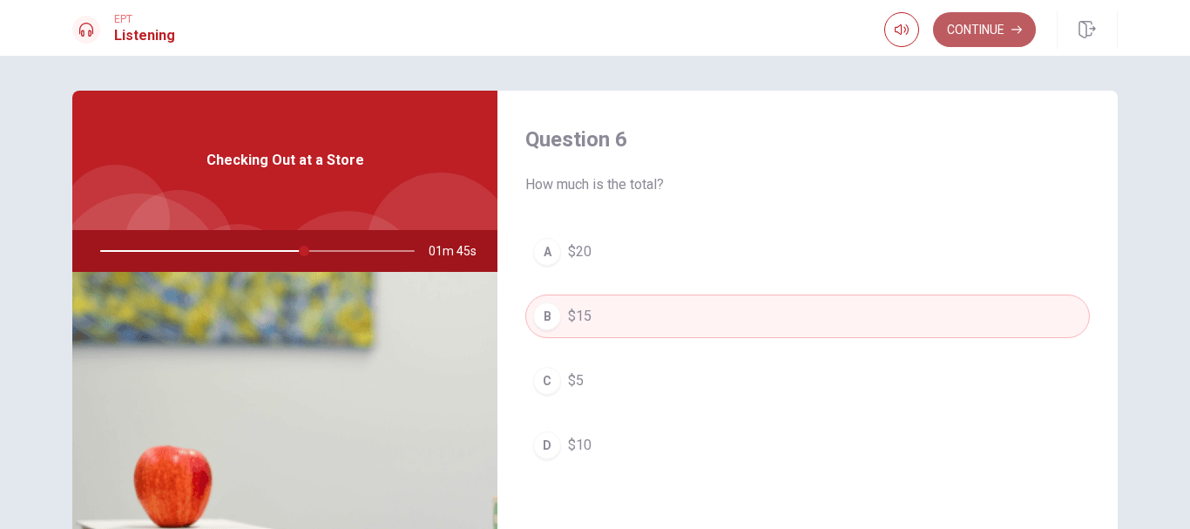
click at [979, 29] on button "Continue" at bounding box center [984, 29] width 103 height 35
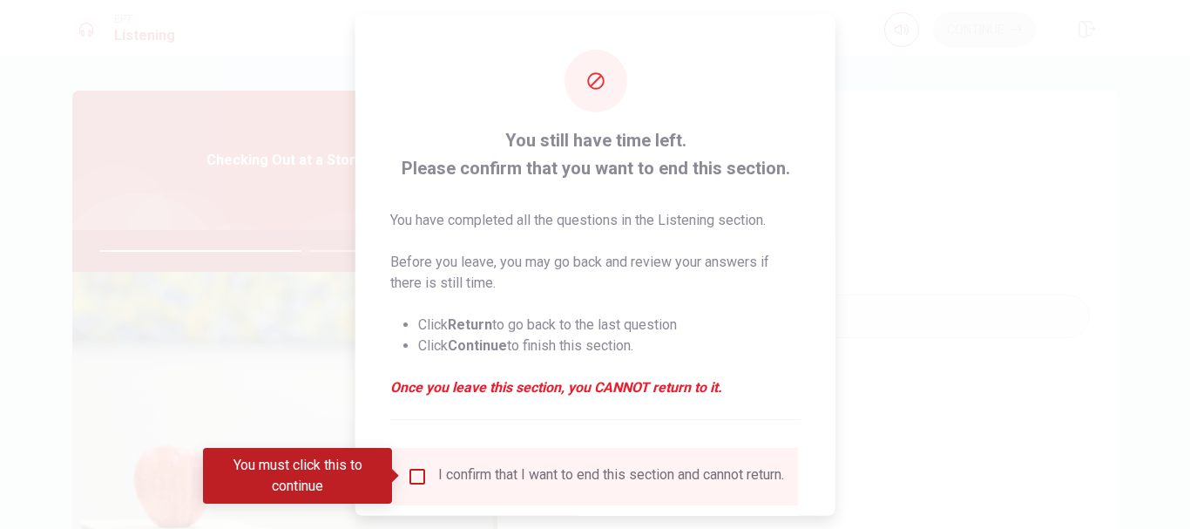
scroll to position [121, 0]
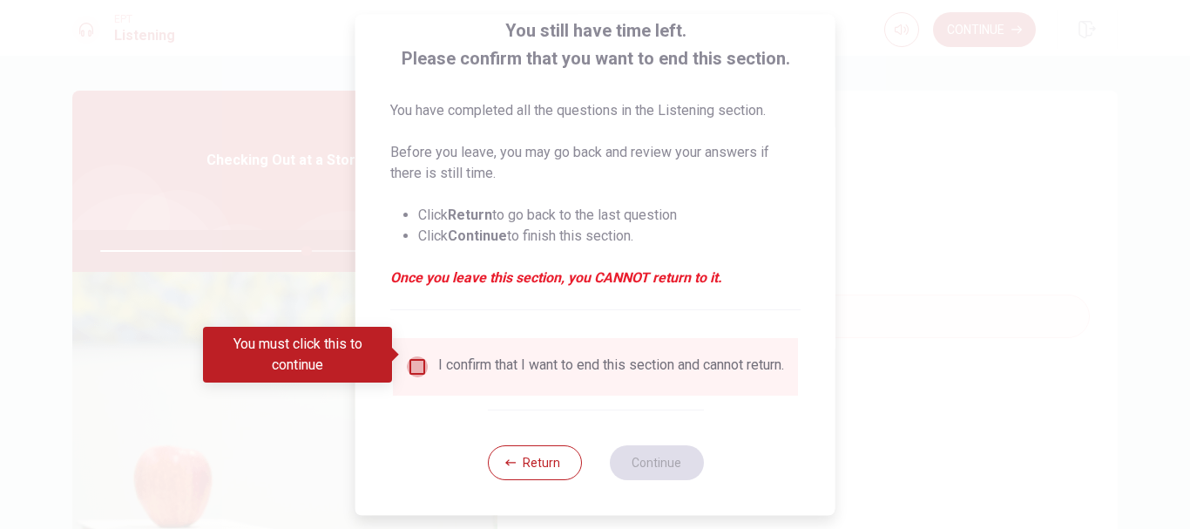
click at [414, 356] on input "You must click this to continue" at bounding box center [417, 366] width 21 height 21
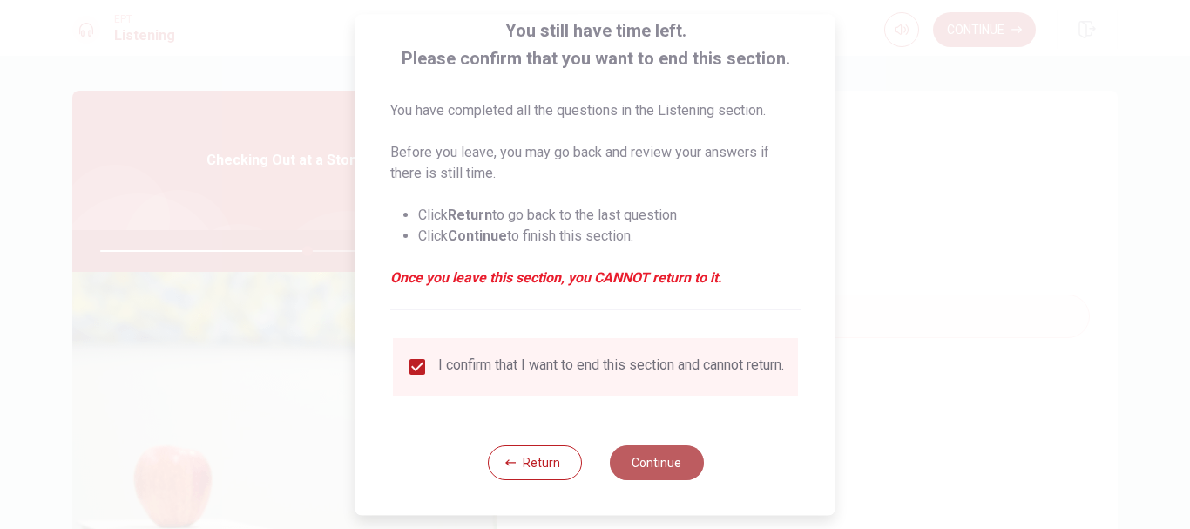
click at [653, 455] on button "Continue" at bounding box center [656, 462] width 94 height 35
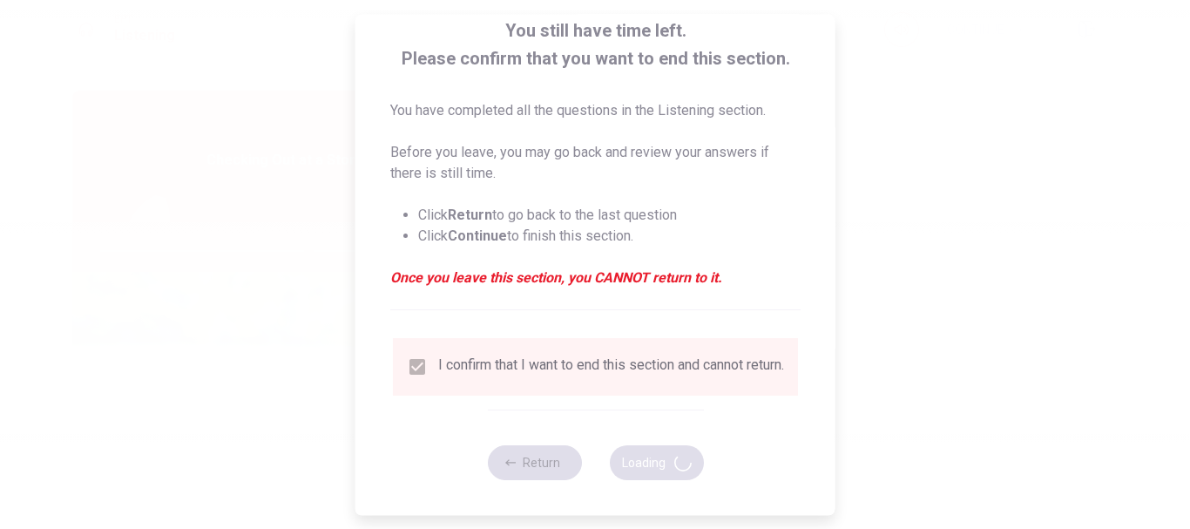
type input "67"
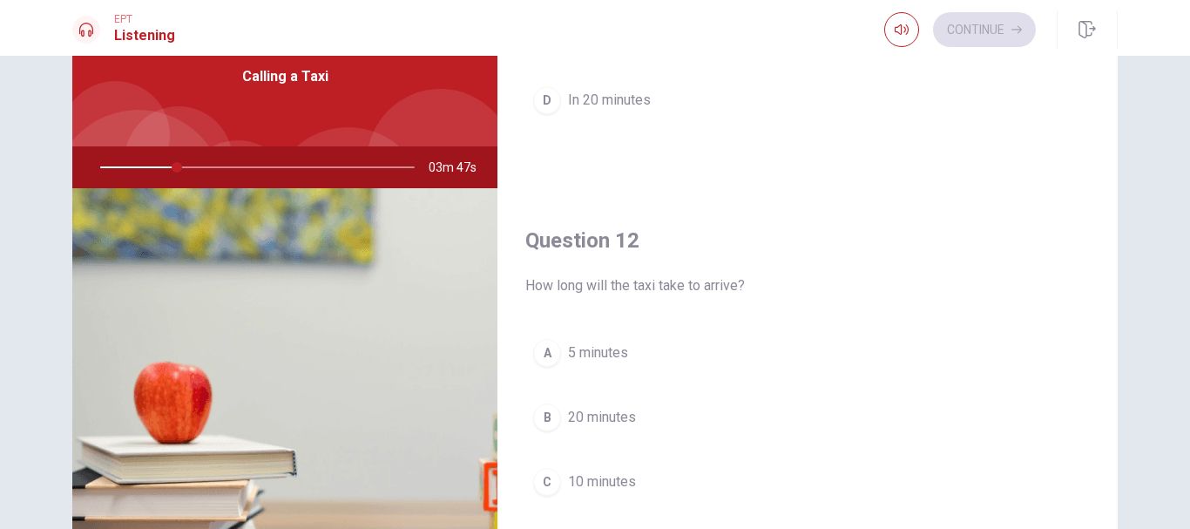
scroll to position [0, 0]
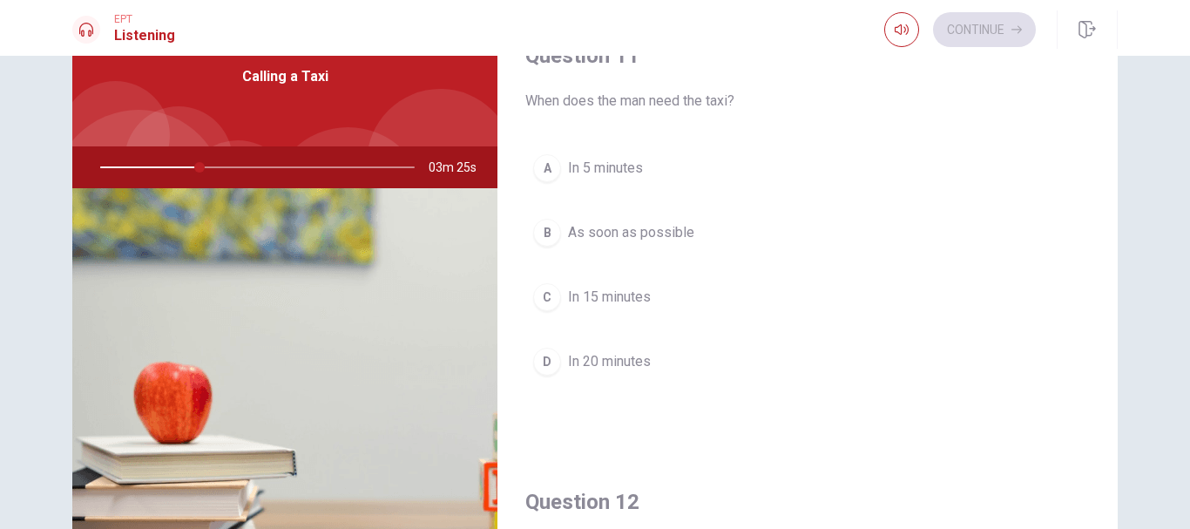
click at [546, 232] on div "B" at bounding box center [547, 233] width 28 height 28
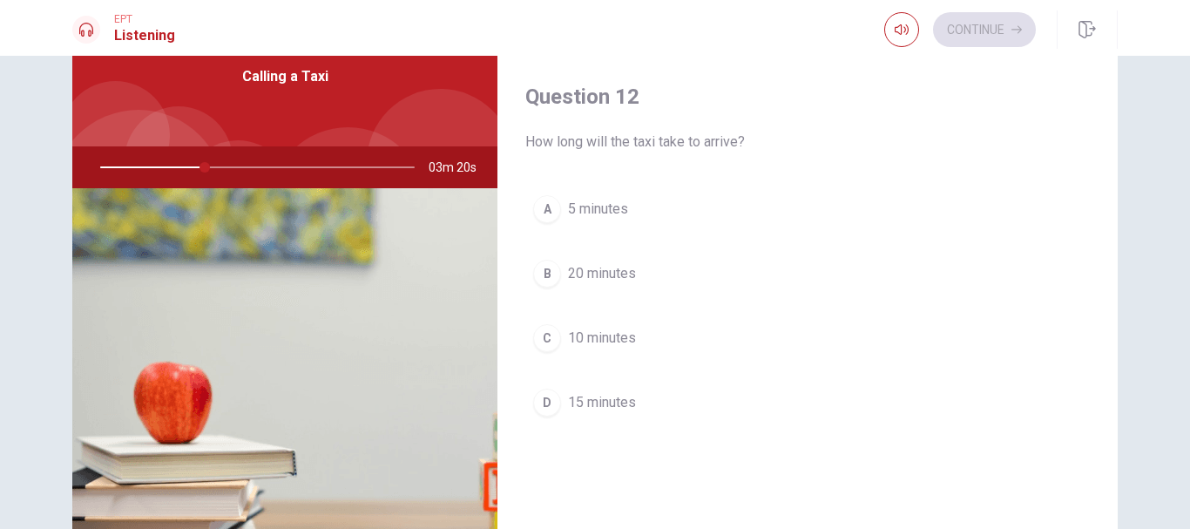
scroll to position [436, 0]
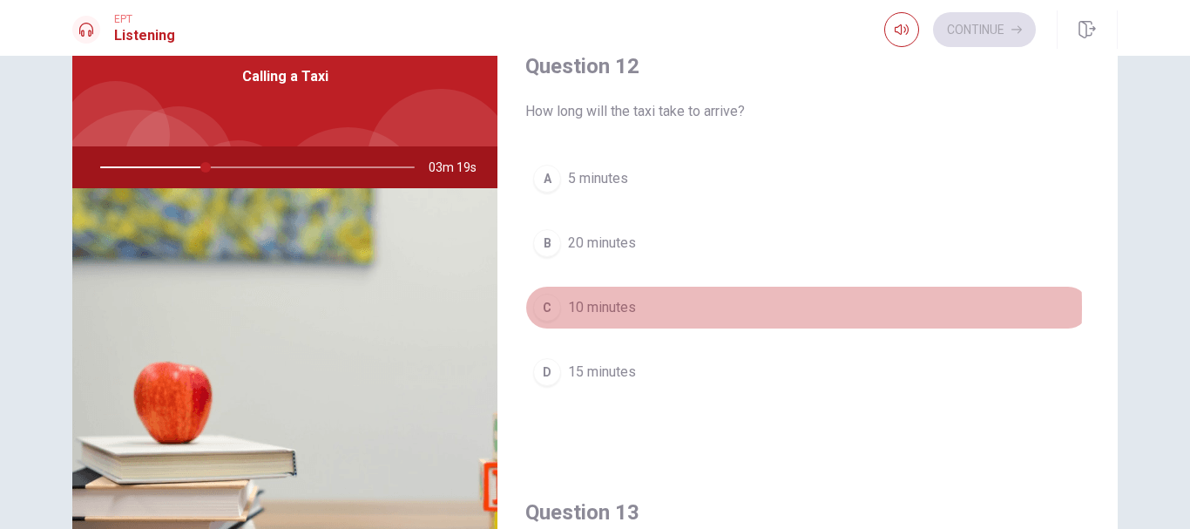
click at [554, 308] on div "C" at bounding box center [547, 308] width 28 height 28
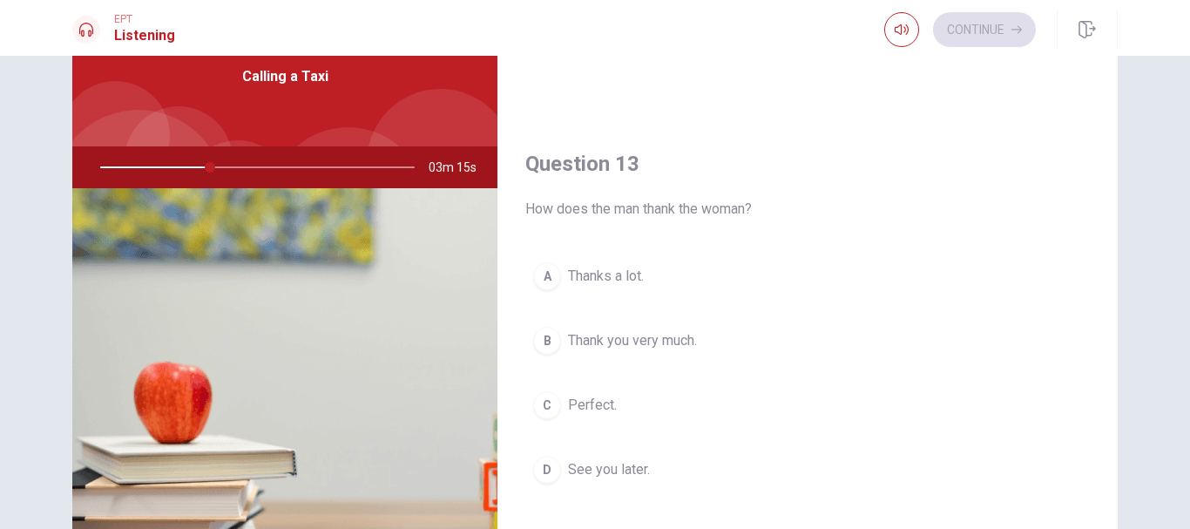
scroll to position [871, 0]
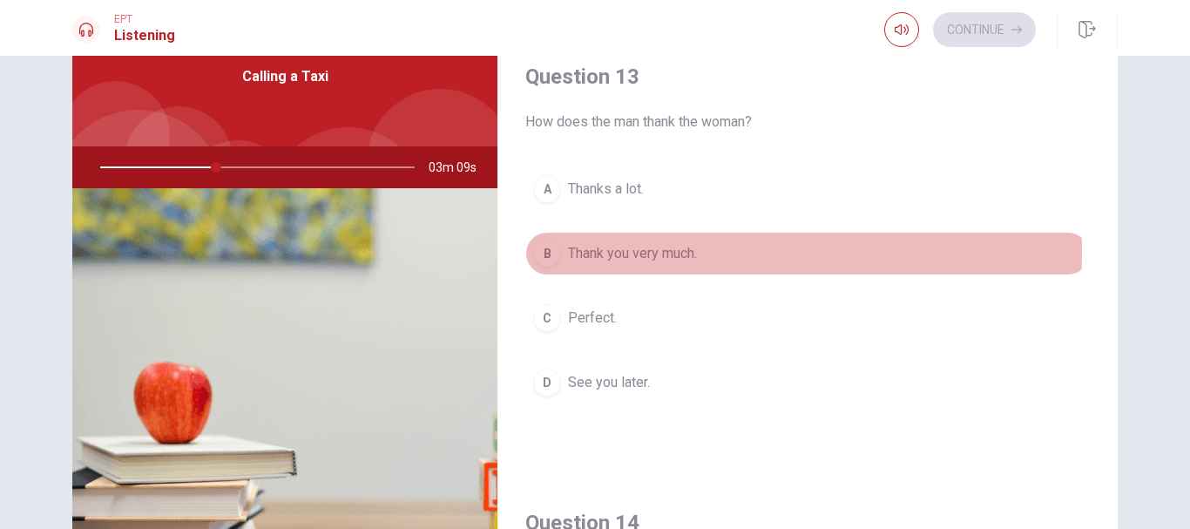
click at [546, 252] on div "B" at bounding box center [547, 254] width 28 height 28
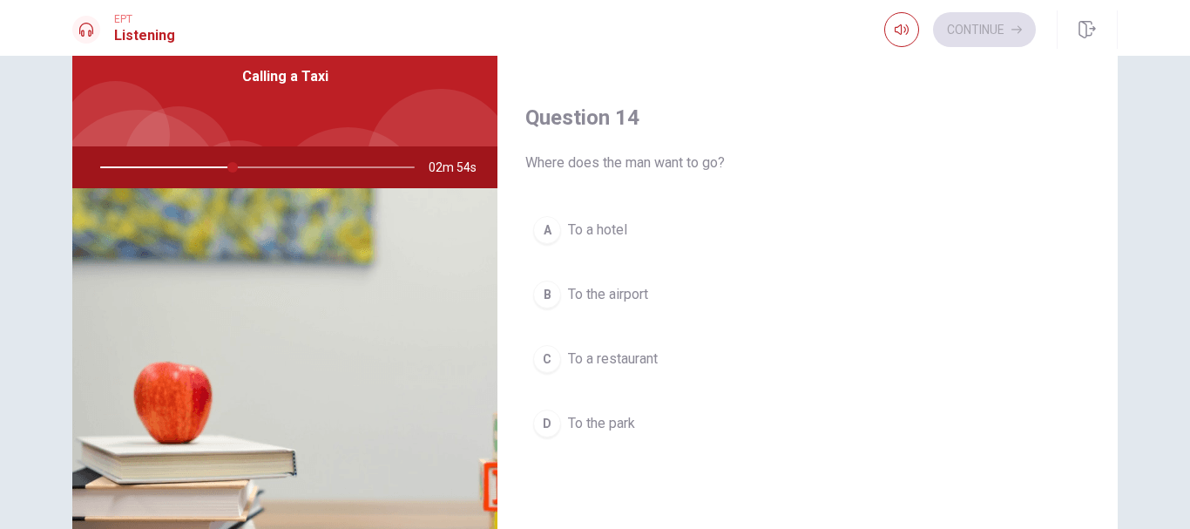
scroll to position [1307, 0]
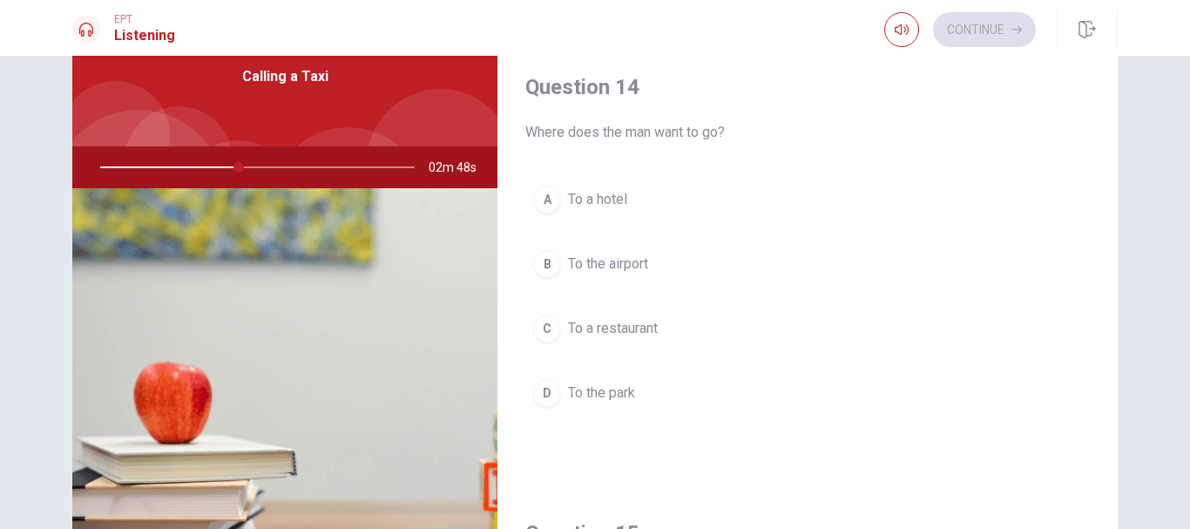
click at [542, 255] on div "B" at bounding box center [547, 264] width 28 height 28
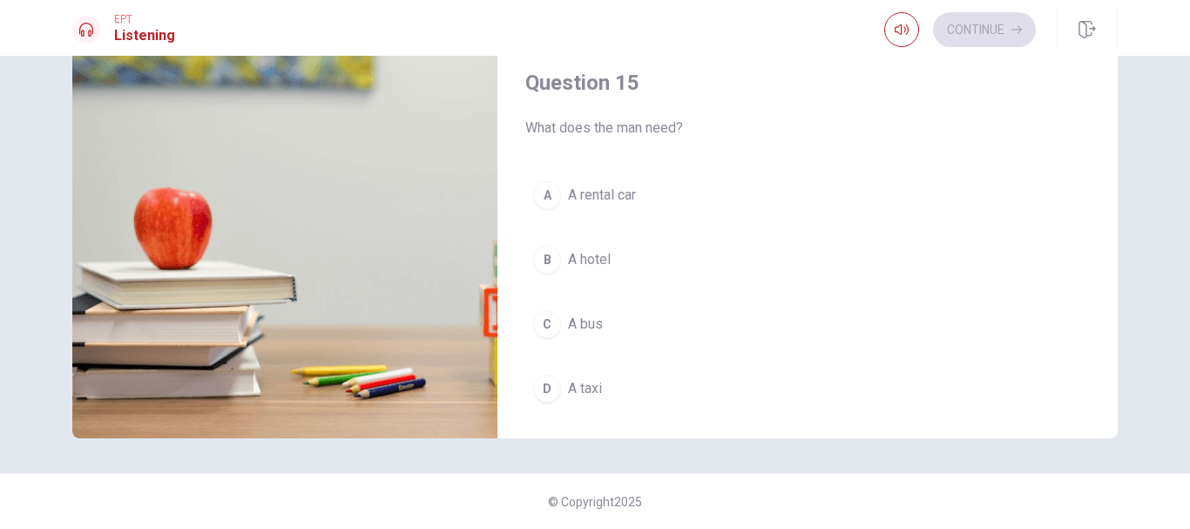
scroll to position [1625, 0]
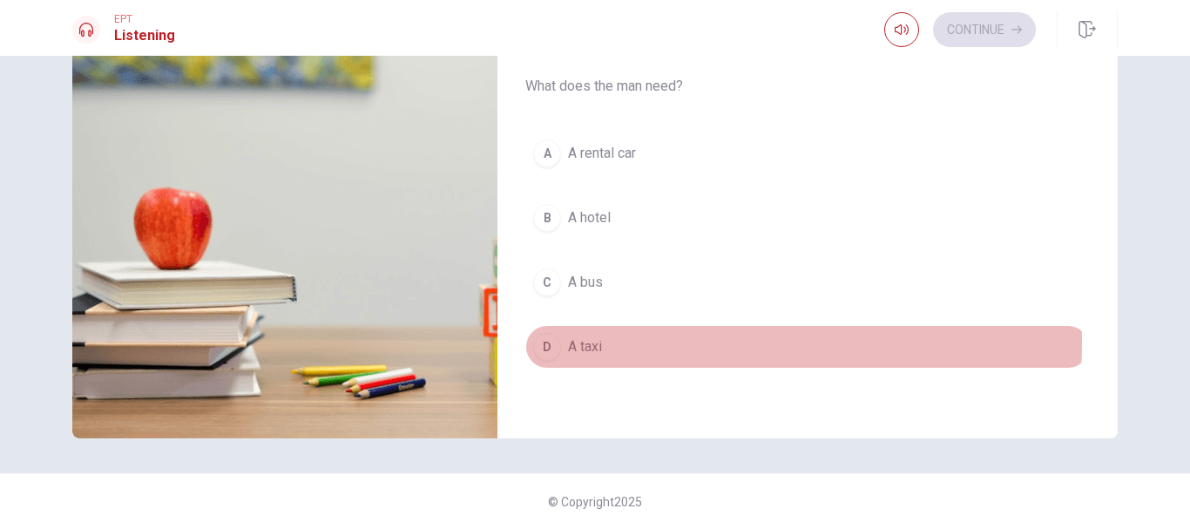
click at [544, 341] on div "D" at bounding box center [547, 347] width 28 height 28
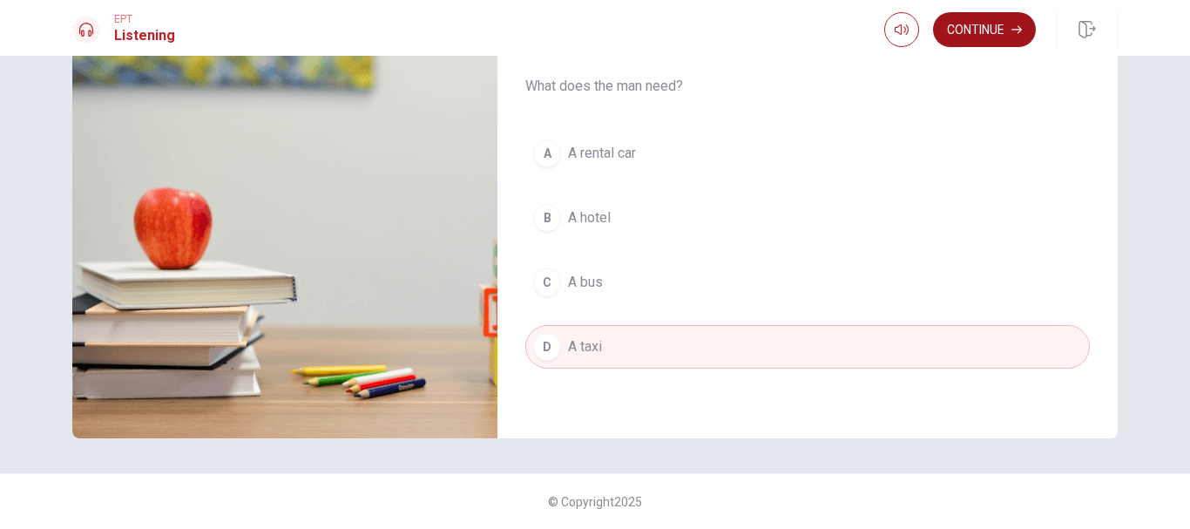
click at [1001, 35] on button "Continue" at bounding box center [984, 29] width 103 height 35
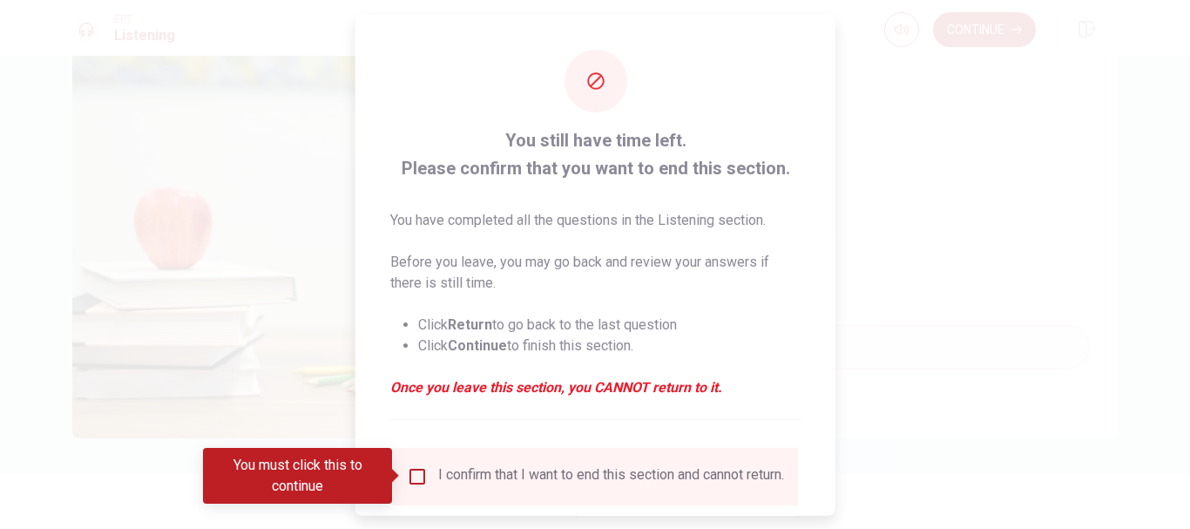
click at [422, 476] on input "You must click this to continue" at bounding box center [417, 475] width 21 height 21
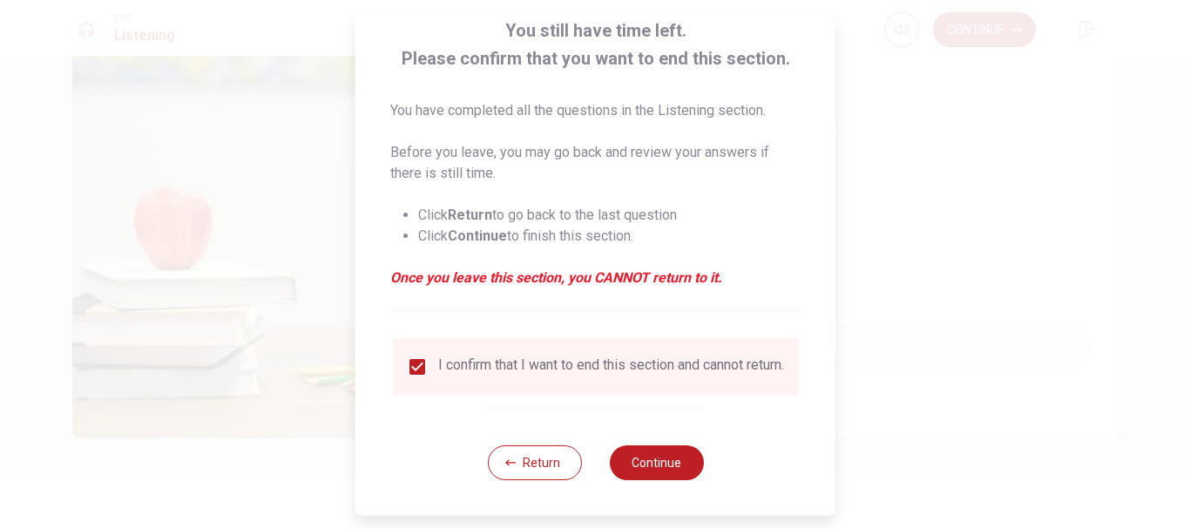
scroll to position [121, 0]
click at [650, 453] on button "Continue" at bounding box center [656, 462] width 94 height 35
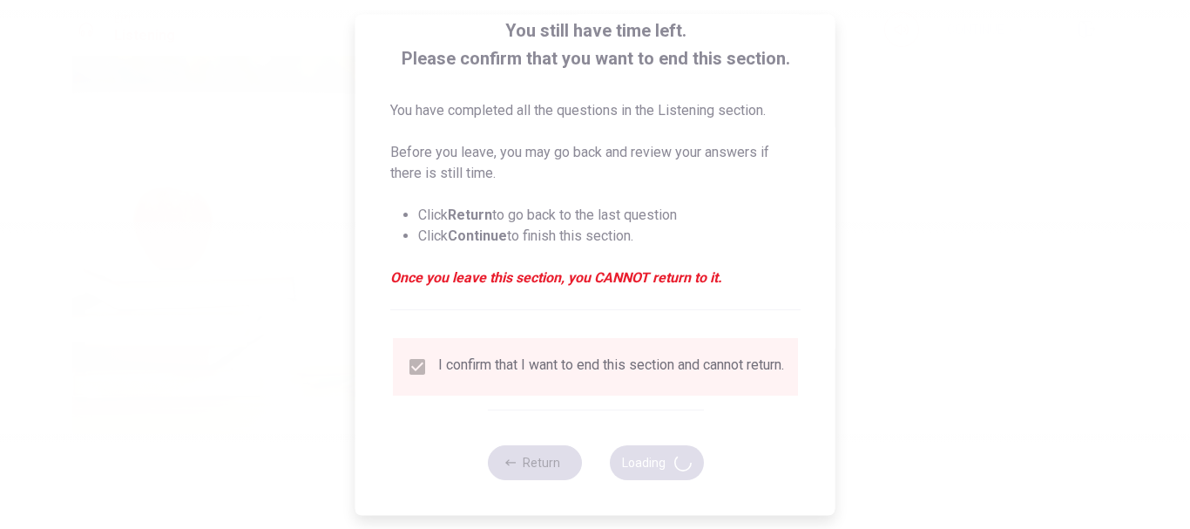
type input "51"
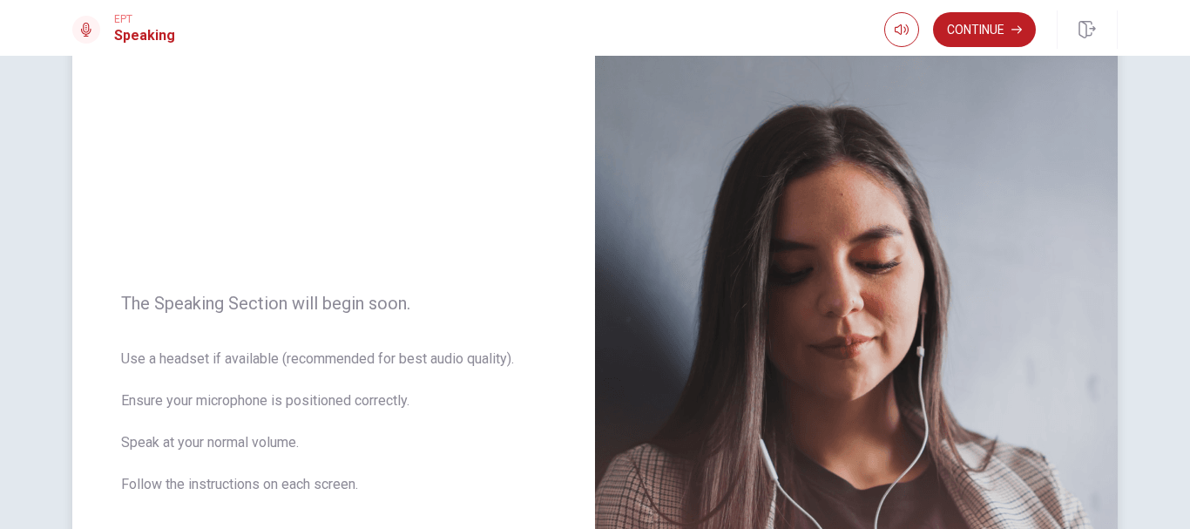
scroll to position [0, 0]
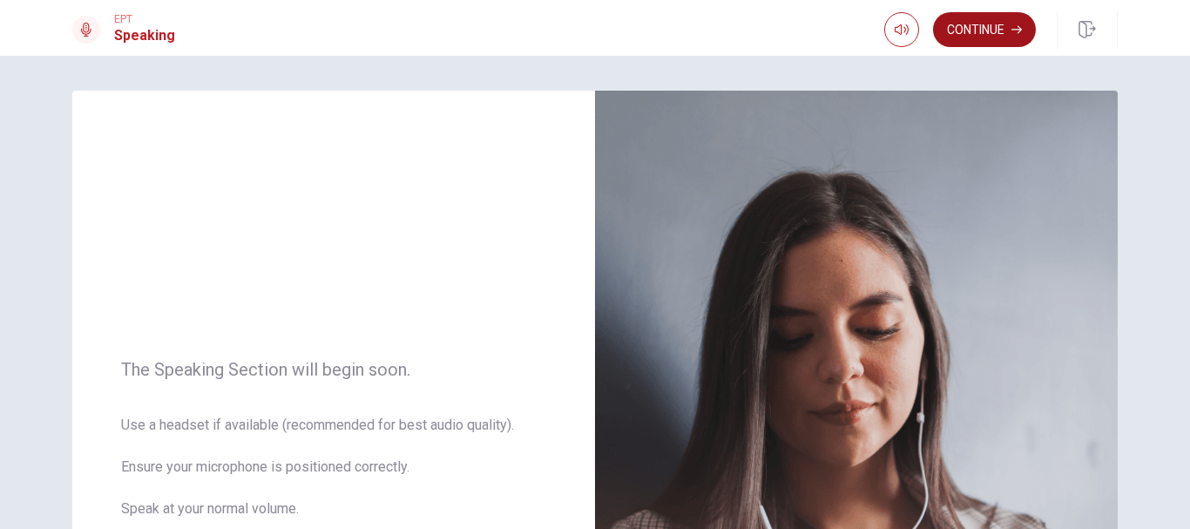
click at [966, 34] on button "Continue" at bounding box center [984, 29] width 103 height 35
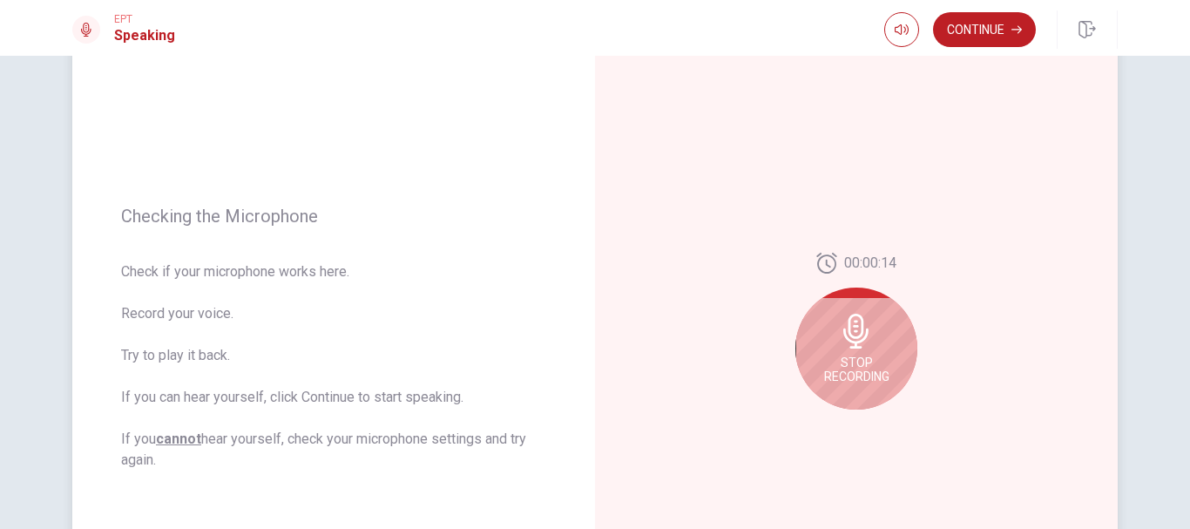
scroll to position [174, 0]
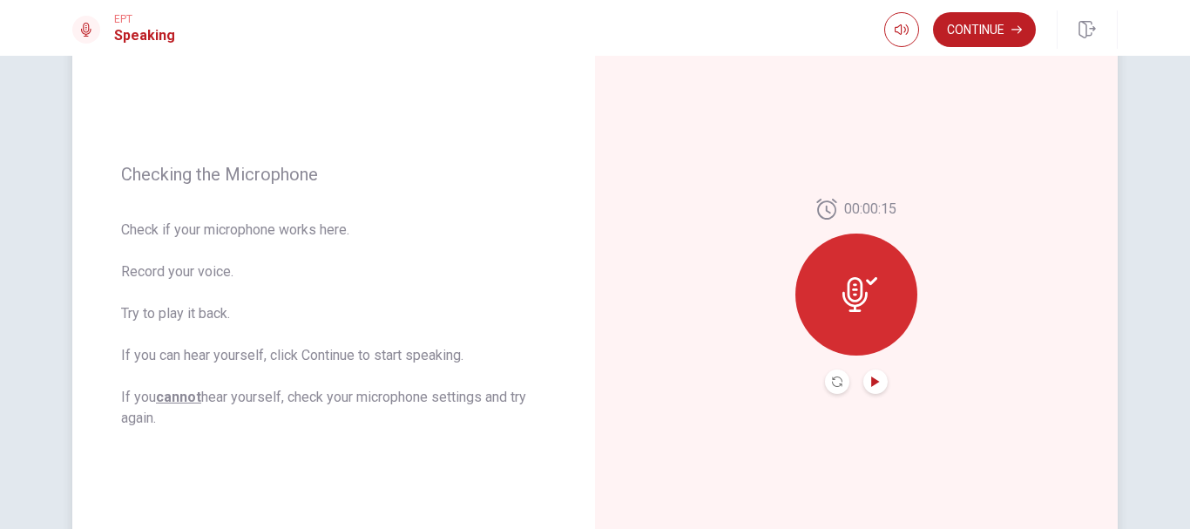
click at [873, 380] on icon "Play Audio" at bounding box center [875, 381] width 8 height 10
click at [986, 31] on button "Continue" at bounding box center [984, 29] width 103 height 35
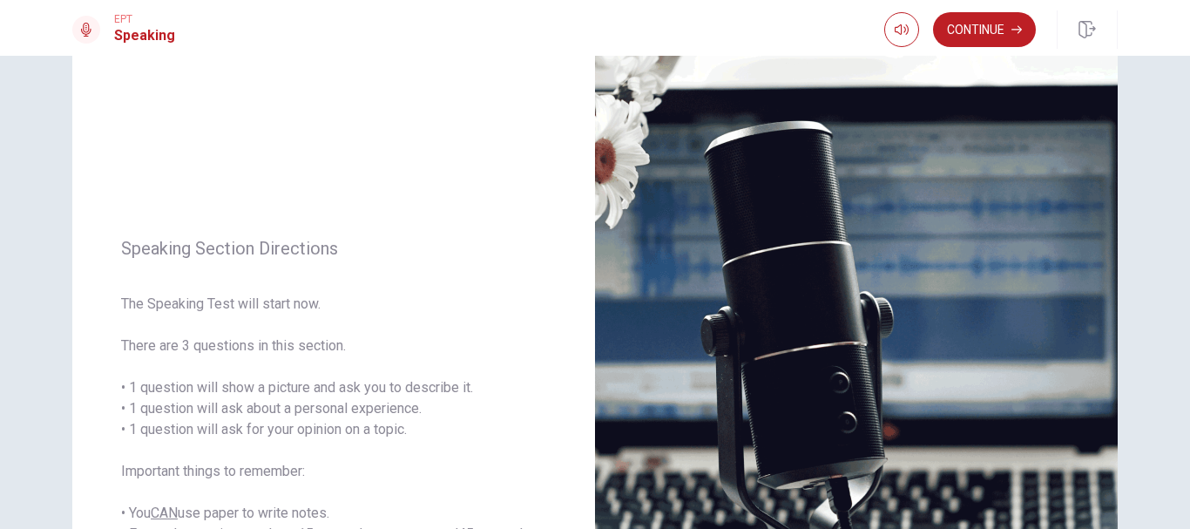
scroll to position [64, 0]
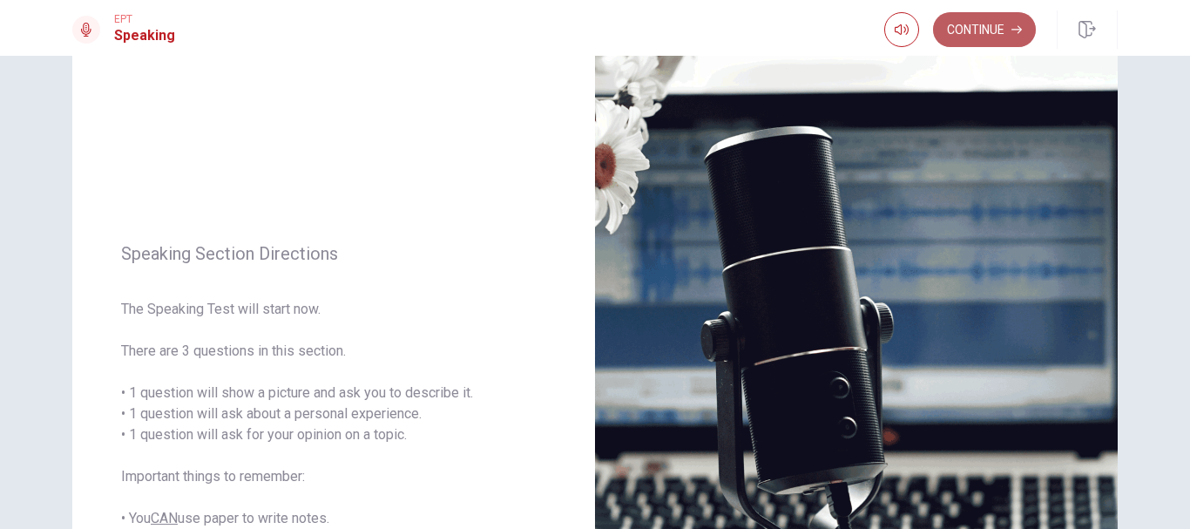
click at [1000, 40] on button "Continue" at bounding box center [984, 29] width 103 height 35
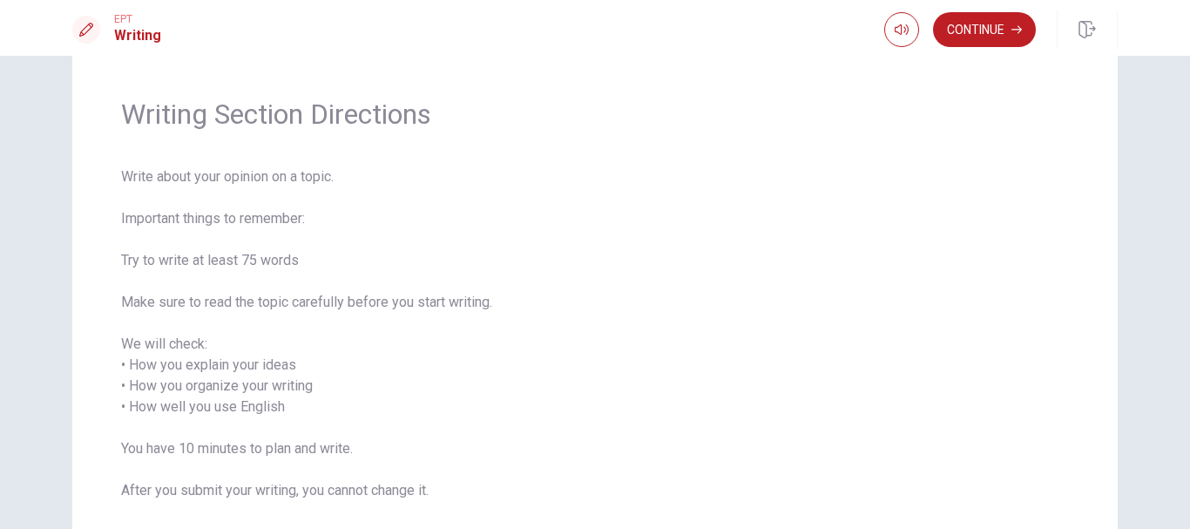
scroll to position [0, 0]
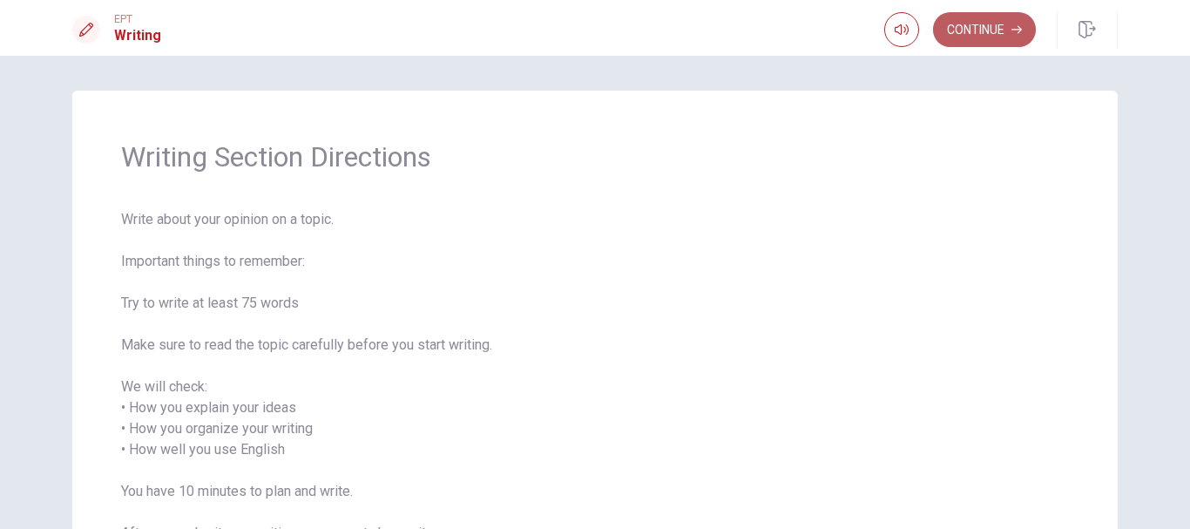
click at [986, 34] on button "Continue" at bounding box center [984, 29] width 103 height 35
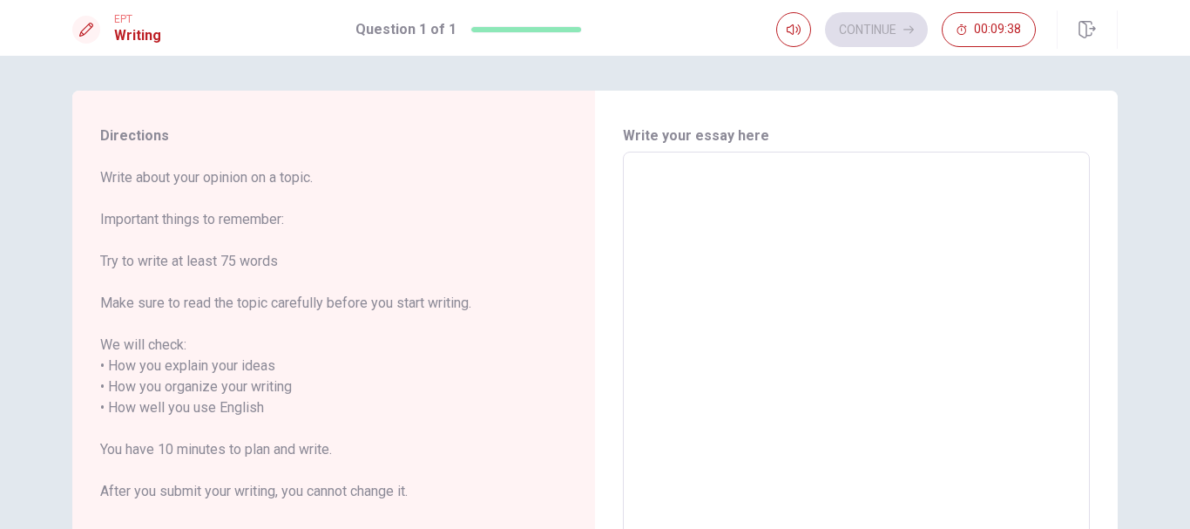
click at [692, 169] on textarea at bounding box center [856, 408] width 443 height 484
type textarea "I"
type textarea "x"
type textarea "I"
type textarea "x"
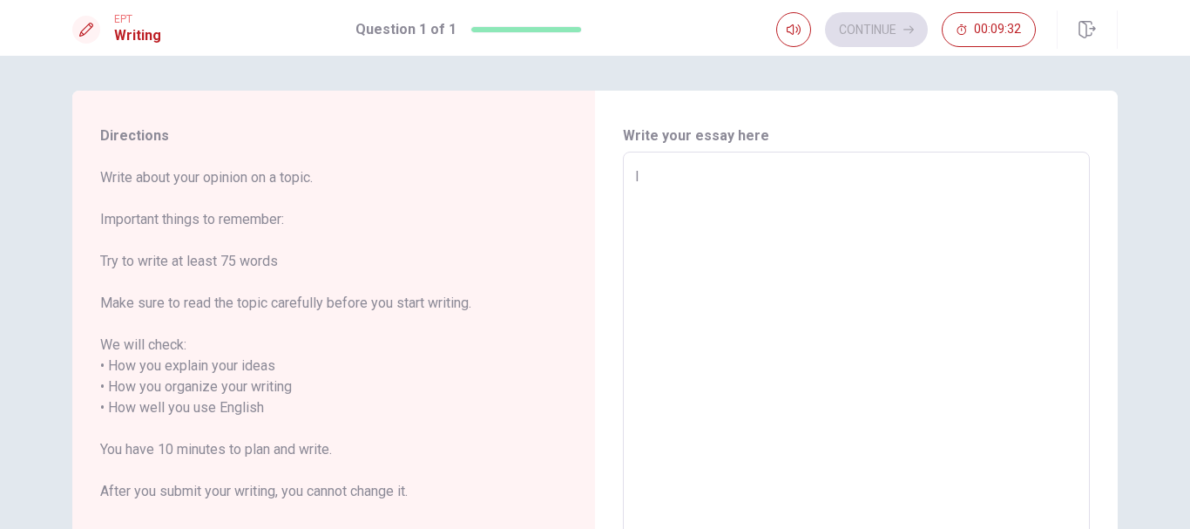
type textarea "I a"
type textarea "x"
type textarea "I am"
type textarea "x"
type textarea "I am"
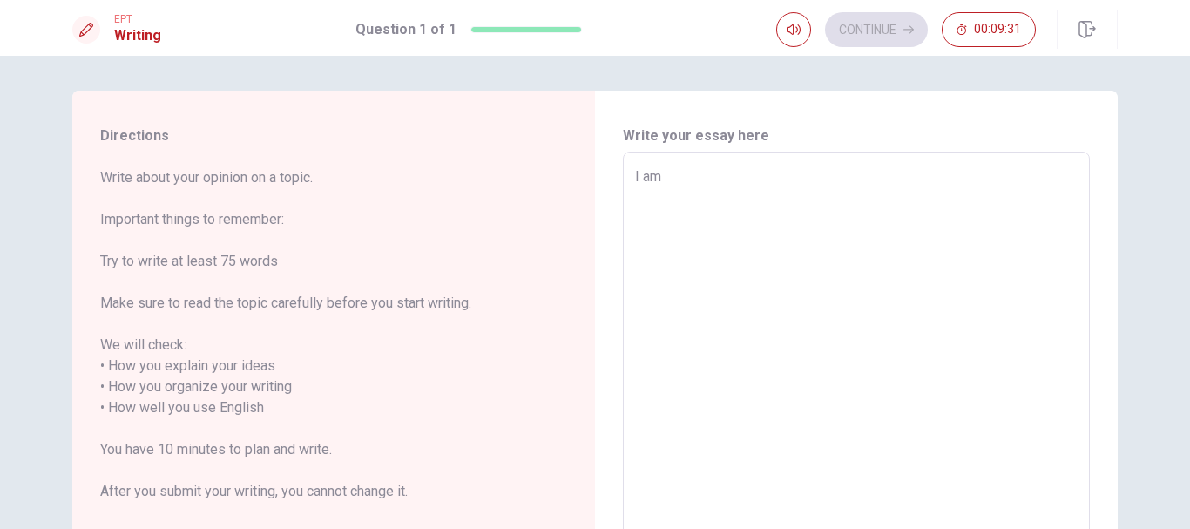
type textarea "x"
type textarea "I am l"
type textarea "x"
type textarea "I am li"
type textarea "x"
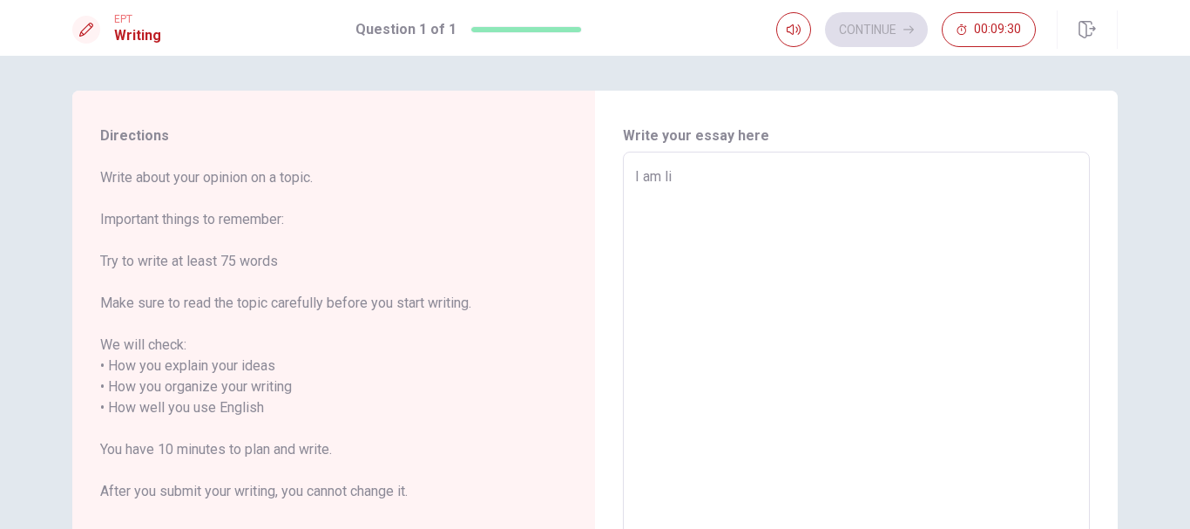
type textarea "I am lik"
type textarea "x"
type textarea "I am like"
type textarea "x"
type textarea "I am like"
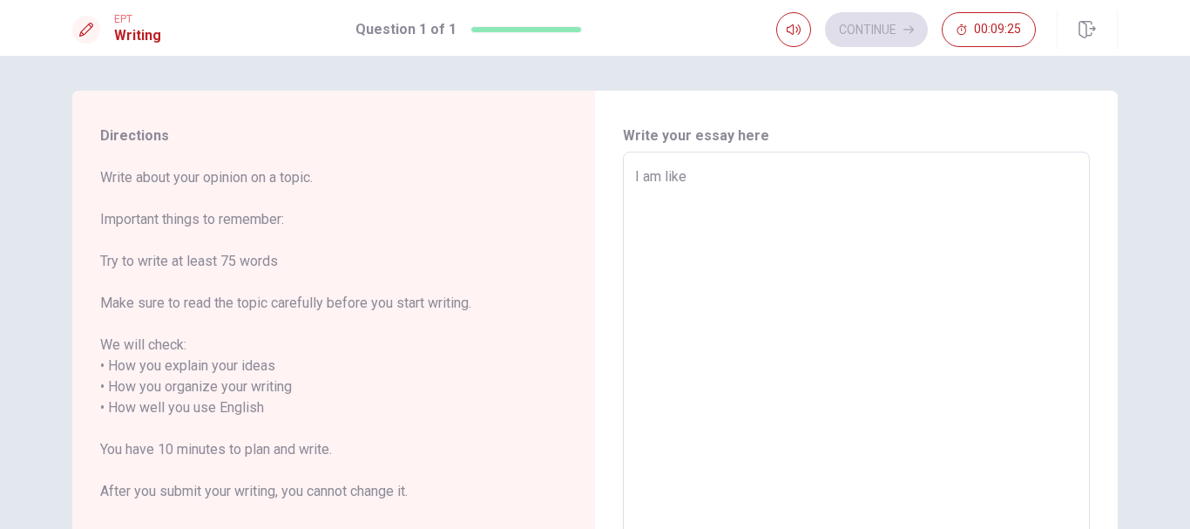
type textarea "x"
type textarea "I am like t"
type textarea "x"
type textarea "I am like tv"
type textarea "x"
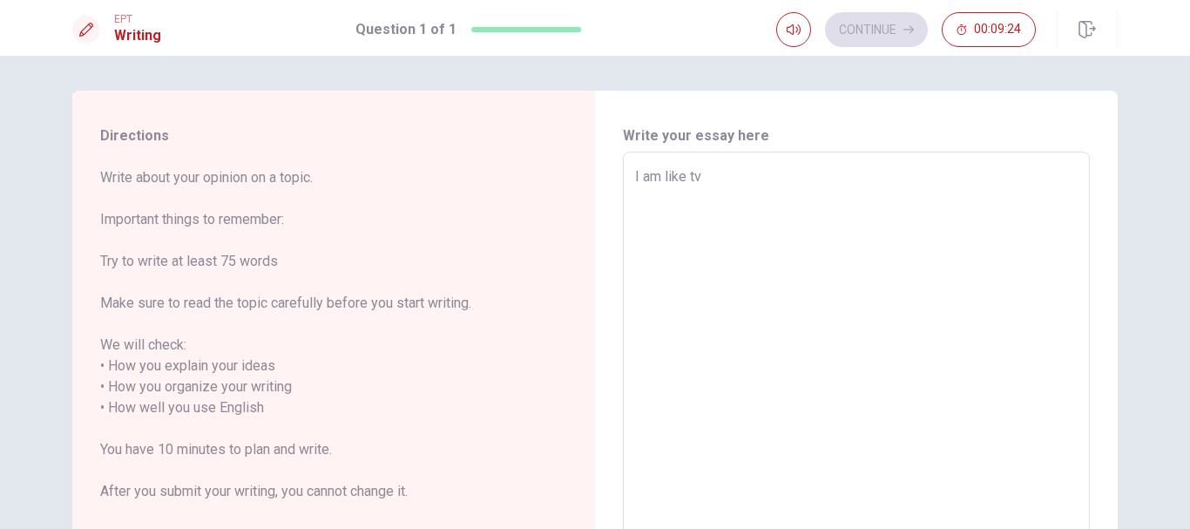
type textarea "I am like tv"
type textarea "x"
type textarea "I am like tv s"
type textarea "x"
type textarea "I am like tv sh"
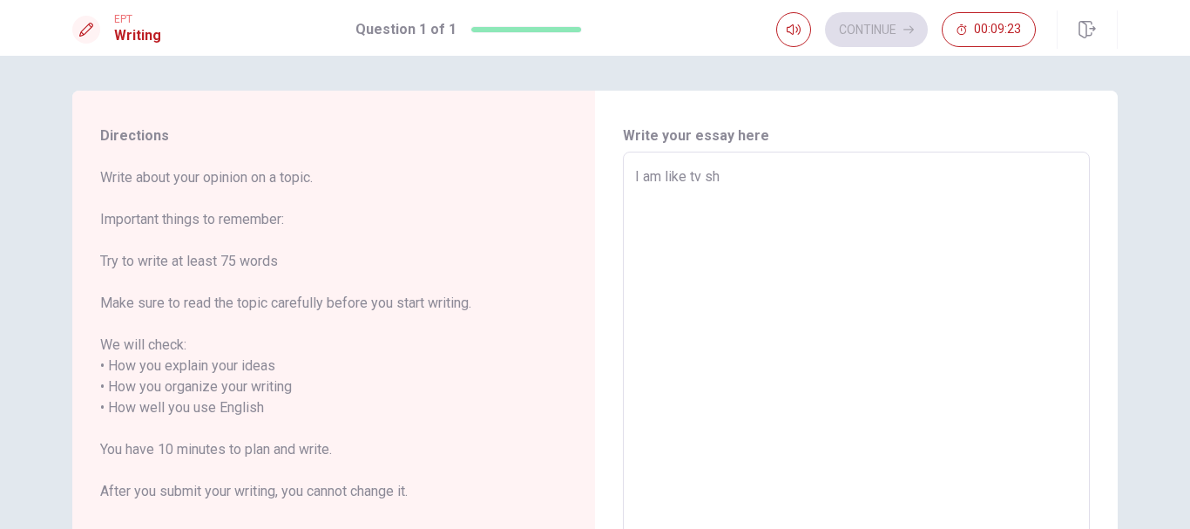
type textarea "x"
type textarea "I am like tv sho"
type textarea "x"
type textarea "I am like tv show"
type textarea "x"
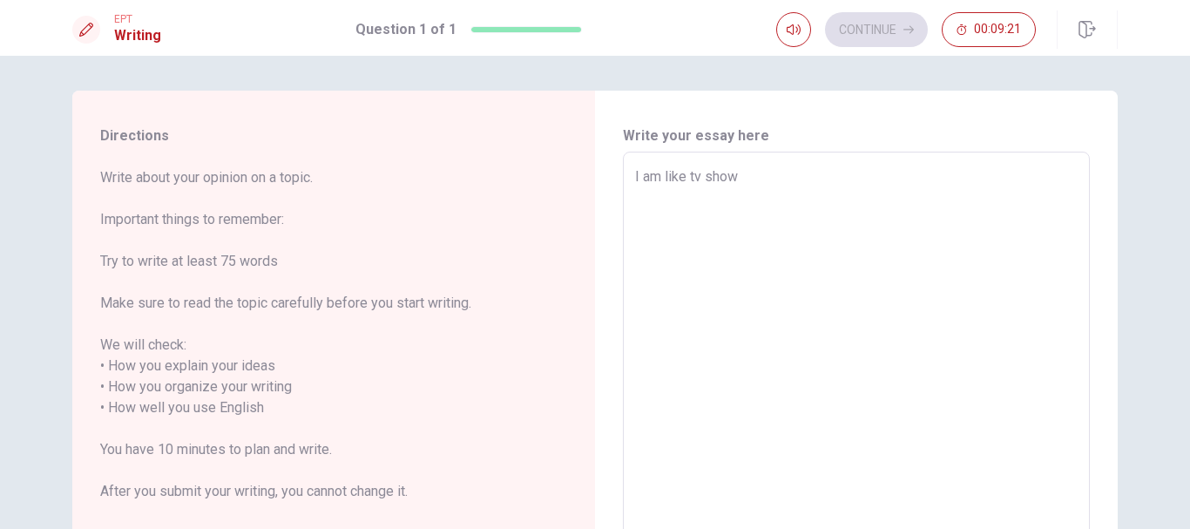
type textarea "I am like tv shows"
type textarea "x"
type textarea "I am like tv shows:"
type textarea "x"
type textarea "I am like tv shows:"
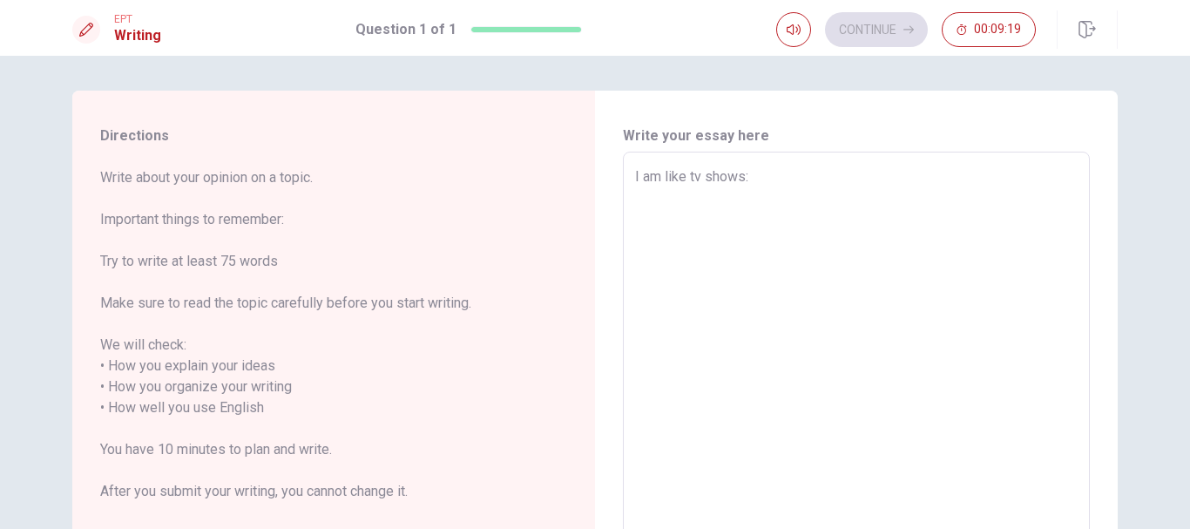
type textarea "x"
type textarea "I am like tv shows: T"
type textarea "x"
type textarea "I am like tv shows: Th"
type textarea "x"
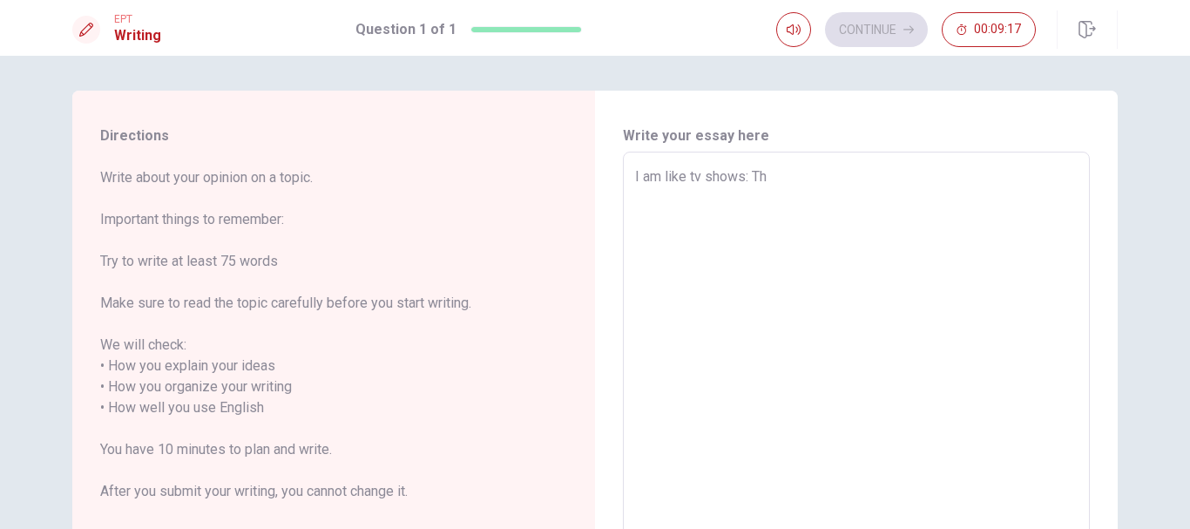
type textarea "I am like tv shows: Ths"
type textarea "x"
type textarea "I am like tv shows: Th"
type textarea "x"
type textarea "I am like tv shows: Thi"
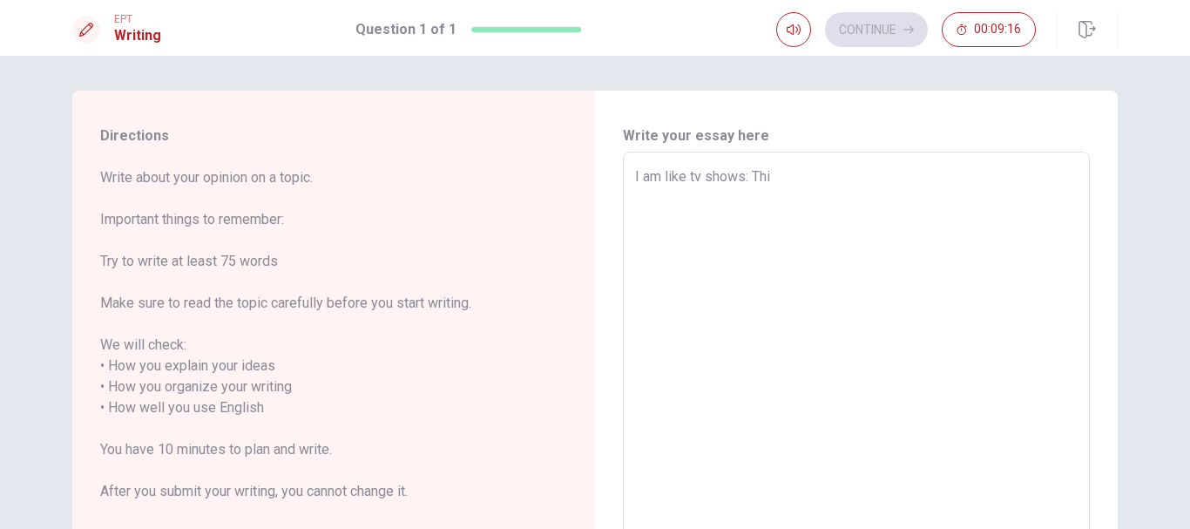
type textarea "x"
type textarea "I am like tv shows: This"
type textarea "x"
type textarea "I am like tv shows: This"
type textarea "x"
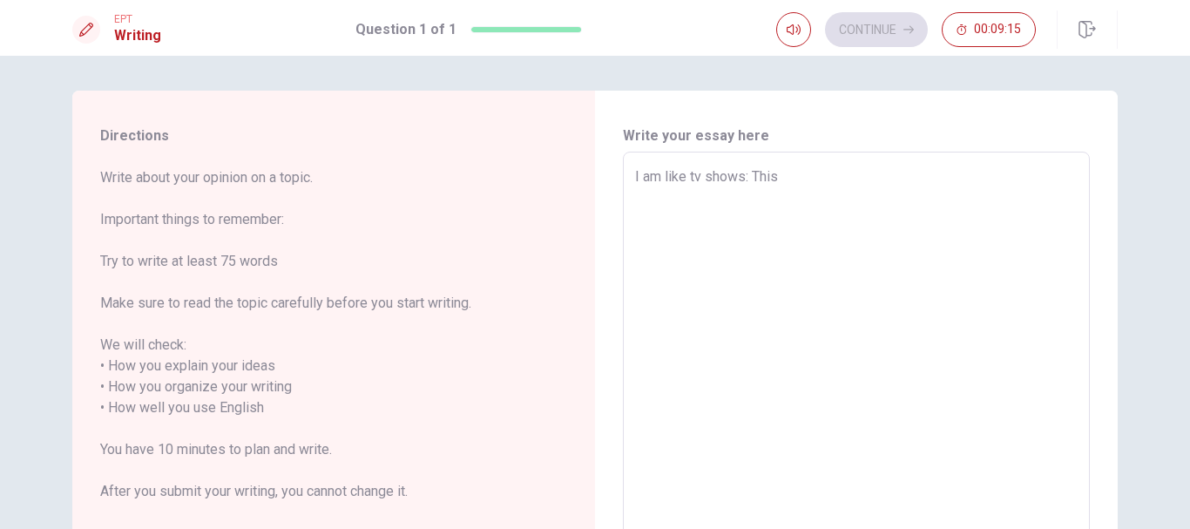
type textarea "I am like tv shows: This i"
type textarea "x"
type textarea "I am like tv shows: This is"
type textarea "x"
type textarea "I am like tv shows: This is"
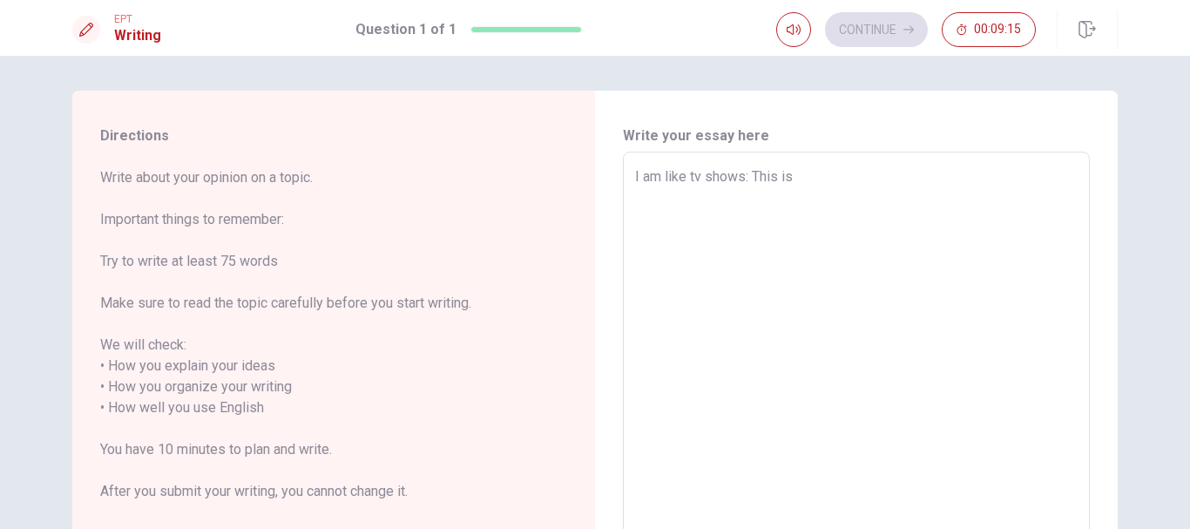
type textarea "x"
type textarea "I am like tv shows: This is U"
type textarea "x"
type textarea "I am like tv shows: This is Us"
type textarea "x"
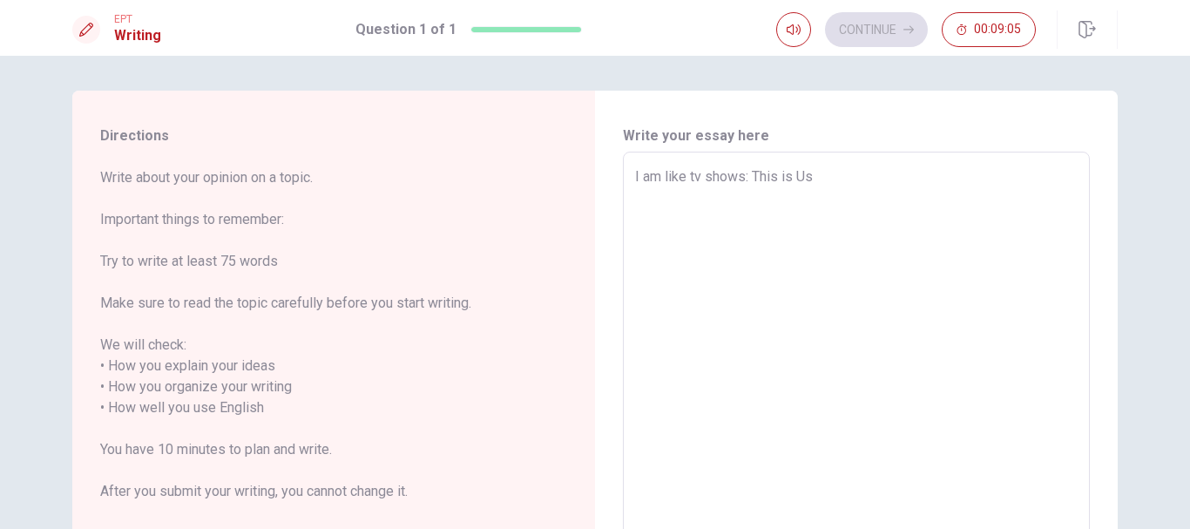
type textarea "I am like tv shows: This is Us,"
type textarea "x"
type textarea "I am like tv shows: This is Us,"
type textarea "x"
type textarea "I am like tv shows: This is Us, G"
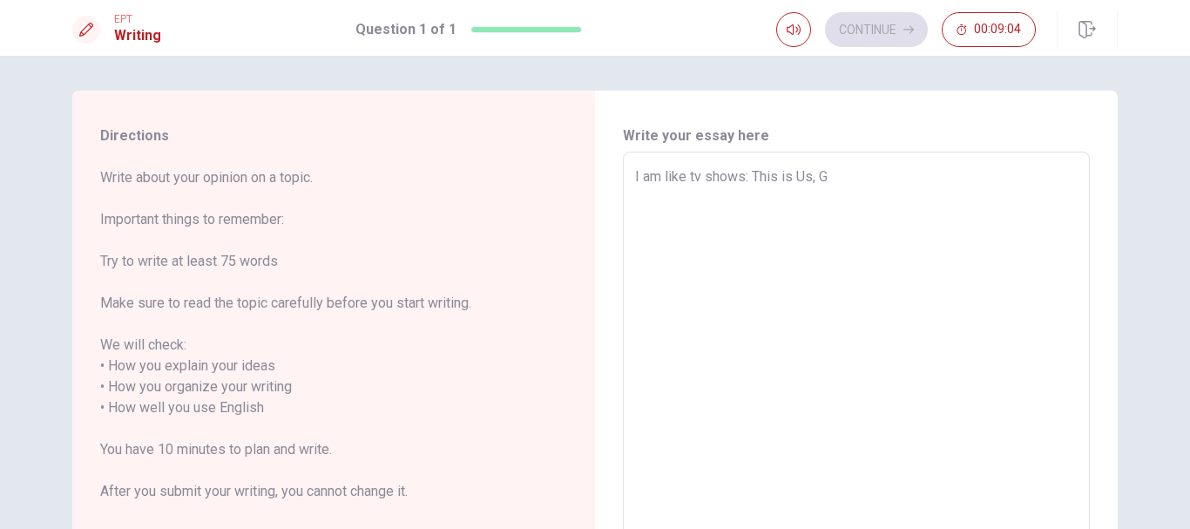
type textarea "x"
type textarea "I am like tv shows: This is Us, Ga"
type textarea "x"
type textarea "I am like tv shows: This is Us, Gam"
type textarea "x"
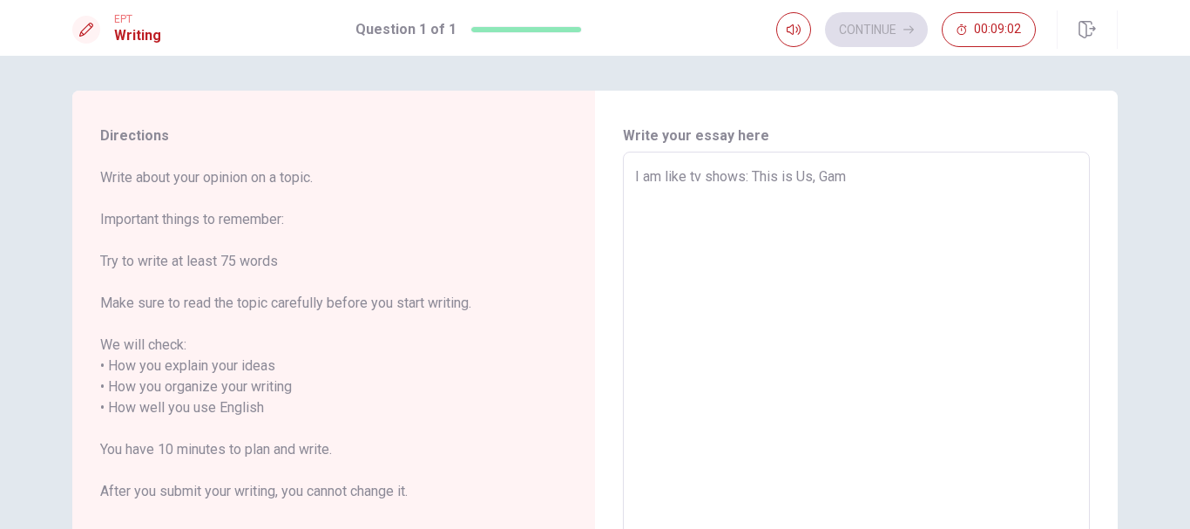
type textarea "I am like tv shows: This is Us, Game"
type textarea "x"
type textarea "I am like tv shows: This is Us, Game"
type textarea "x"
type textarea "I am like tv shows: This is Us, Game o"
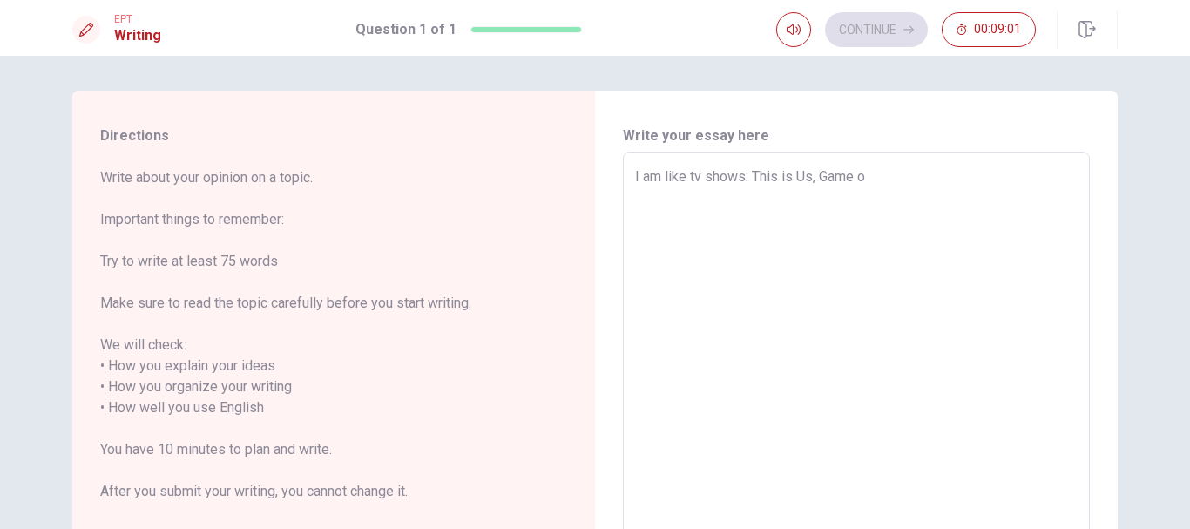
type textarea "x"
type textarea "I am like tv shows: This is Us, Game of"
type textarea "x"
type textarea "I am like tv shows: This is Us, Game of"
type textarea "x"
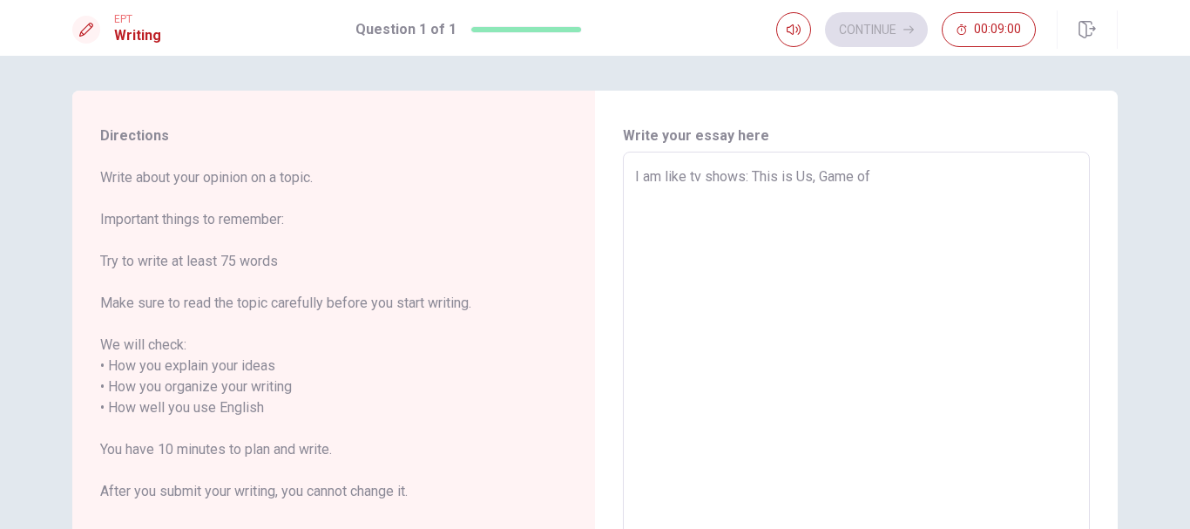
type textarea "I am like tv shows: This is Us, Game of t"
type textarea "x"
type textarea "I am like tv shows: This is Us, Game of th"
type textarea "x"
type textarea "I am like tv shows: This is Us, Game of tho"
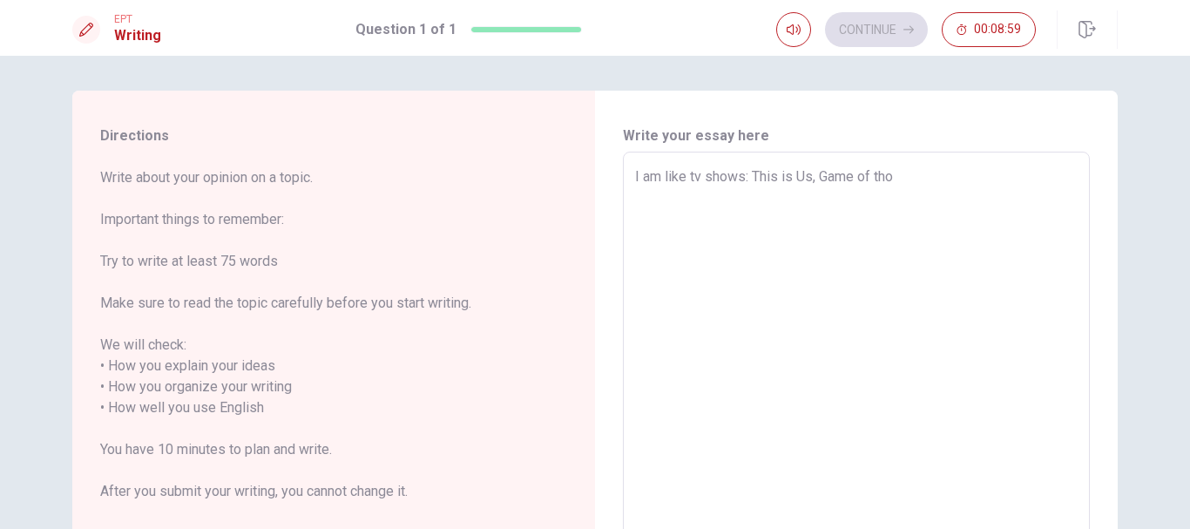
type textarea "x"
type textarea "I am like tv shows: This is Us, Game of thor"
type textarea "x"
type textarea "I am like tv shows: This is Us, Game of tho"
type textarea "x"
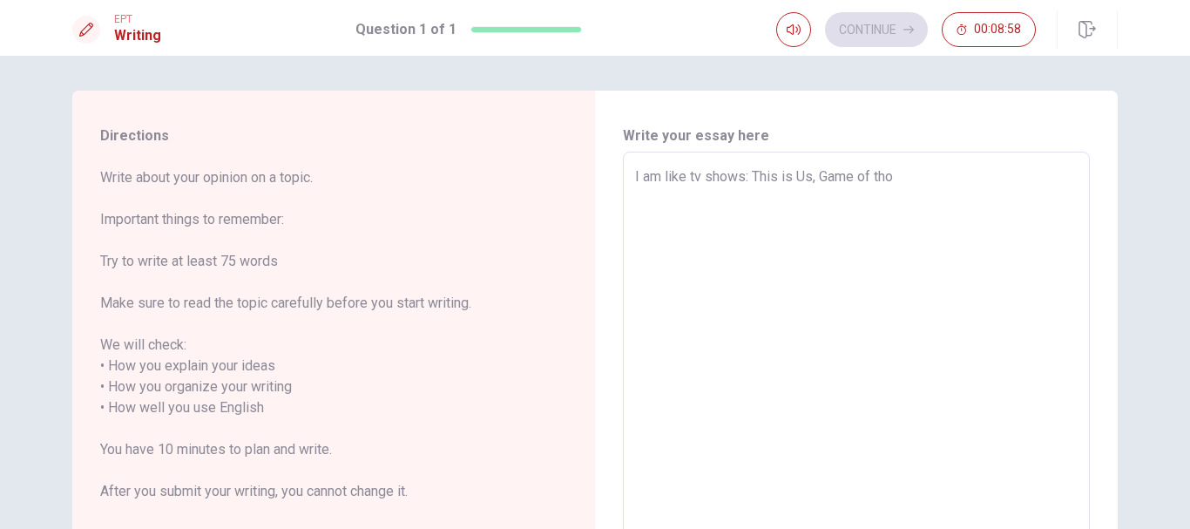
type textarea "I am like tv shows: This is Us, Game of th"
type textarea "x"
type textarea "I am like tv shows: This is Us, Game of thr"
type textarea "x"
type textarea "I am like tv shows: This is Us, Game of thro"
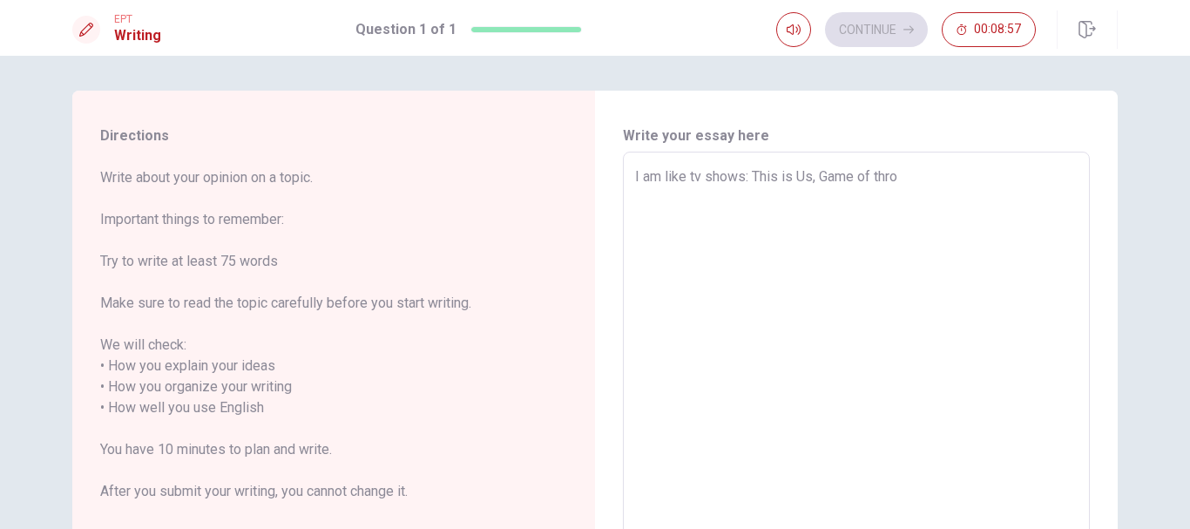
type textarea "x"
type textarea "I am like tv shows: This is Us, Game of [PERSON_NAME]"
type textarea "x"
type textarea "I am like tv shows: This is Us, Game of throne"
type textarea "x"
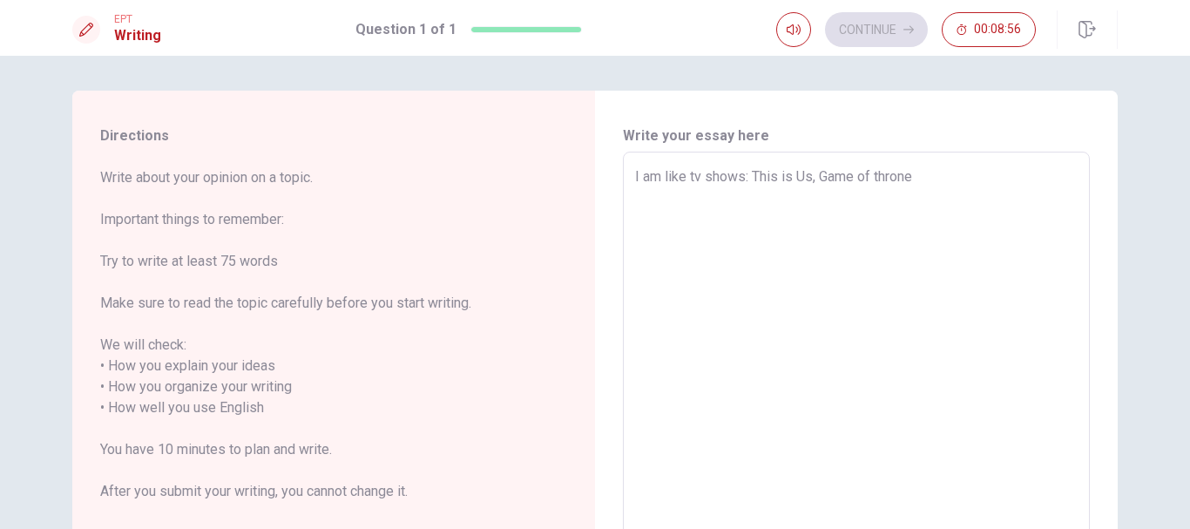
type textarea "I am like tv shows: This is Us, Game of thrones"
type textarea "x"
type textarea "I am like tv shows: This is Us, Game of thrones,"
type textarea "x"
type textarea "I am like tv shows: This is Us, Game of thrones,"
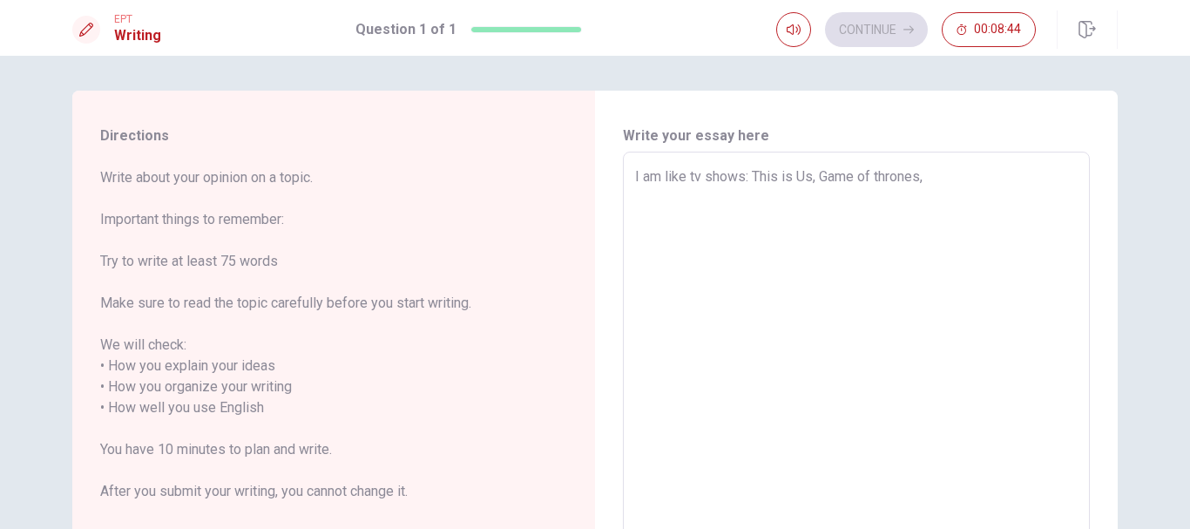
type textarea "x"
type textarea "I am like tv shows: This is Us, Game of thrones,"
type textarea "x"
type textarea "I am like tv shows: This is Us, Game of thrones"
type textarea "x"
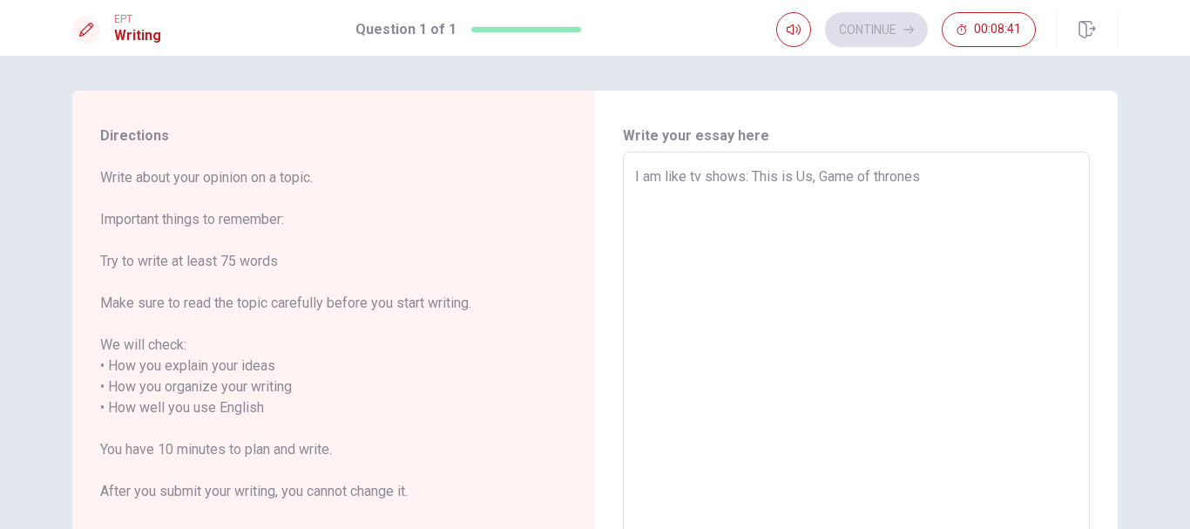
type textarea "I am like tv shows: This is Us, Game of thrones."
type textarea "x"
type textarea "I am like tv shows: This is Us, Game of thrones."
type textarea "x"
type textarea "I am like tv shows: This is Us, Game of thrones. T"
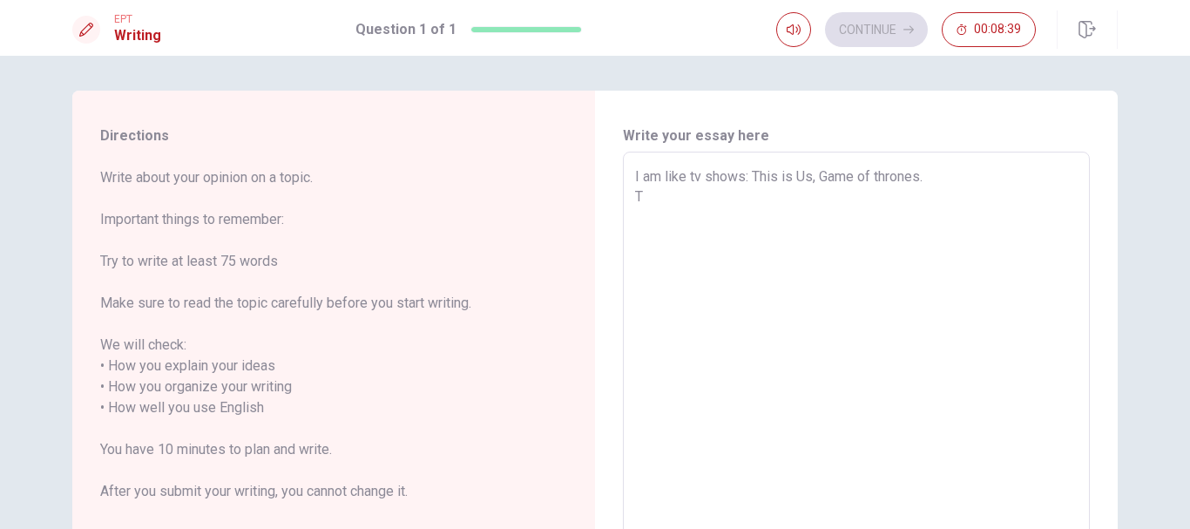
type textarea "x"
type textarea "I am like tv shows: This is Us, Game of thrones. Th"
type textarea "x"
type textarea "I am like tv shows: This is Us, Game of thrones. Thi"
type textarea "x"
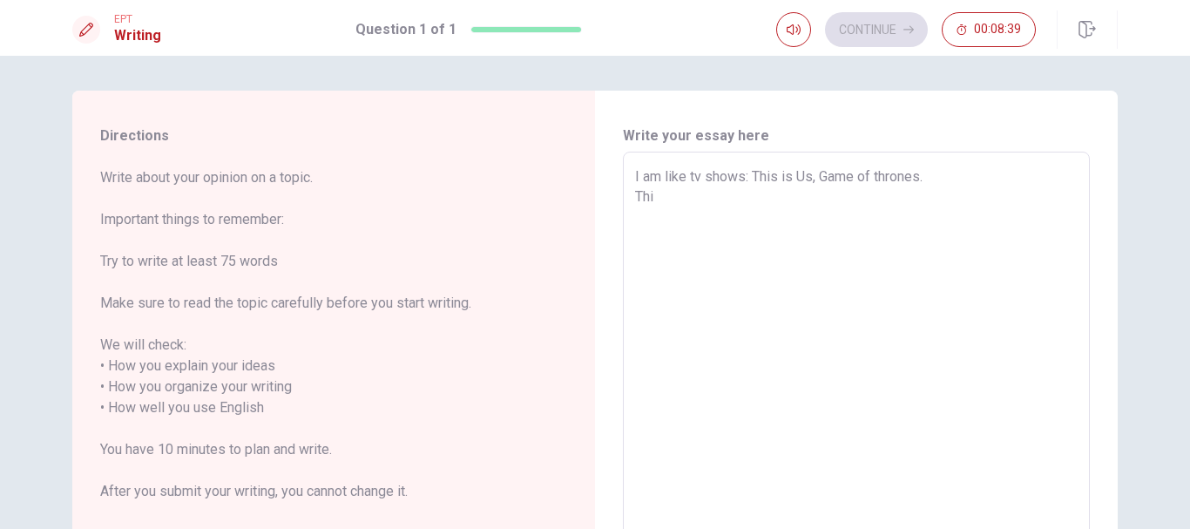
type textarea "I am like tv shows: This is Us, Game of thrones. This"
type textarea "x"
type textarea "I am like tv shows: This is Us, Game of thrones. This"
type textarea "x"
type textarea "I am like tv shows: This is Us, Game of thrones. This i"
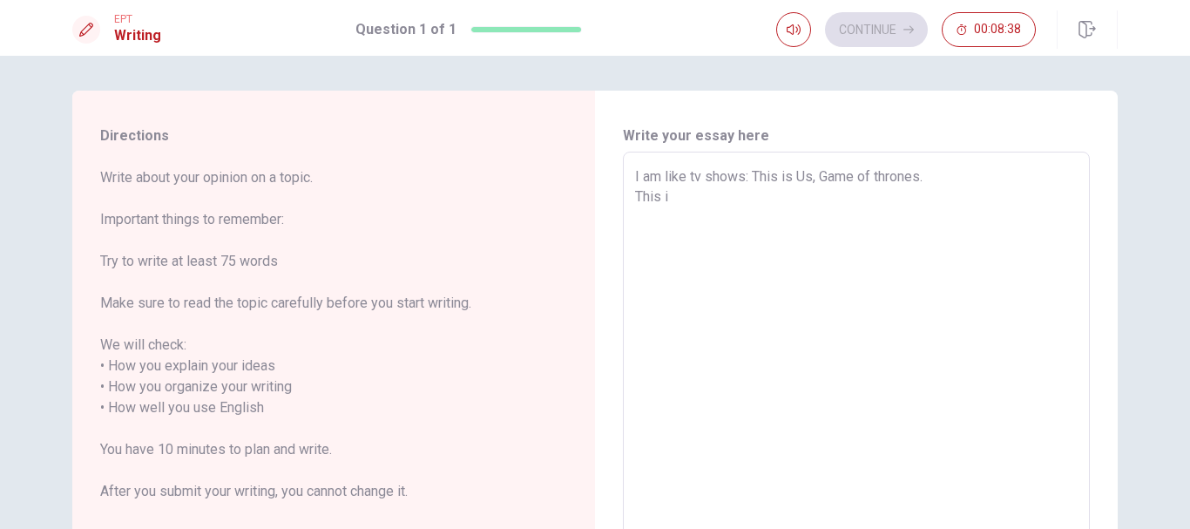
type textarea "x"
type textarea "I am like tv shows: This is Us, Game of thrones. This is"
type textarea "x"
type textarea "I am like tv shows: This is Us, Game of thrones. This is"
type textarea "x"
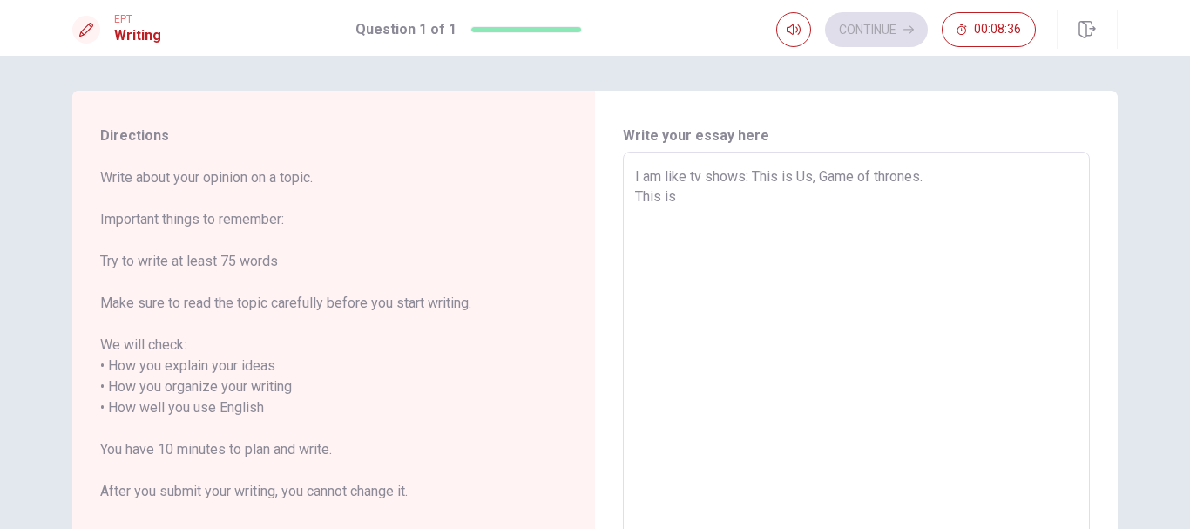
type textarea "I am like tv shows: This is Us, Game of thrones. This is U"
type textarea "x"
type textarea "I am like tv shows: This is Us, Game of thrones. This is Us"
type textarea "x"
type textarea "I am like tv shows: This is Us, Game of thrones. This is Us"
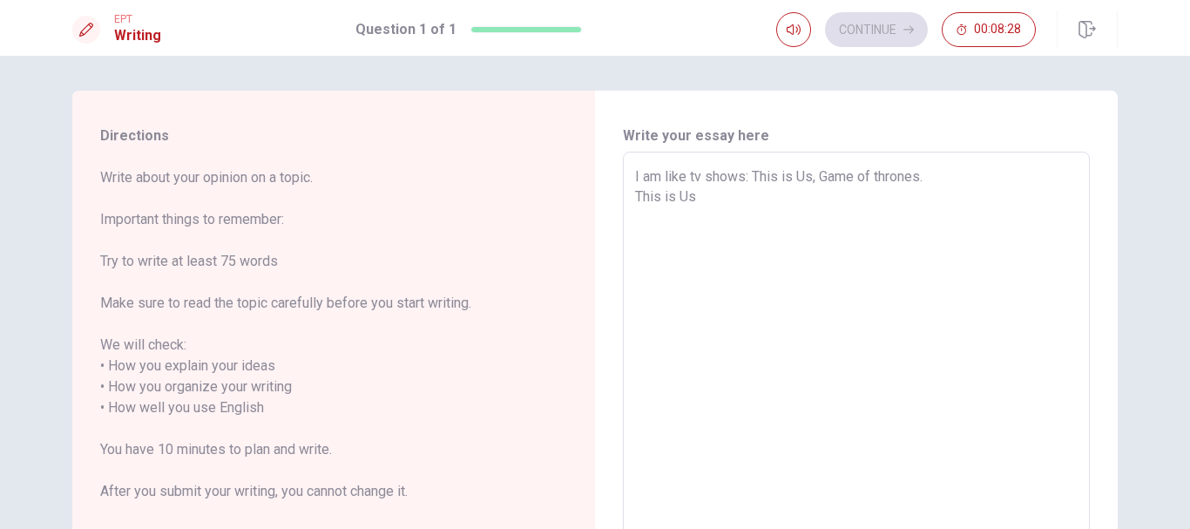
type textarea "x"
type textarea "I am like tv shows: This is Us, Game of thrones. This is Us i"
type textarea "x"
type textarea "I am like tv shows: This is Us, Game of thrones. This is Us is"
type textarea "x"
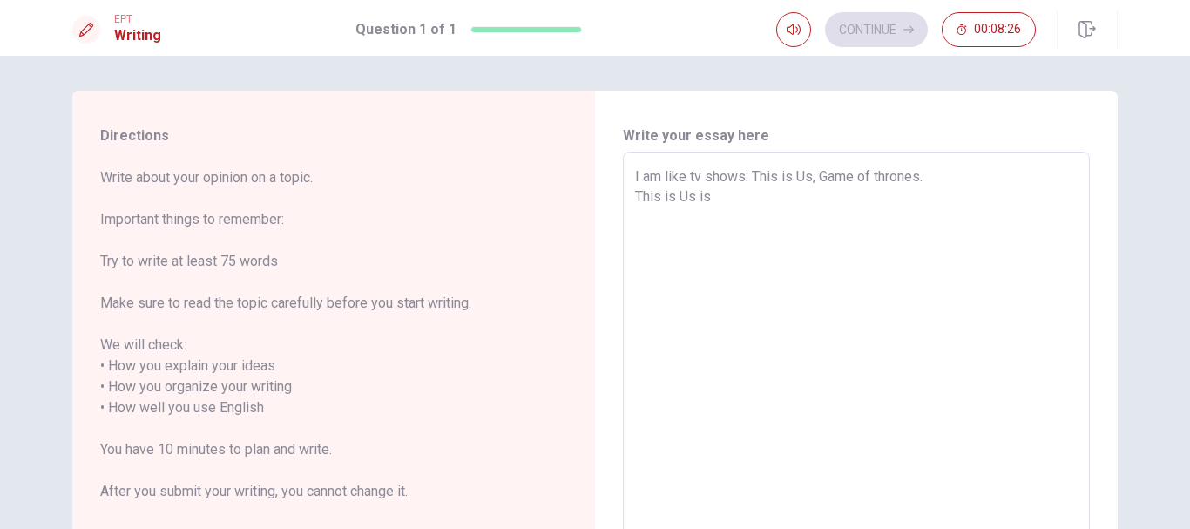
type textarea "I am like tv shows: This is Us, Game of thrones. This is Us is"
type textarea "x"
type textarea "I am like tv shows: This is Us, Game of thrones. This is Us is a"
type textarea "x"
type textarea "I am like tv shows: This is Us, Game of thrones. This is Us is ab"
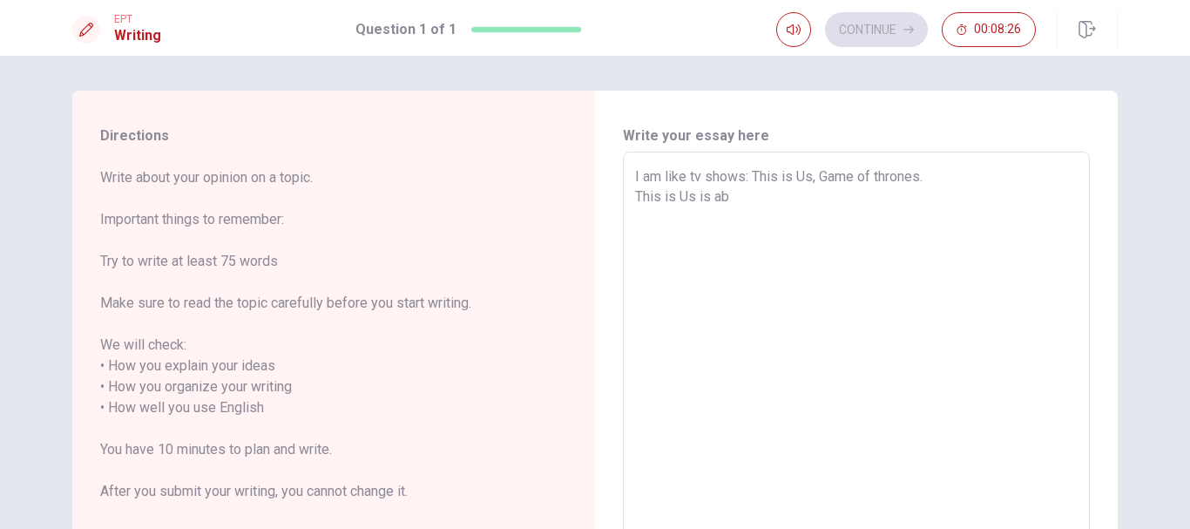
type textarea "x"
type textarea "I am like tv shows: This is Us, Game of thrones. This is Us is abo"
type textarea "x"
type textarea "I am like tv shows: This is Us, Game of thrones. This is Us is abou"
type textarea "x"
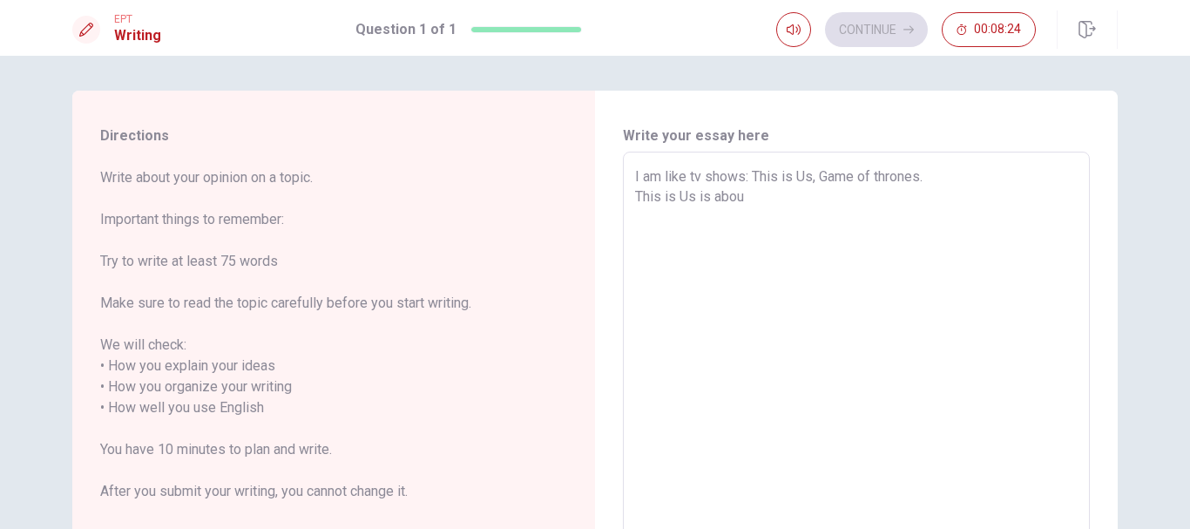
type textarea "I am like tv shows: This is Us, Game of thrones. This is Us is about"
type textarea "x"
type textarea "I am like tv shows: This is Us, Game of thrones. This is Us is about"
type textarea "x"
type textarea "I am like tv shows: This is Us, Game of thrones. This is Us is about i"
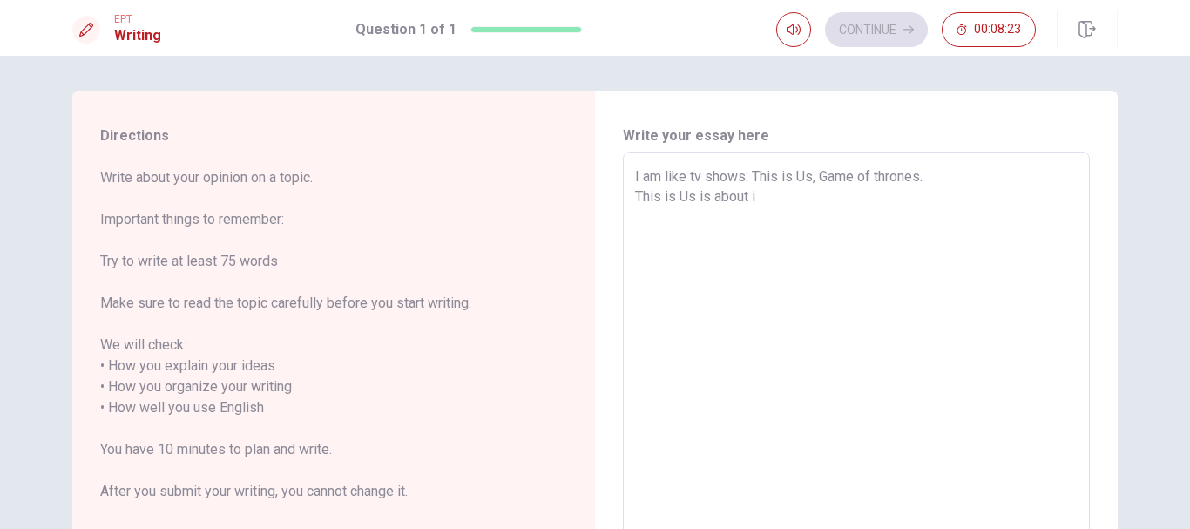
type textarea "x"
type textarea "I am like tv shows: This is Us, Game of thrones. This is Us is about in"
type textarea "x"
type textarea "I am like tv shows: This is Us, Game of thrones. This is Us is about i"
type textarea "x"
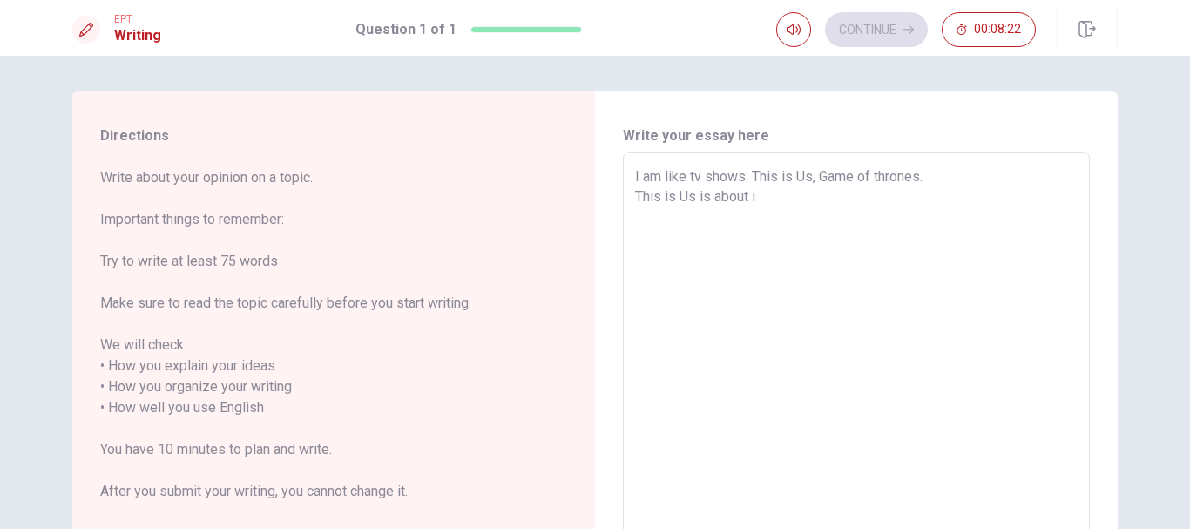
type textarea "I am like tv shows: This is Us, Game of thrones. This is Us is about is"
type textarea "x"
type textarea "I am like tv shows: This is Us, Game of thrones. This is Us is about i"
type textarea "x"
type textarea "I am like tv shows: This is Us, Game of thrones. This is Us is about"
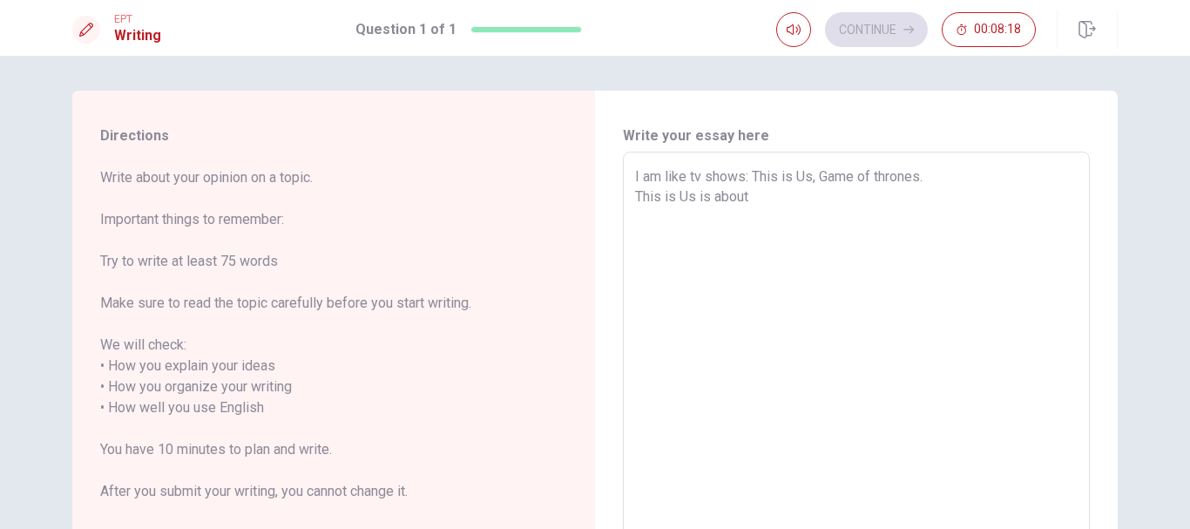
type textarea "x"
type textarea "I am like tv shows: This is Us, Game of thrones. This is Us is about a"
type textarea "x"
type textarea "I am like tv shows: This is Us, Game of thrones. This is Us is about a"
type textarea "x"
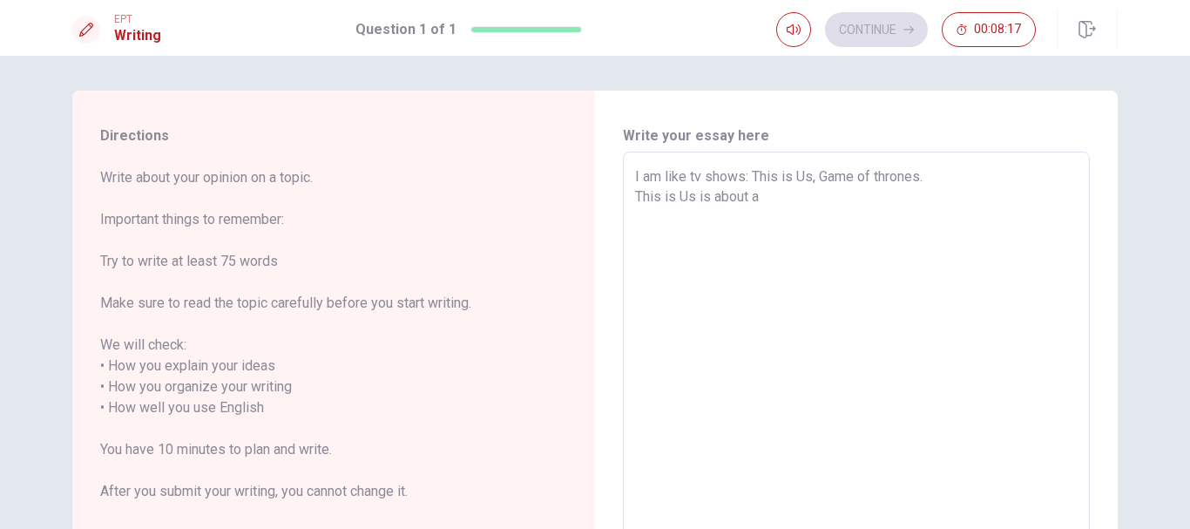
type textarea "I am like tv shows: This is Us, Game of thrones. This is Us is about a f"
type textarea "x"
type textarea "I am like tv shows: This is Us, Game of thrones. This is Us is about a fa"
type textarea "x"
type textarea "I am like tv shows: This is Us, Game of thrones. This is Us is about a fam"
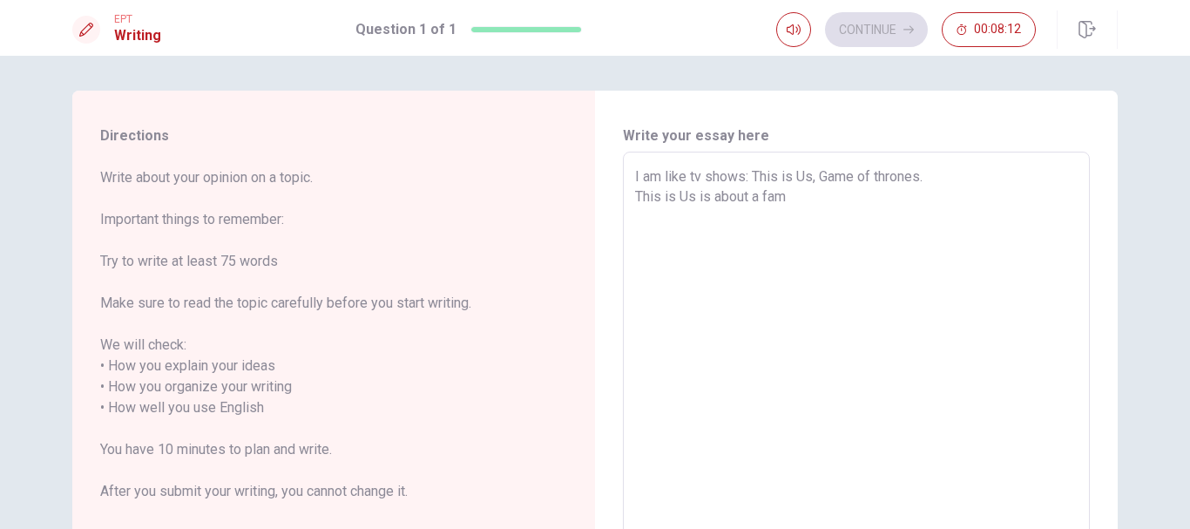
type textarea "x"
type textarea "I am like tv shows: This is Us, Game of thrones. This is Us is about a fami"
type textarea "x"
type textarea "I am like tv shows: This is Us, Game of thrones. This is Us is about a famil"
type textarea "x"
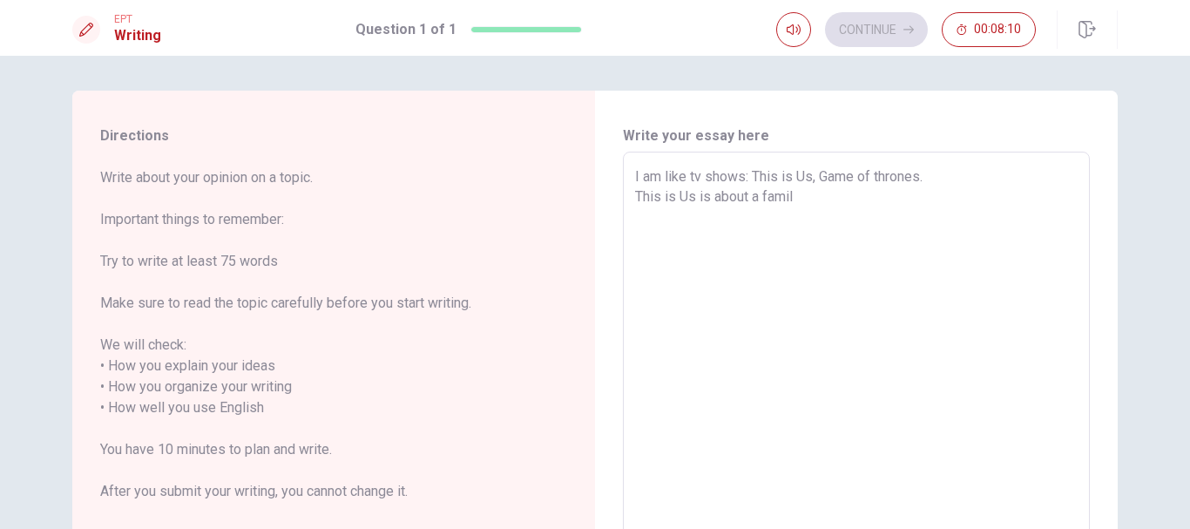
type textarea "I am like tv shows: This is Us, Game of thrones. This is Us is about a family"
type textarea "x"
type textarea "I am like tv shows: This is Us, Game of thrones. This is Us is about a family,"
type textarea "x"
type textarea "I am like tv shows: This is Us, Game of thrones. This is Us is about a family,"
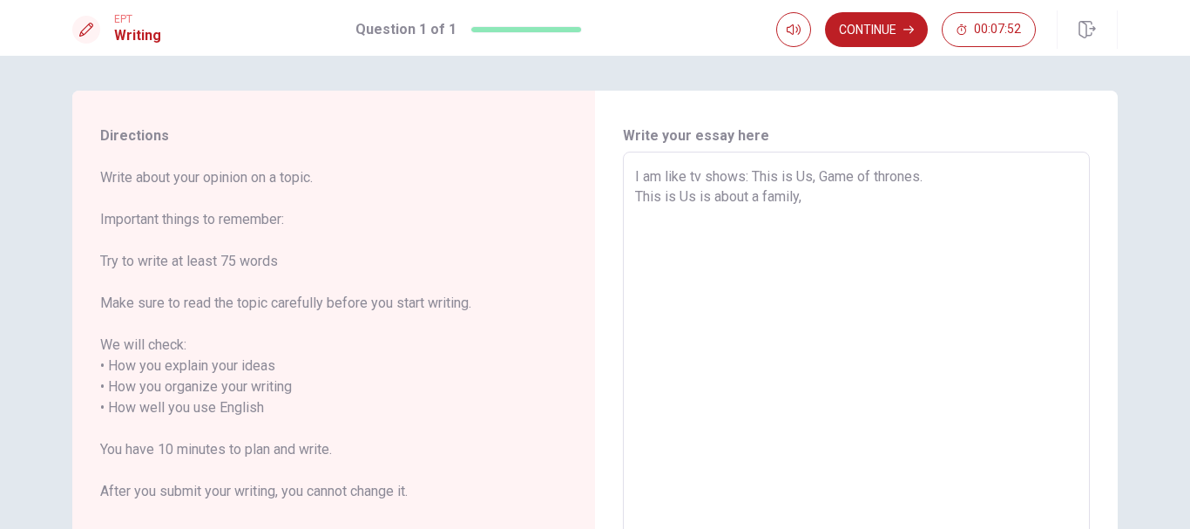
type textarea "x"
type textarea "I am like tv shows: This is Us, Game of thrones. This is Us is about a family, i"
type textarea "x"
type textarea "I am like tv shows: This is Us, Game of thrones. This is Us is about a family, …"
type textarea "x"
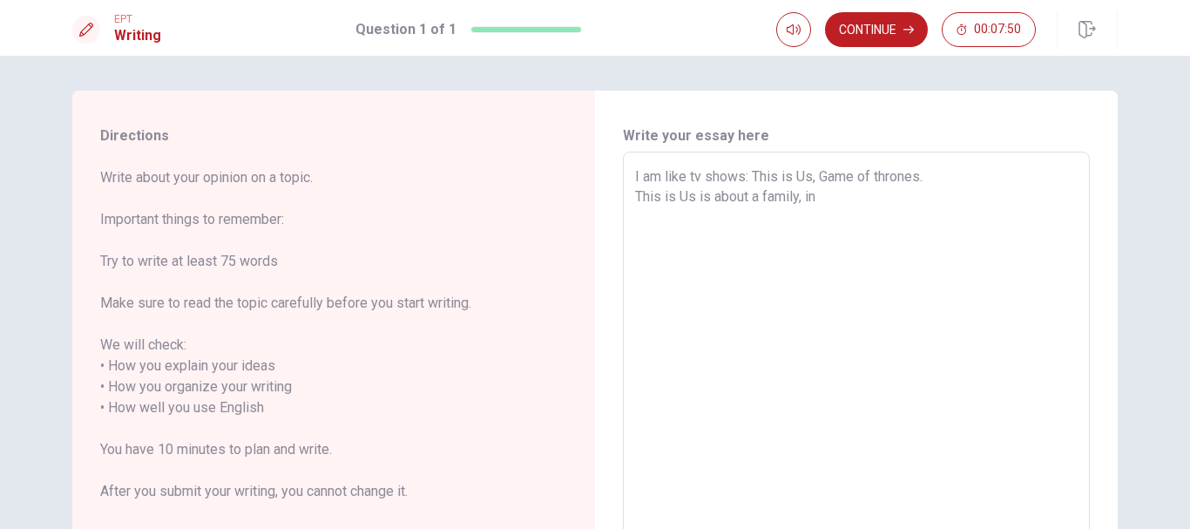
type textarea "I am like tv shows: This is Us, Game of thrones. This is Us is about a family, …"
type textarea "x"
type textarea "I am like tv shows: This is Us, Game of thrones. This is Us is about a family, …"
click at [799, 195] on textarea "I am like tv shows: This is Us, Game of thrones. This is Us is about a family, …" at bounding box center [856, 408] width 443 height 484
click at [952, 203] on textarea "I am like tv shows: This is Us, Game of thrones. This is Us is about a family; …" at bounding box center [856, 408] width 443 height 484
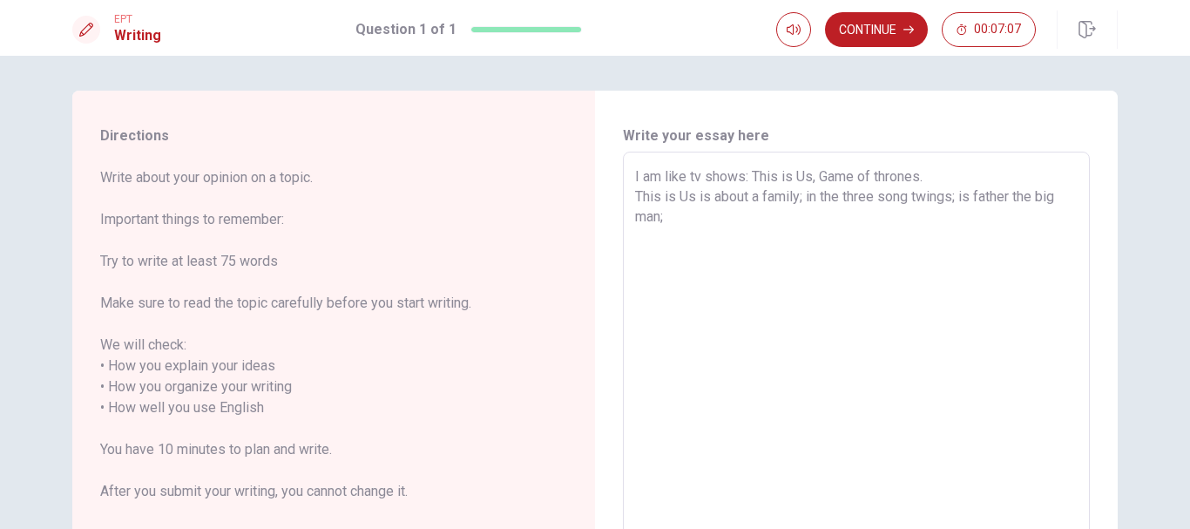
click at [675, 228] on textarea "I am like tv shows: This is Us, Game of thrones. This is Us is about a family; …" at bounding box center [856, 408] width 443 height 484
click at [880, 30] on button "Continue" at bounding box center [876, 29] width 103 height 35
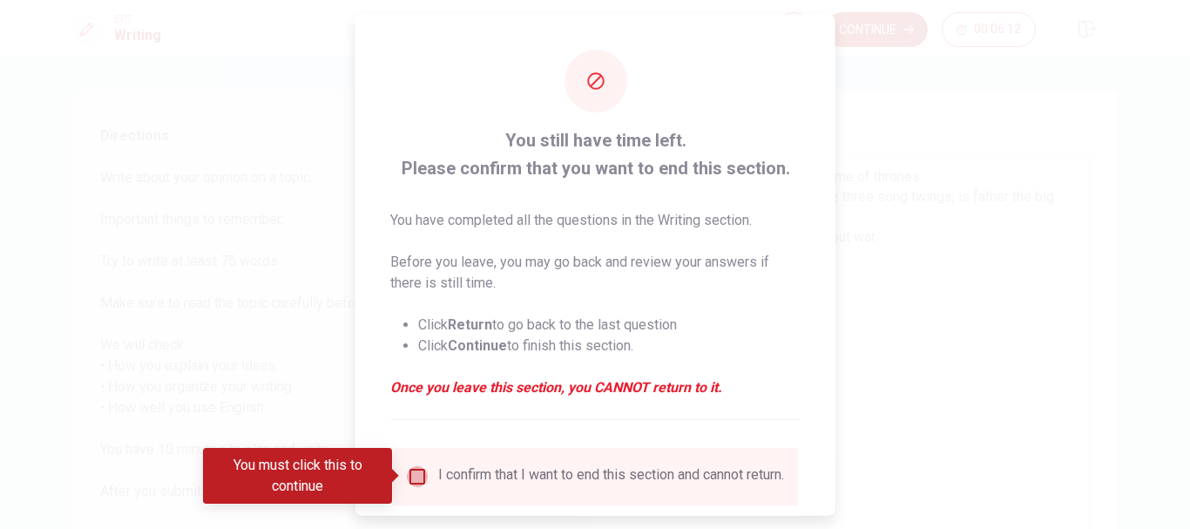
click at [409, 479] on input "You must click this to continue" at bounding box center [417, 475] width 21 height 21
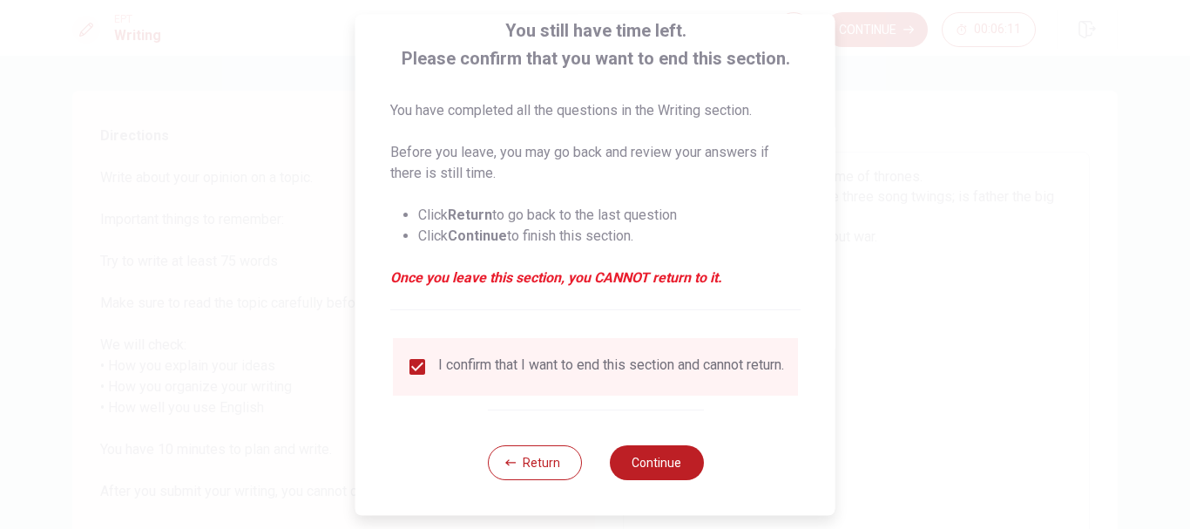
scroll to position [121, 0]
click at [657, 453] on button "Continue" at bounding box center [656, 462] width 94 height 35
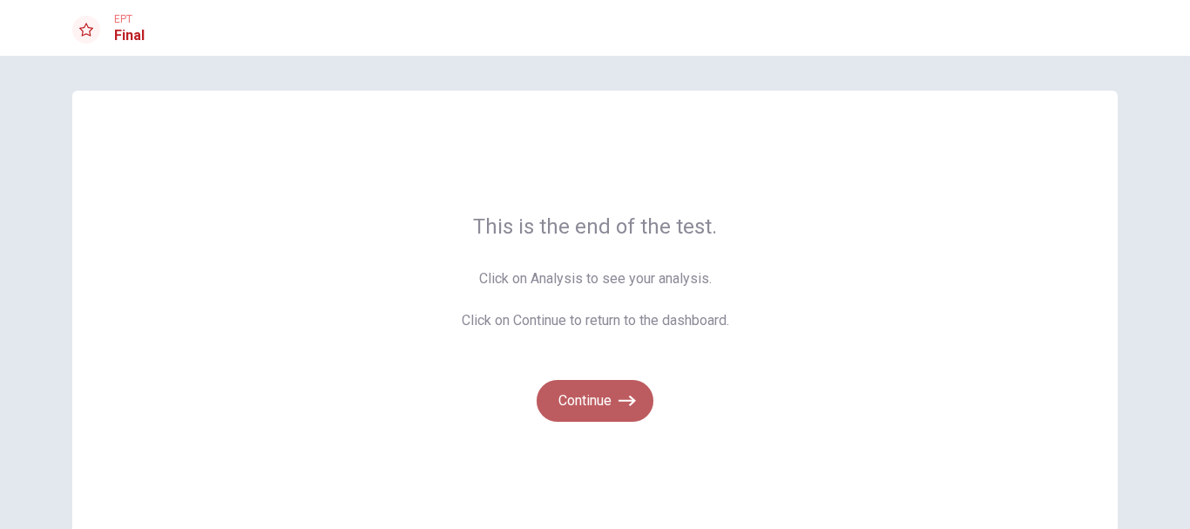
click at [612, 403] on button "Continue" at bounding box center [595, 401] width 117 height 42
